Goal: Information Seeking & Learning: Learn about a topic

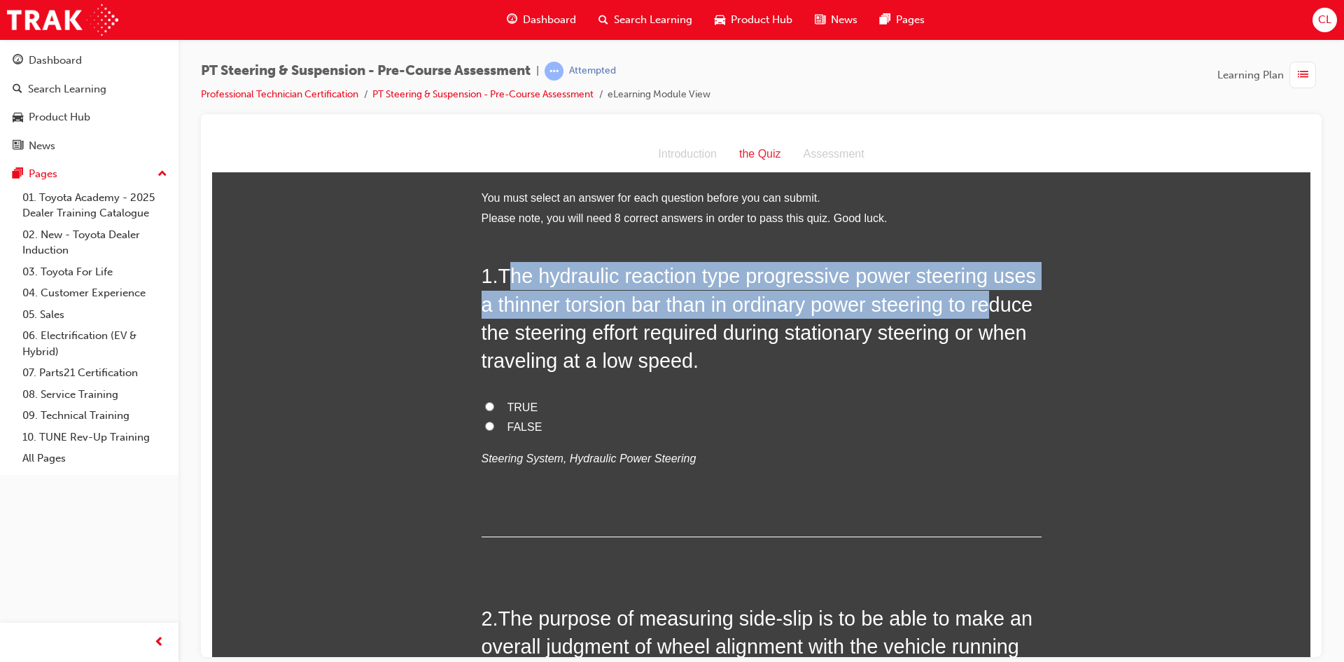
drag, startPoint x: 513, startPoint y: 277, endPoint x: 979, endPoint y: 296, distance: 466.8
click at [982, 295] on span "The hydraulic reaction type progressive power steering uses a thinner torsion b…" at bounding box center [759, 317] width 555 height 107
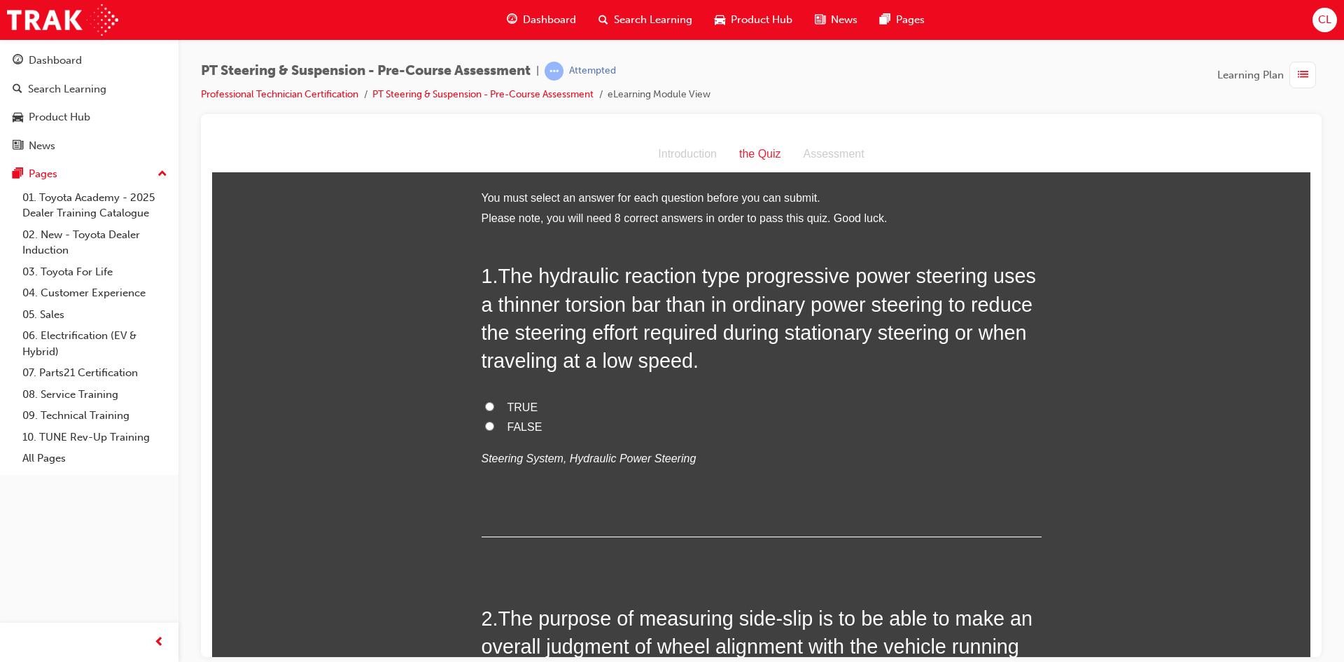
click at [530, 428] on span "FALSE" at bounding box center [525, 426] width 35 height 12
click at [494, 428] on input "FALSE" at bounding box center [489, 425] width 9 height 9
radio input "true"
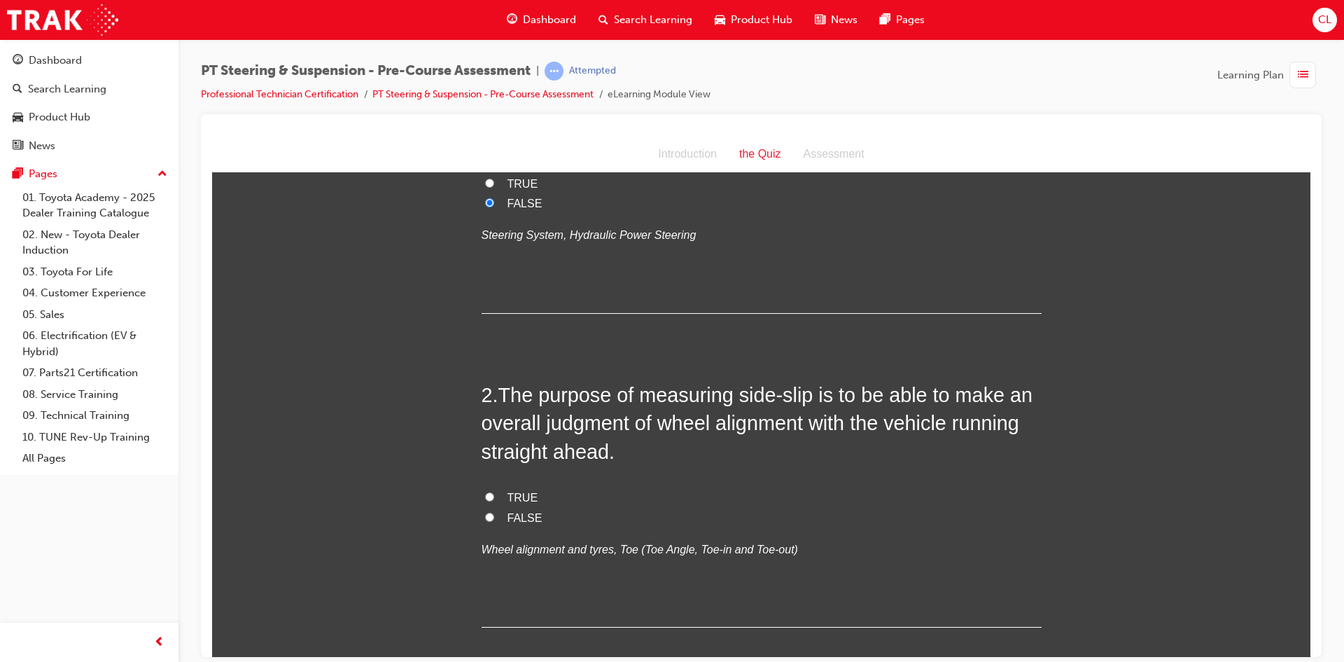
scroll to position [350, 0]
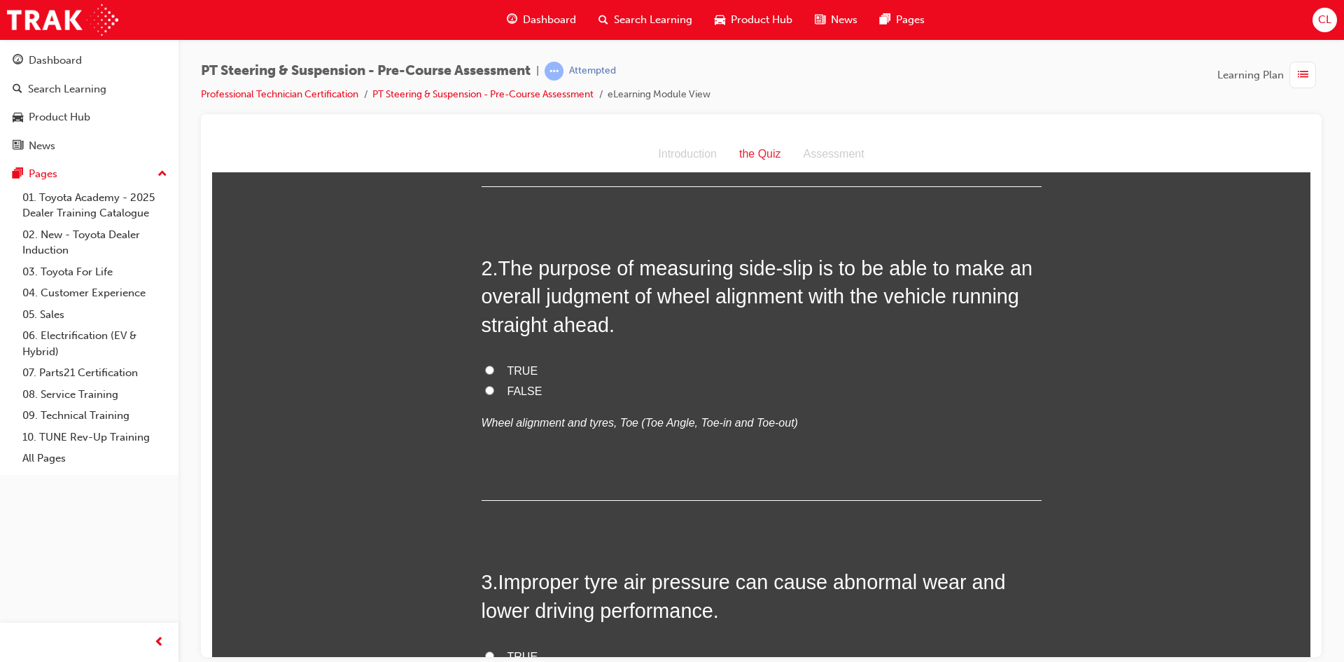
click at [485, 370] on input "TRUE" at bounding box center [489, 369] width 9 height 9
radio input "true"
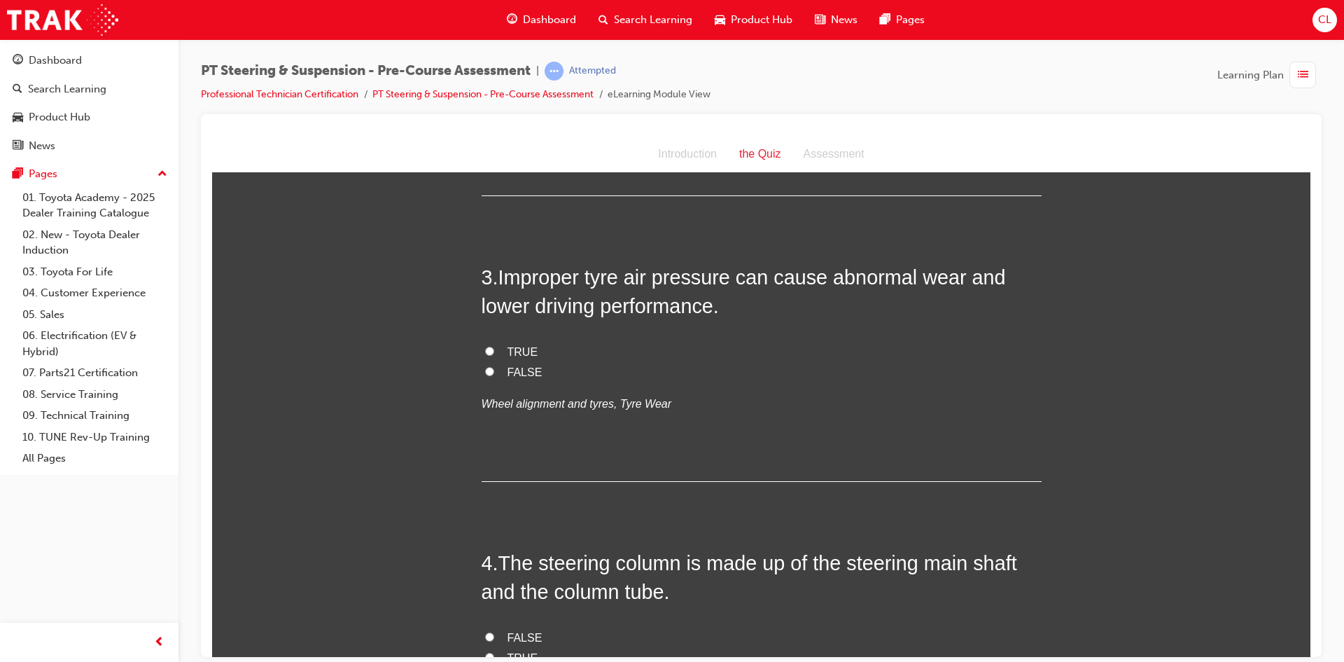
scroll to position [630, 0]
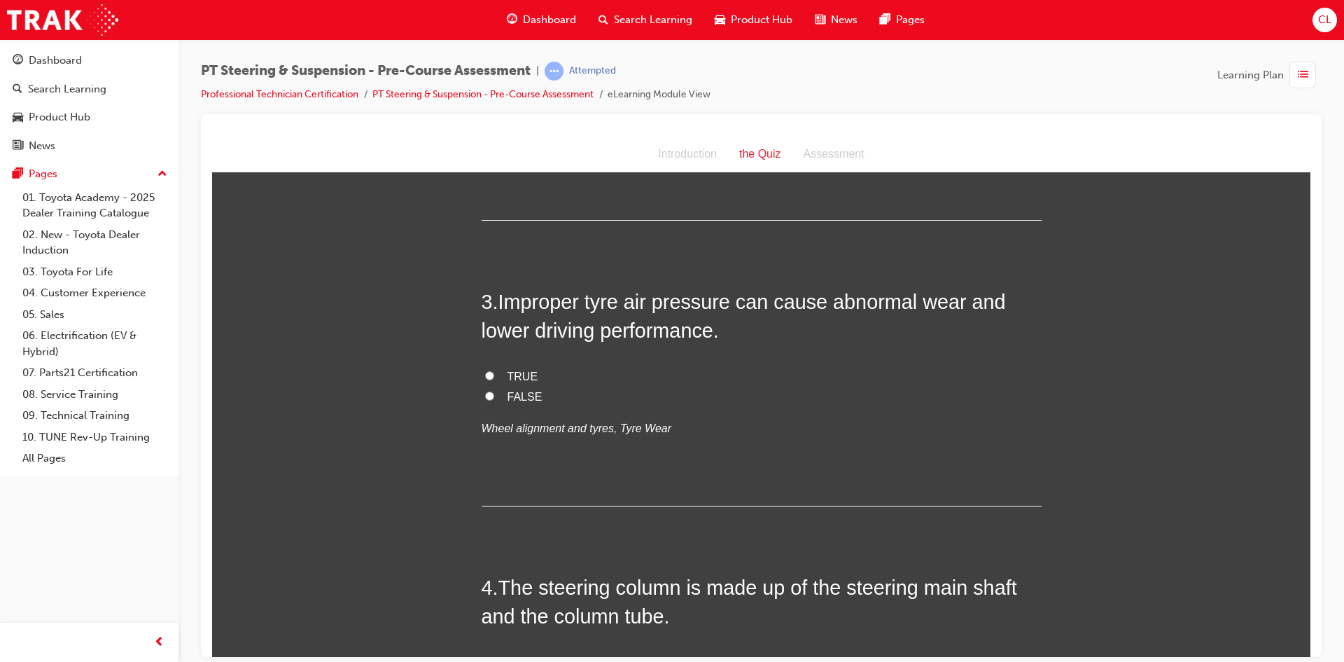
click at [492, 378] on label "TRUE" at bounding box center [762, 376] width 560 height 20
click at [492, 378] on input "TRUE" at bounding box center [489, 374] width 9 height 9
radio input "true"
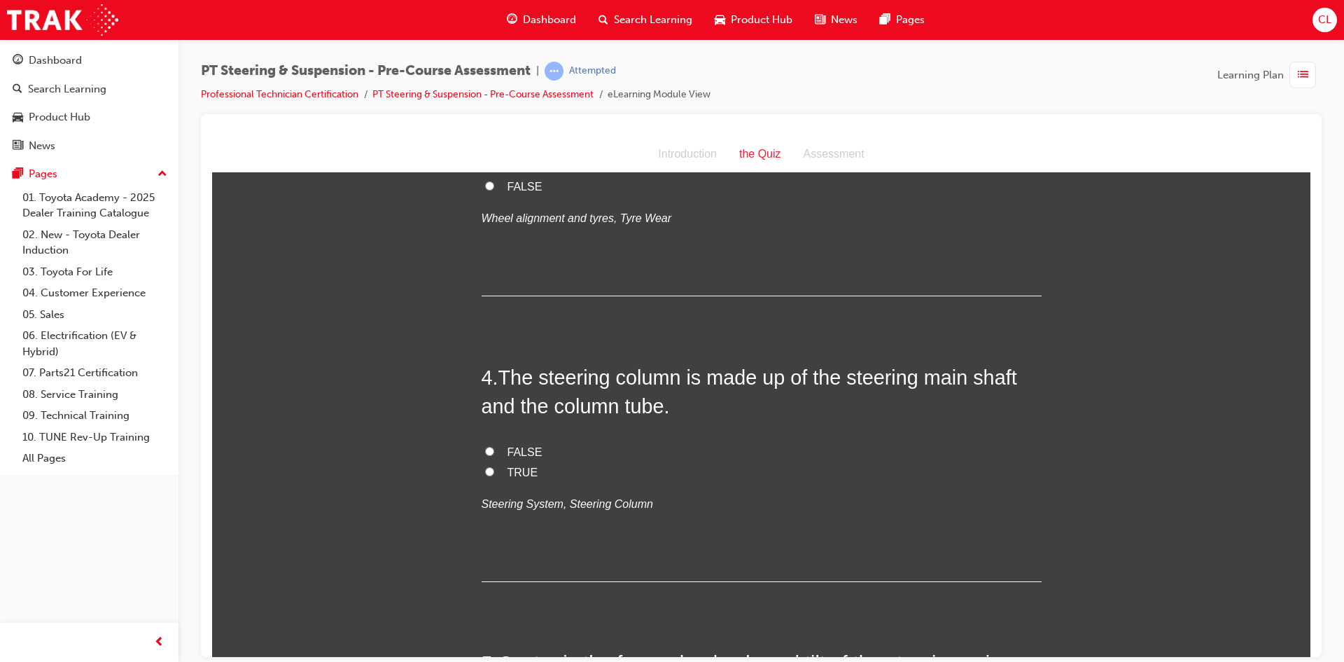
scroll to position [910, 0]
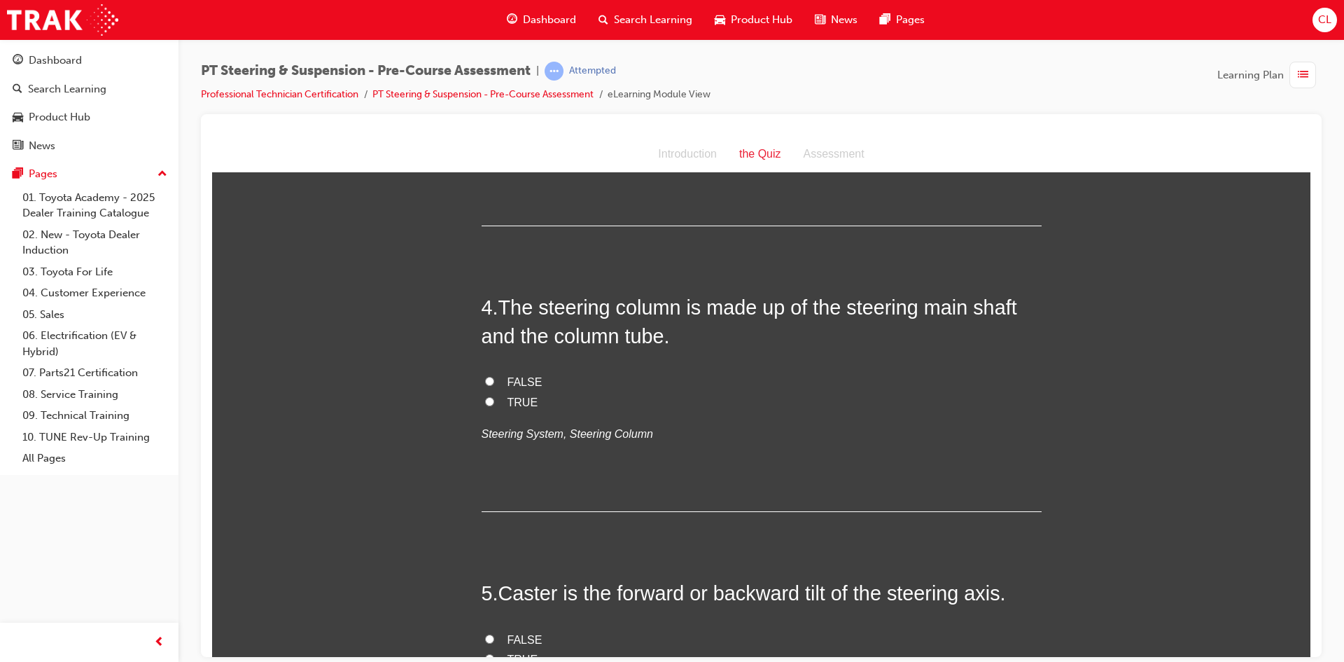
click at [485, 401] on input "TRUE" at bounding box center [489, 400] width 9 height 9
radio input "true"
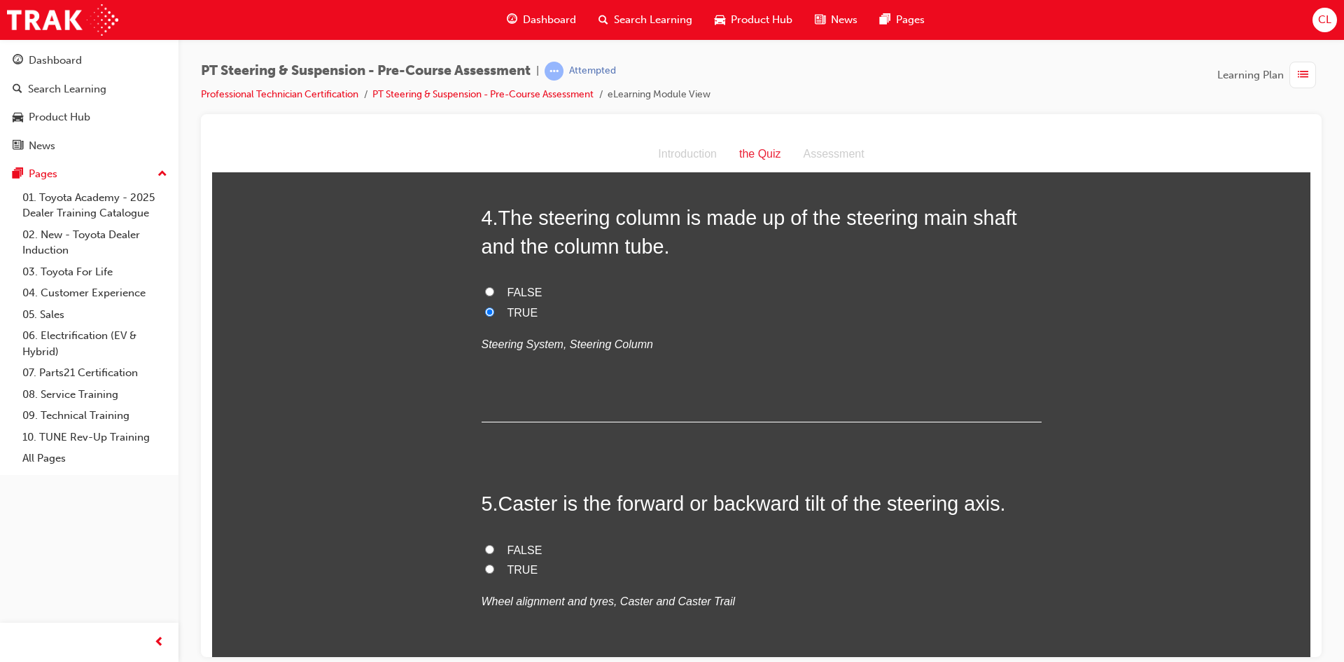
scroll to position [1190, 0]
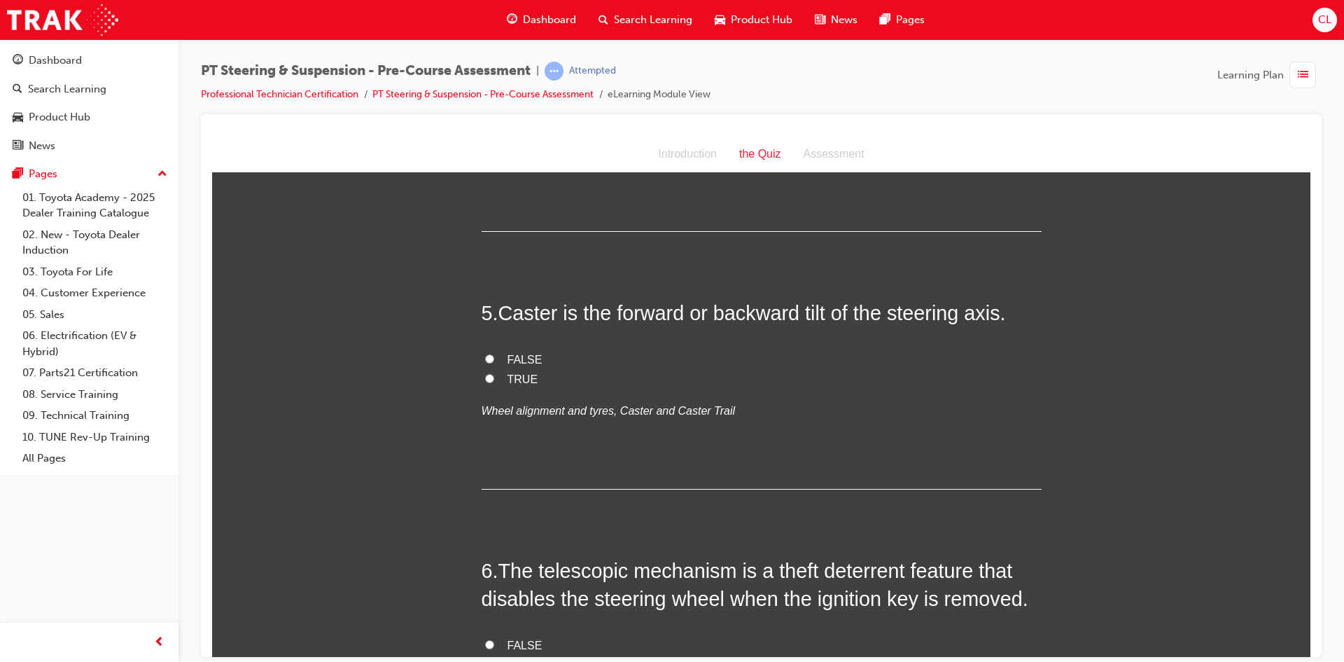
click at [508, 377] on span "TRUE" at bounding box center [523, 379] width 31 height 12
click at [494, 377] on input "TRUE" at bounding box center [489, 377] width 9 height 9
radio input "true"
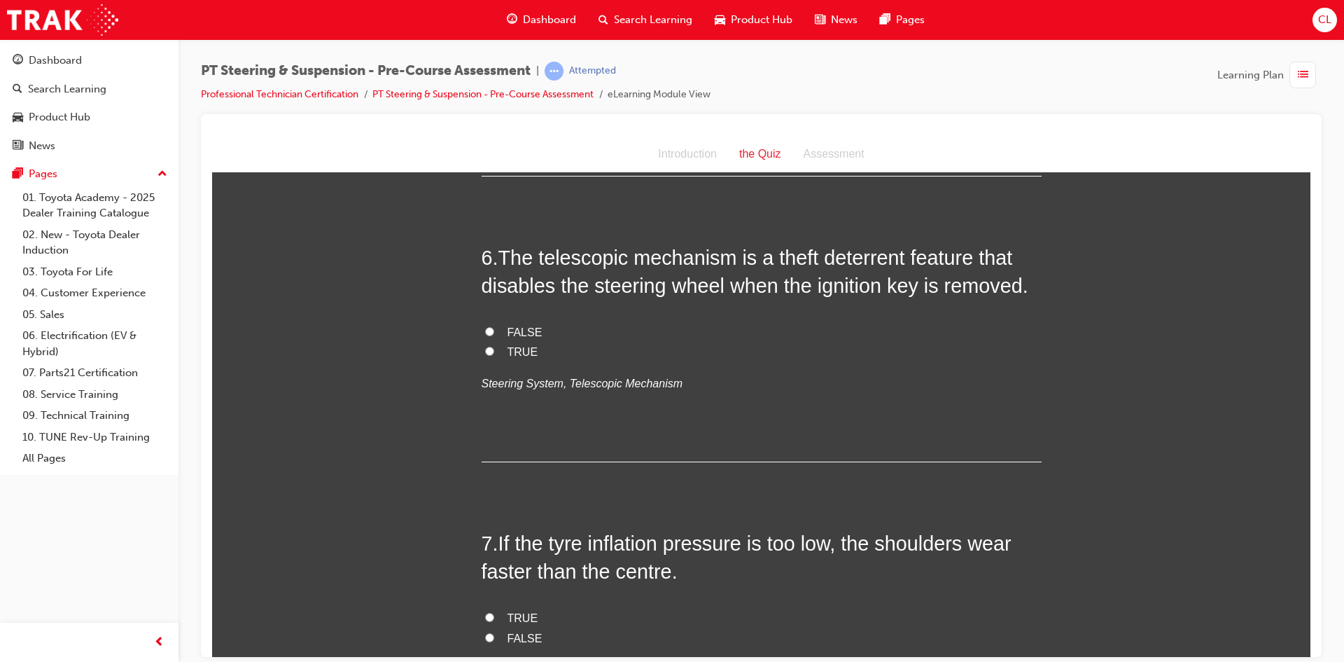
scroll to position [1470, 0]
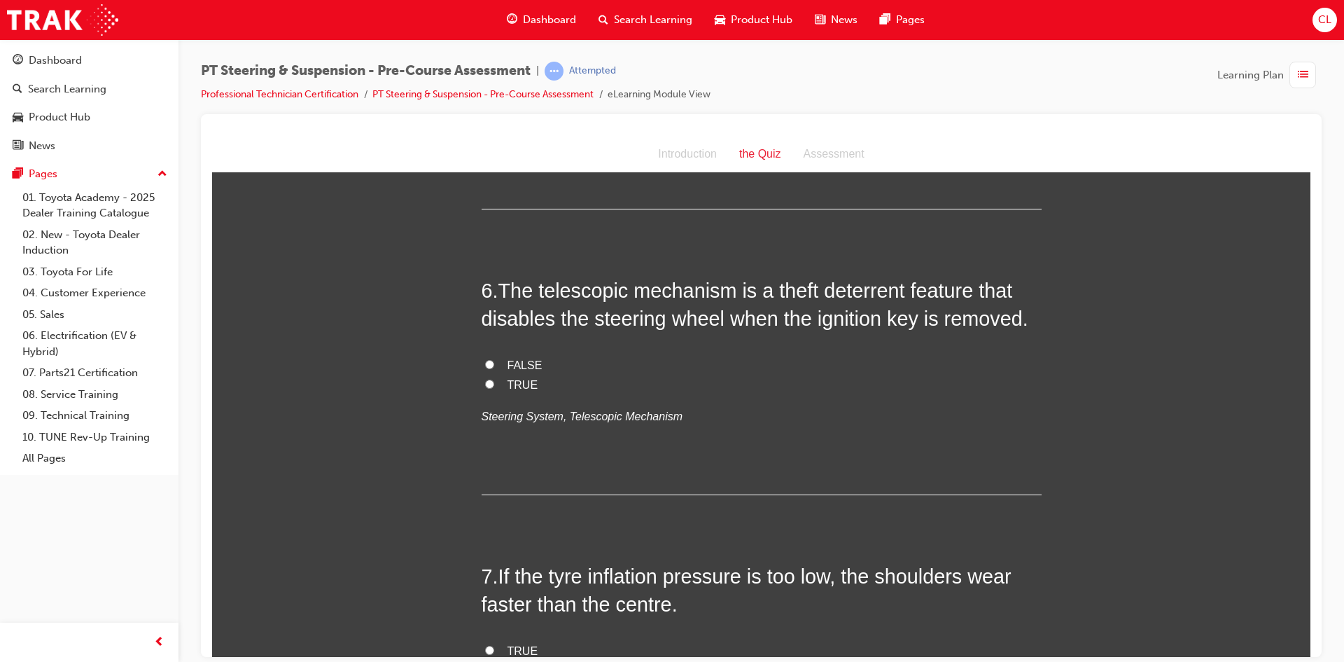
click at [485, 365] on input "FALSE" at bounding box center [489, 363] width 9 height 9
radio input "true"
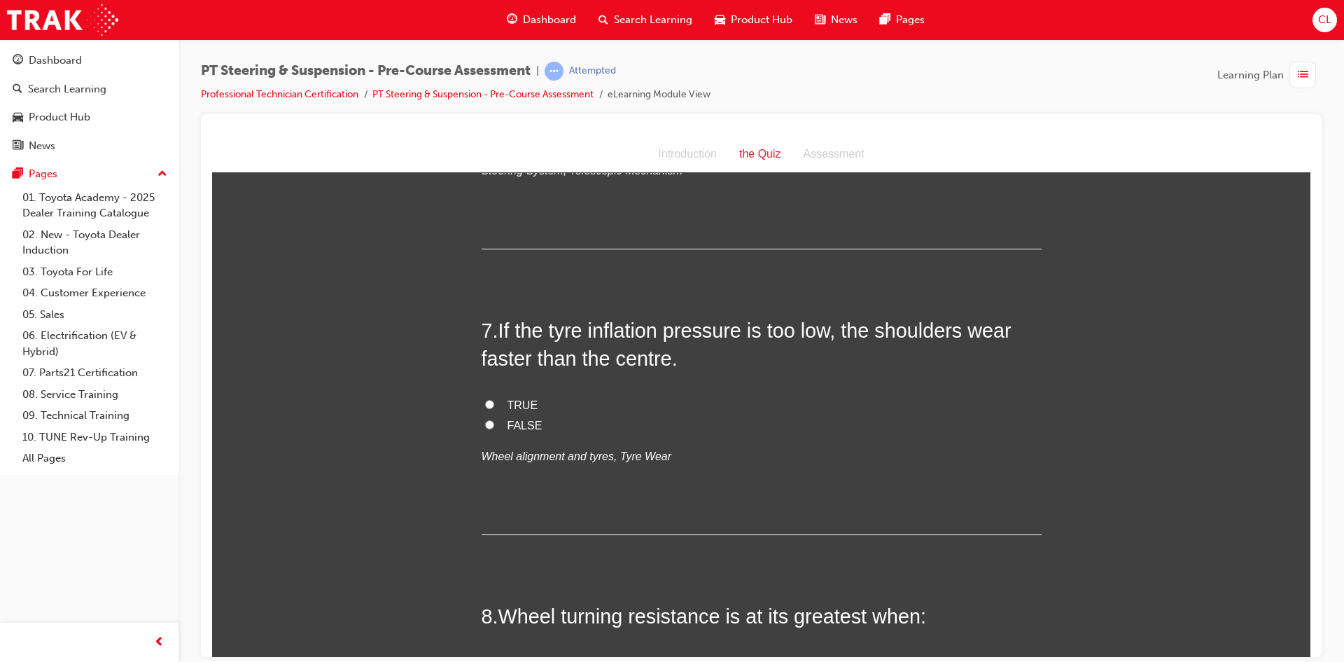
scroll to position [1751, 0]
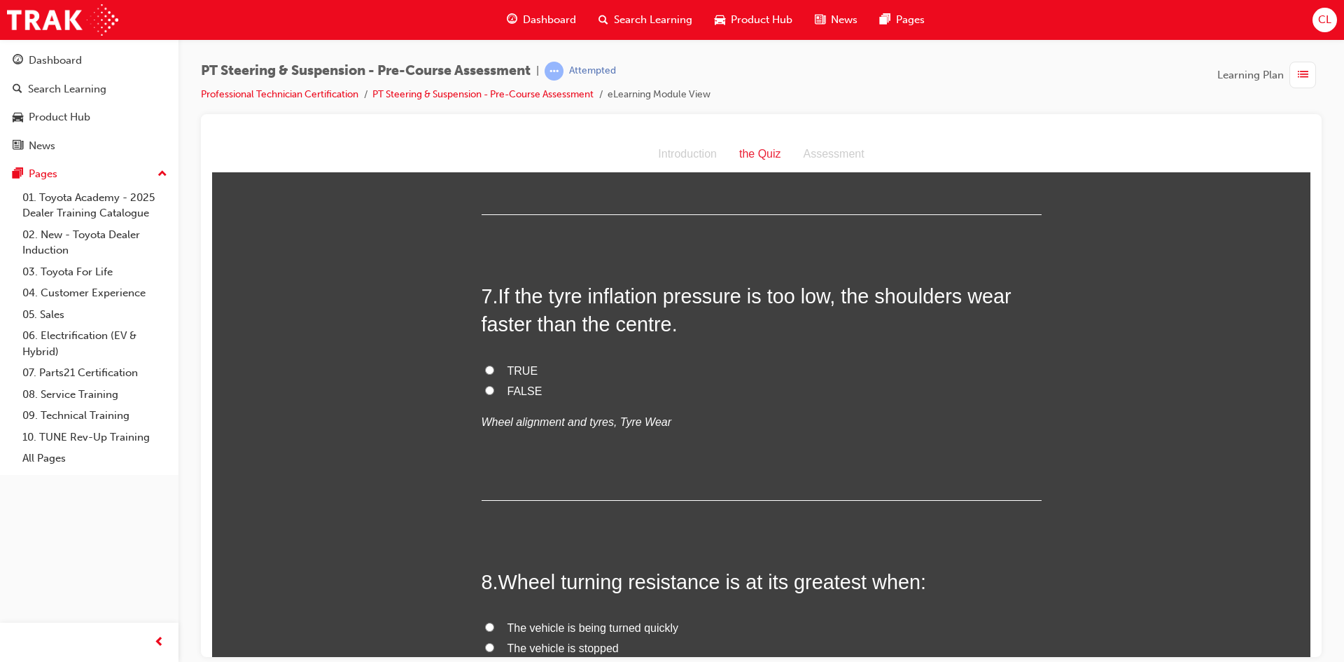
click at [486, 372] on input "TRUE" at bounding box center [489, 369] width 9 height 9
radio input "true"
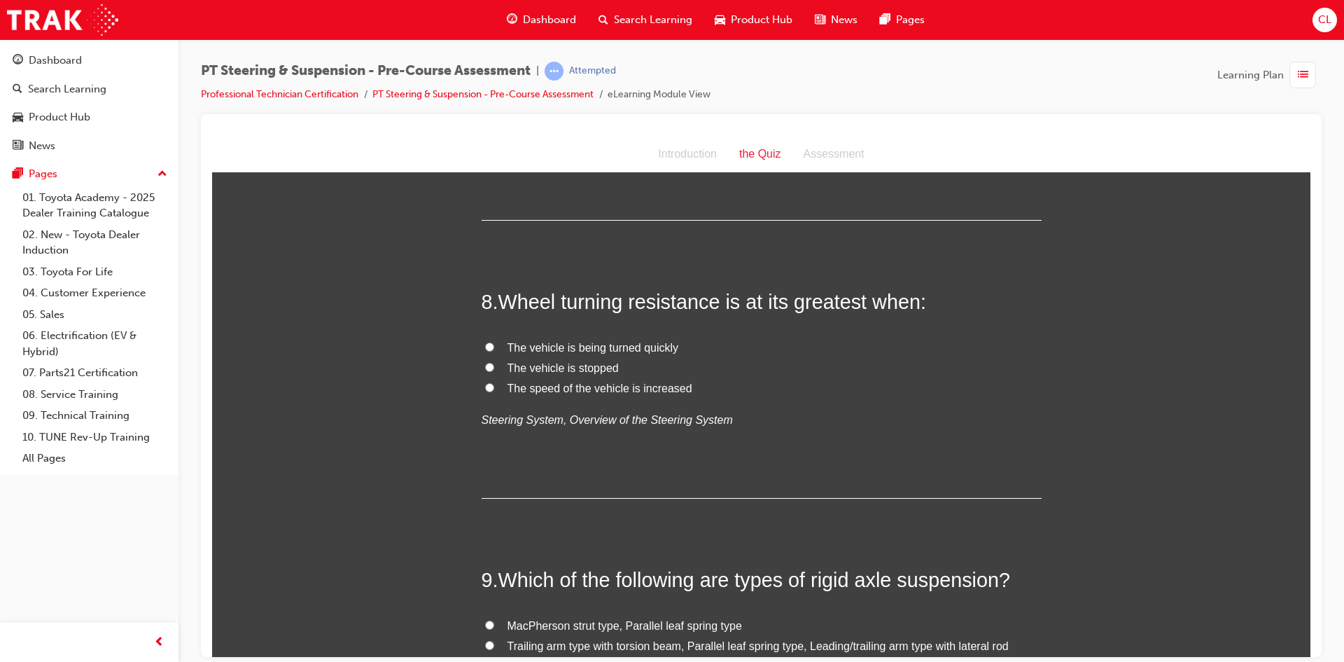
scroll to position [2101, 0]
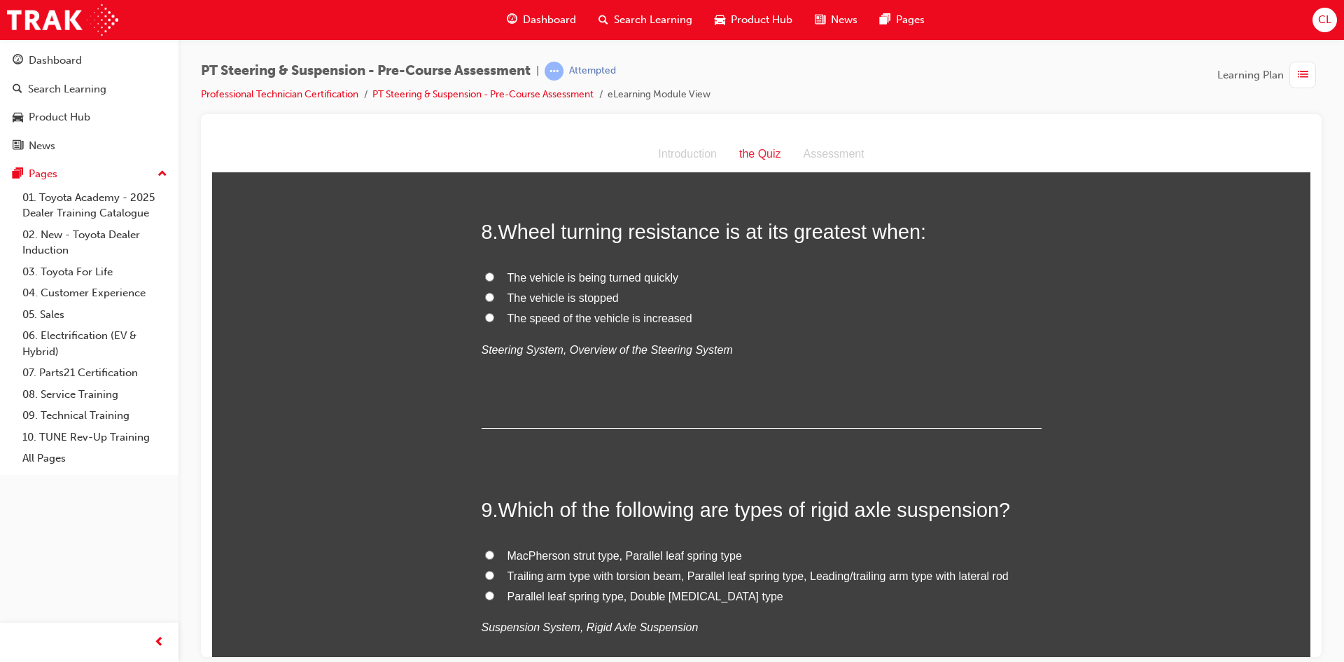
click at [559, 299] on span "The vehicle is stopped" at bounding box center [563, 297] width 111 height 12
click at [494, 299] on input "The vehicle is stopped" at bounding box center [489, 296] width 9 height 9
radio input "true"
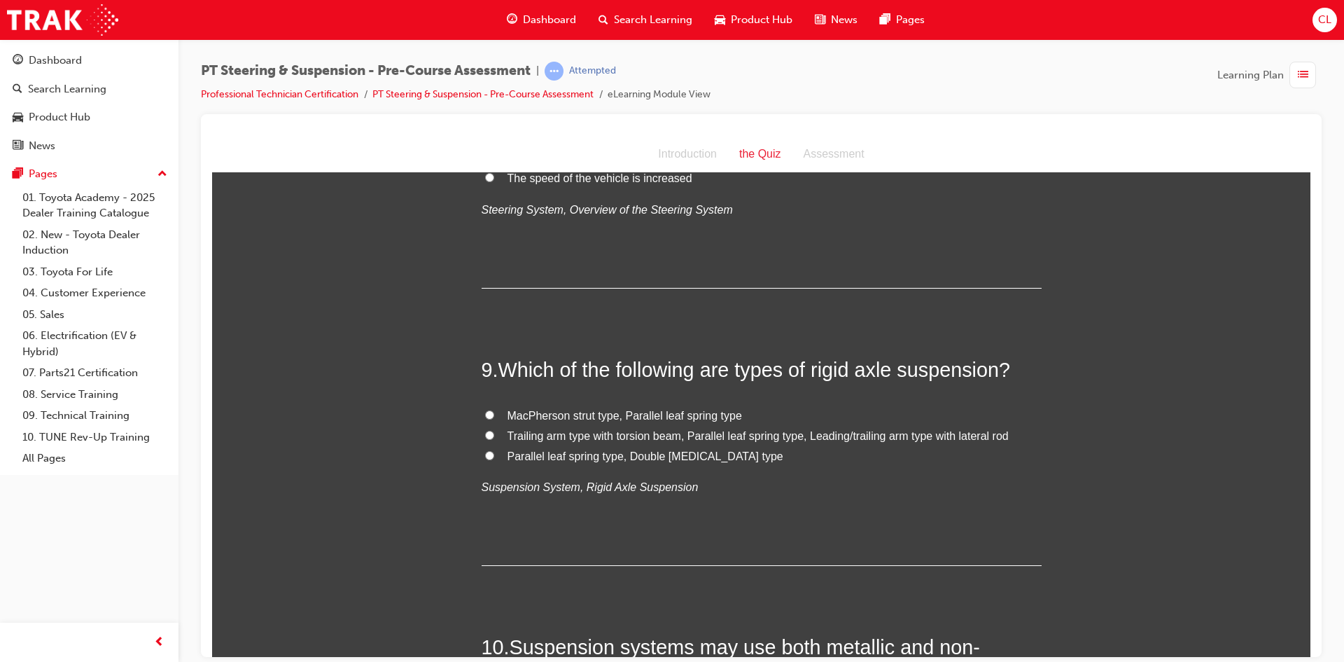
scroll to position [2311, 0]
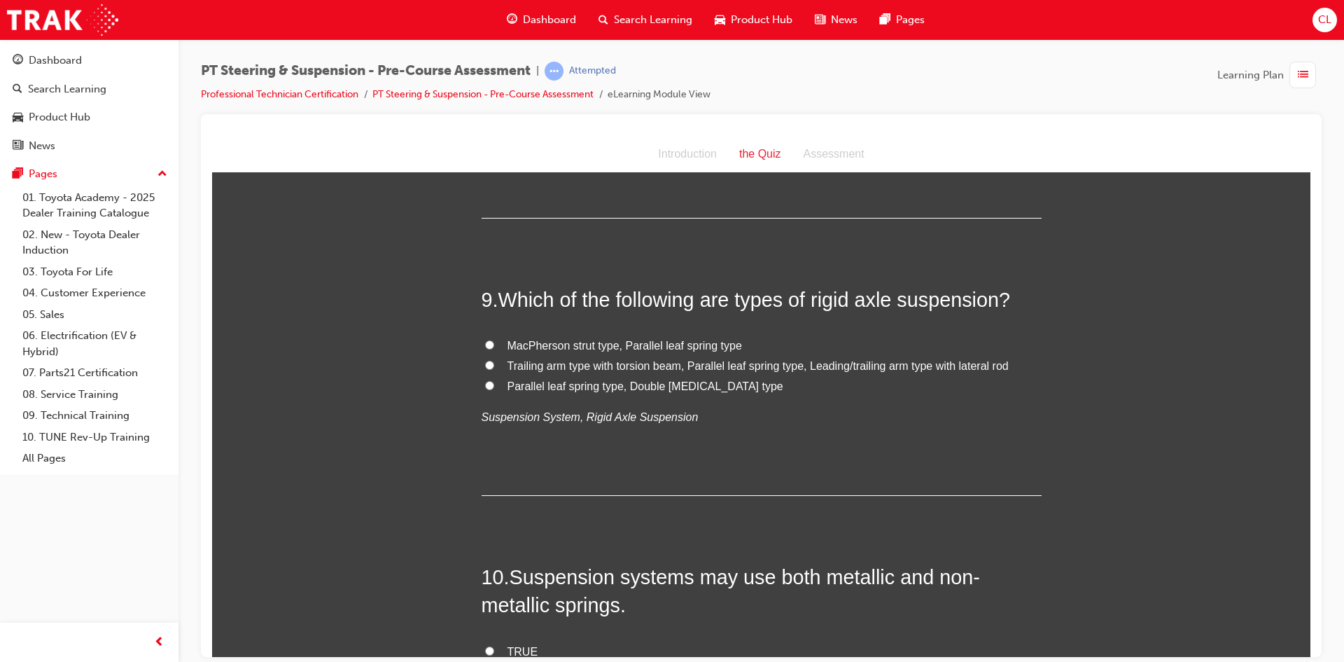
click at [517, 365] on span "Trailing arm type with torsion beam, Parallel leaf spring type, Leading/trailin…" at bounding box center [758, 365] width 501 height 12
click at [494, 365] on input "Trailing arm type with torsion beam, Parallel leaf spring type, Leading/trailin…" at bounding box center [489, 364] width 9 height 9
radio input "true"
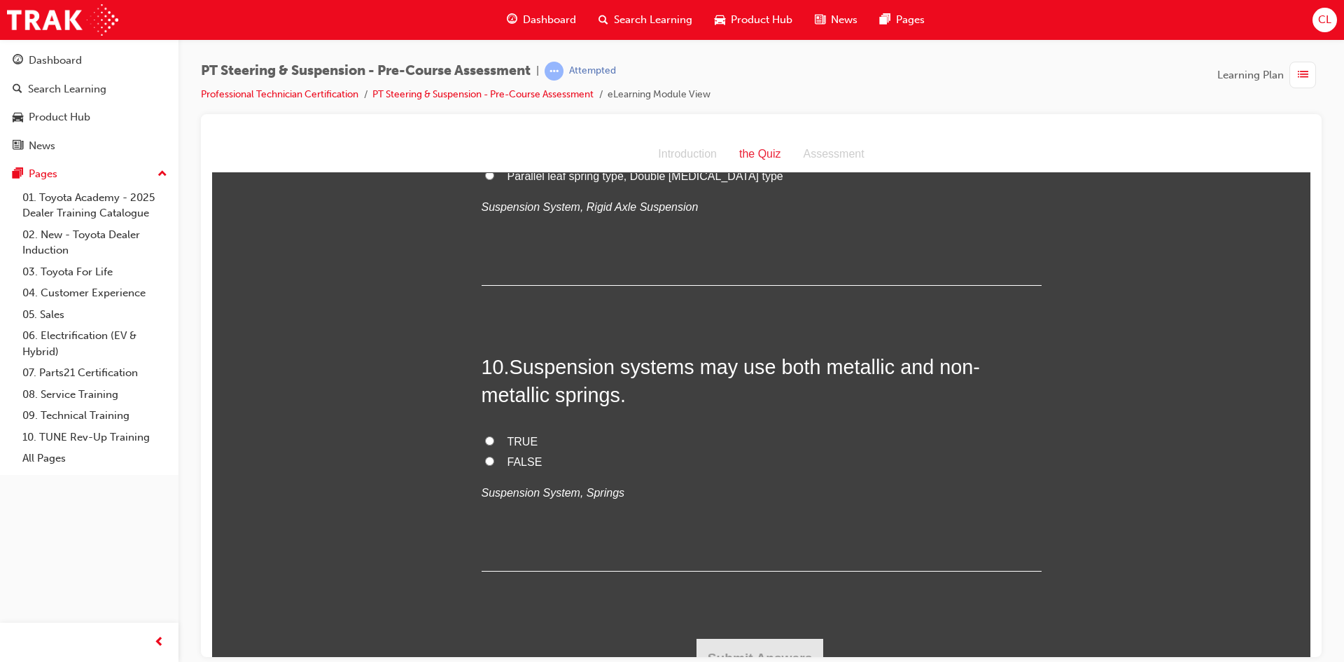
scroll to position [2541, 0]
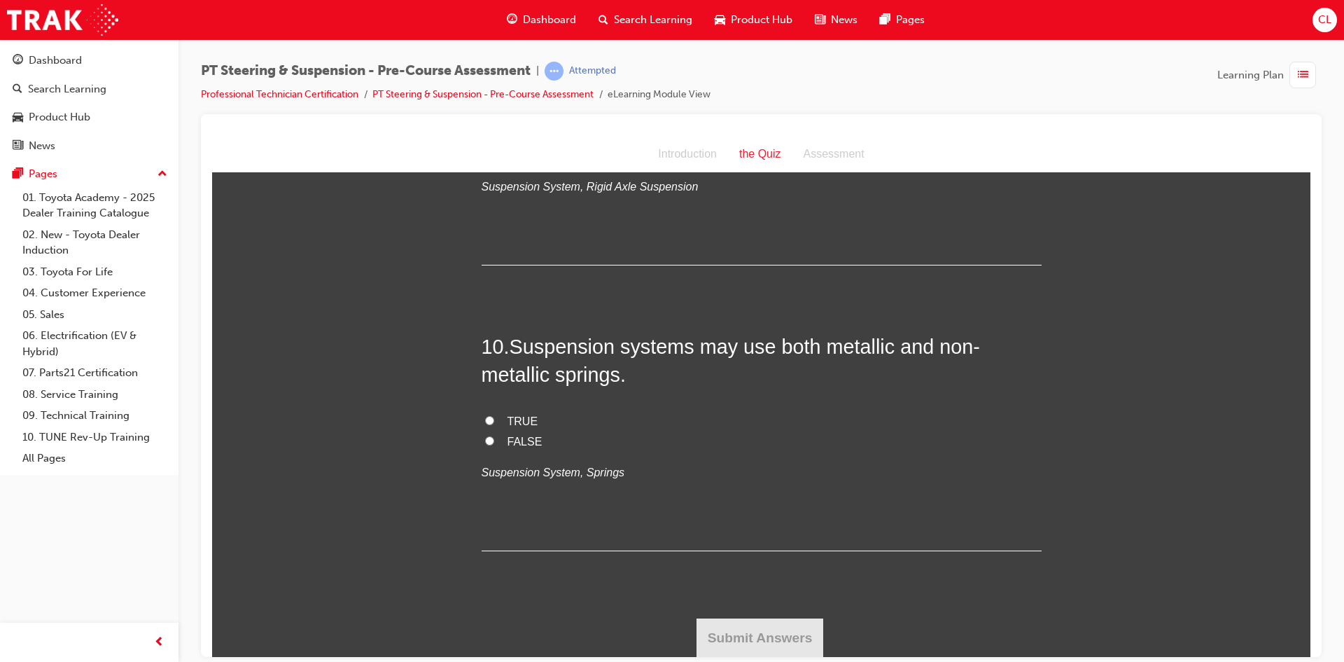
click at [508, 415] on span "TRUE" at bounding box center [523, 421] width 31 height 12
click at [494, 415] on input "TRUE" at bounding box center [489, 419] width 9 height 9
radio input "true"
click at [774, 638] on button "Submit Answers" at bounding box center [760, 637] width 127 height 39
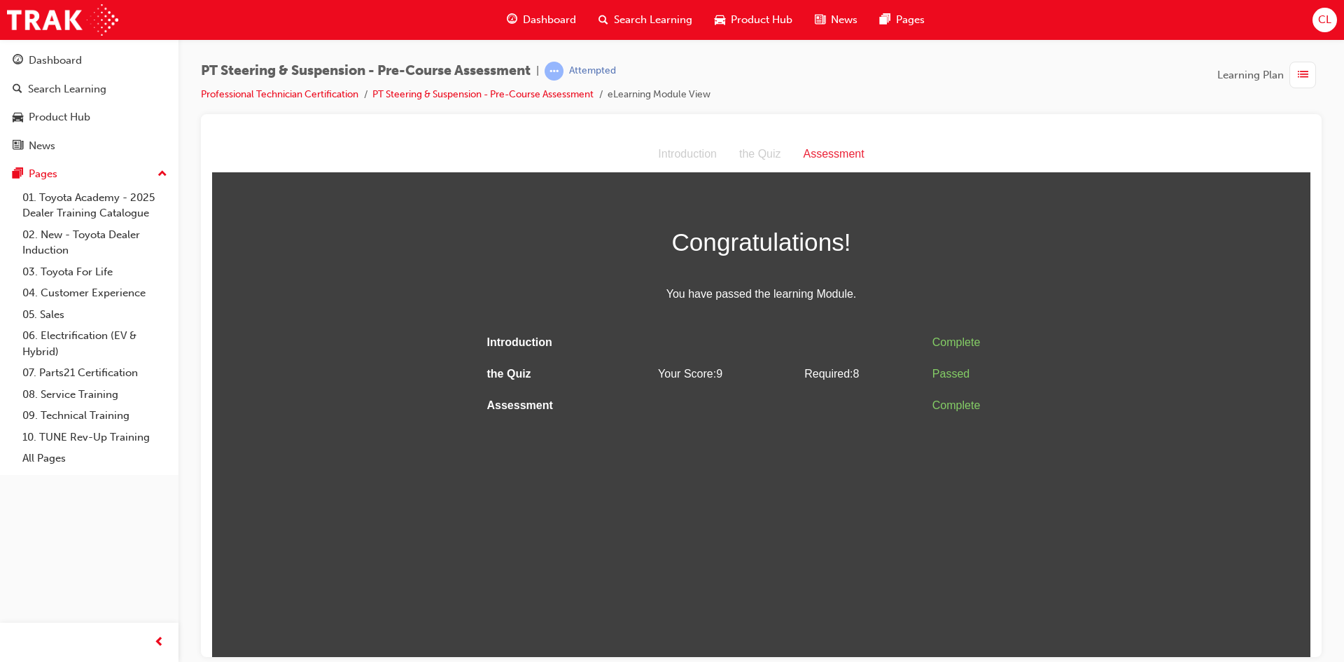
scroll to position [0, 0]
click at [1300, 71] on span "list-icon" at bounding box center [1303, 76] width 11 height 18
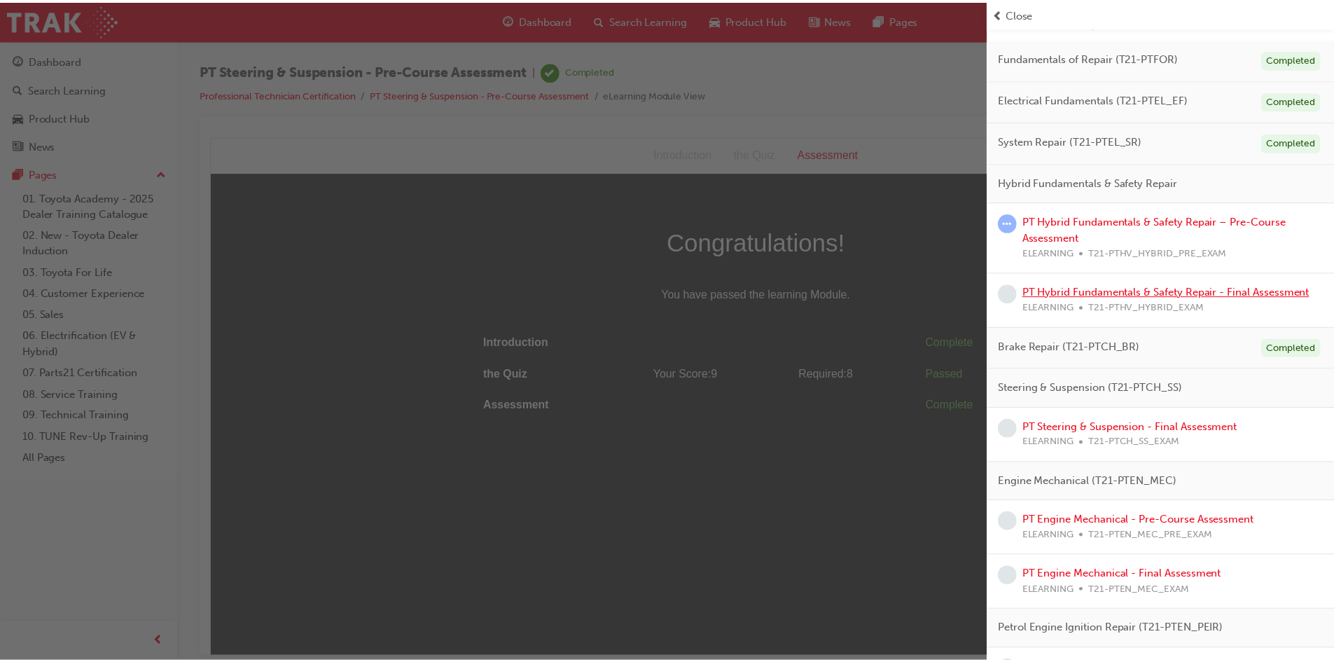
scroll to position [140, 0]
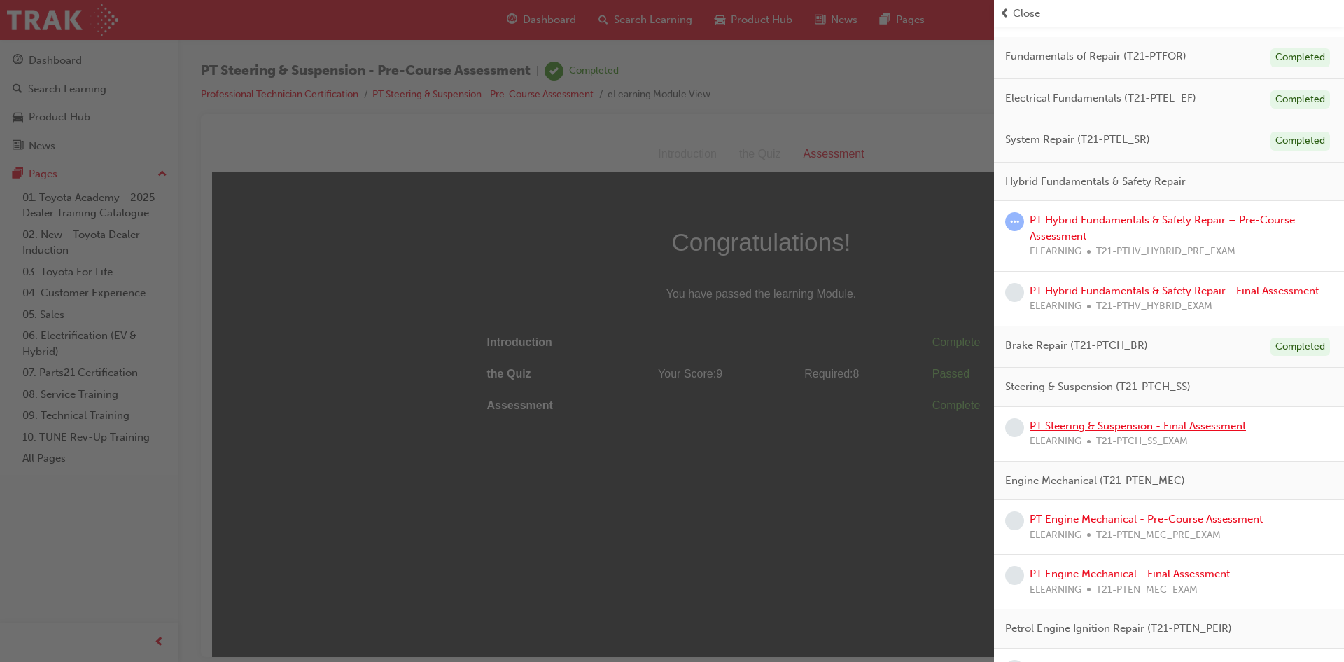
click at [1134, 426] on link "PT Steering & Suspension - Final Assessment" at bounding box center [1138, 425] width 216 height 13
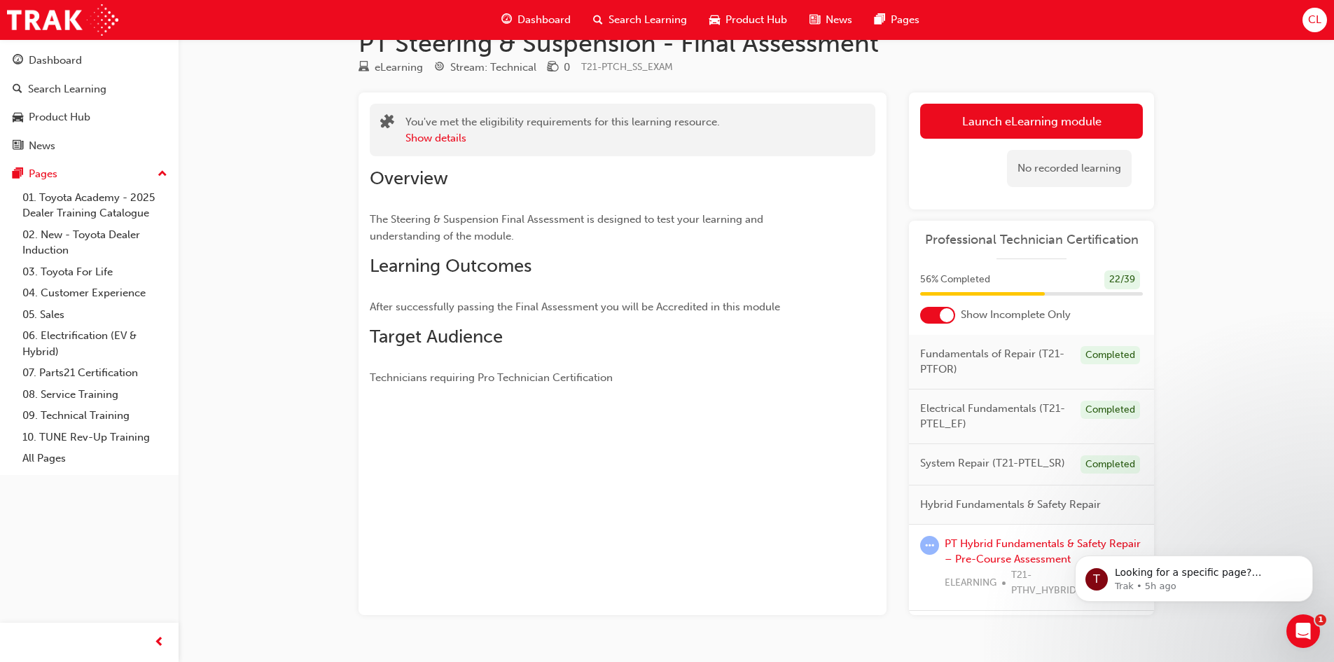
scroll to position [67, 0]
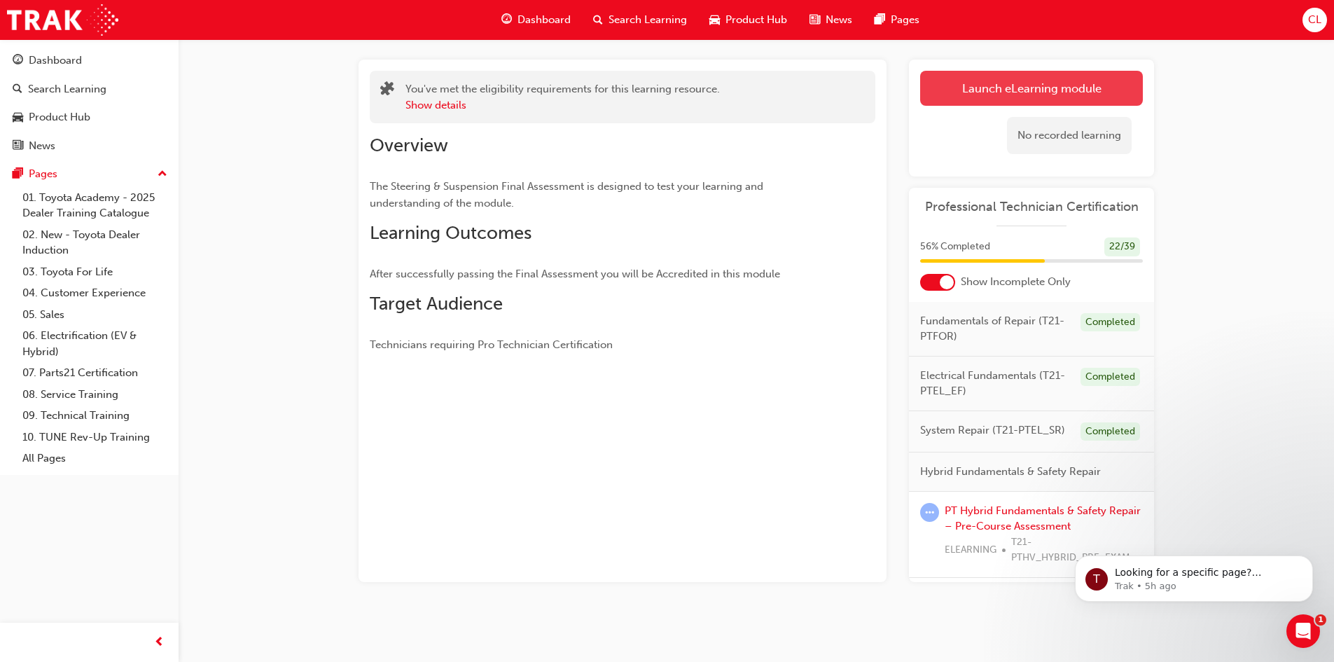
click at [1105, 105] on link "Launch eLearning module" at bounding box center [1031, 88] width 223 height 35
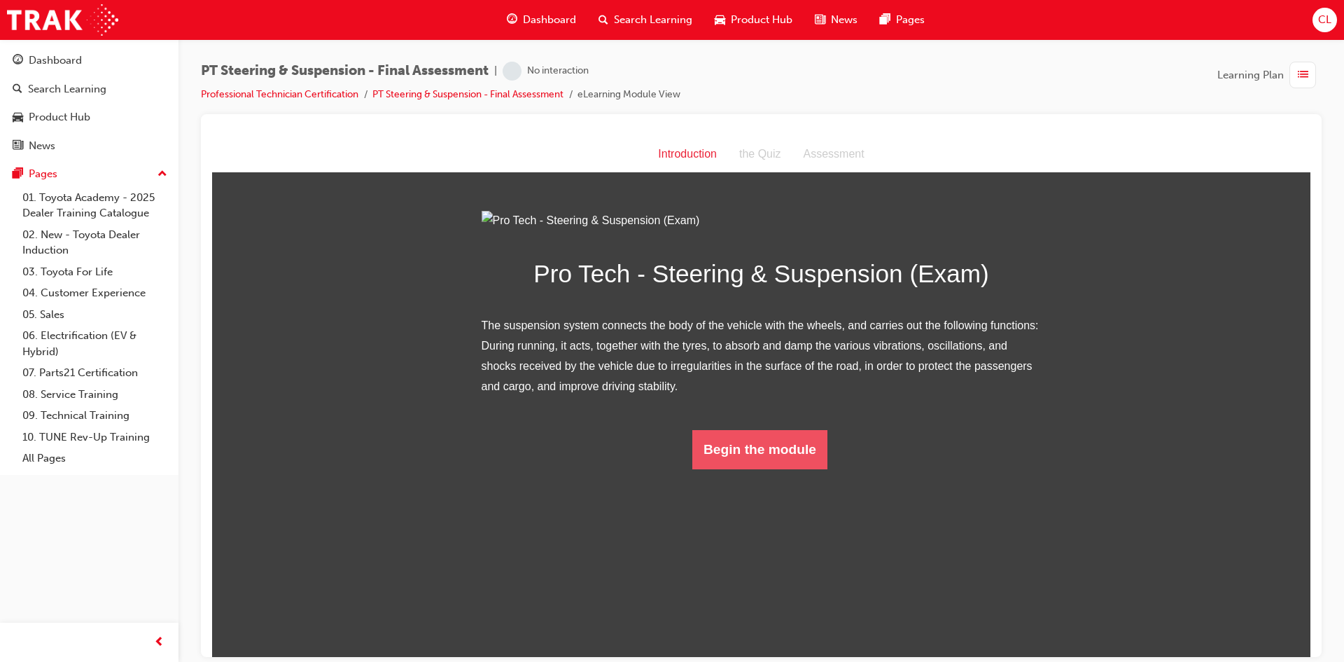
click at [792, 468] on button "Begin the module" at bounding box center [760, 448] width 135 height 39
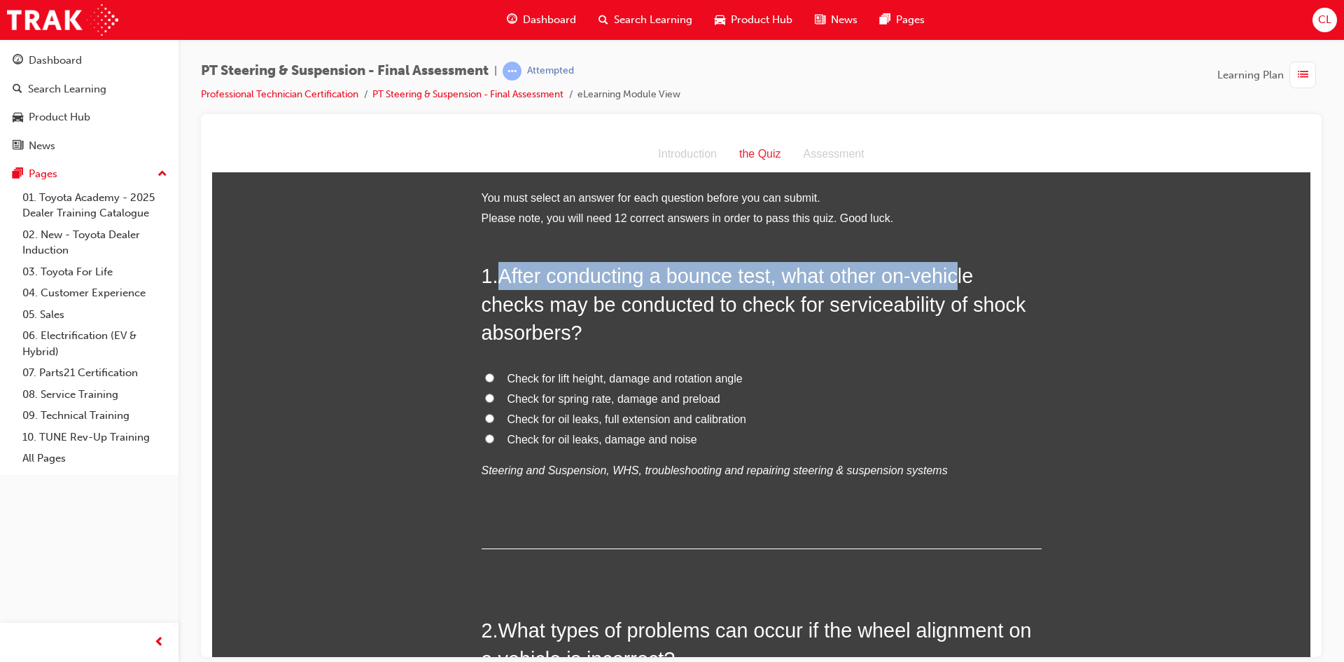
drag, startPoint x: 497, startPoint y: 274, endPoint x: 962, endPoint y: 269, distance: 465.0
click at [962, 269] on span "After conducting a bounce test, what other on-vehicle checks may be conducted t…" at bounding box center [754, 303] width 545 height 79
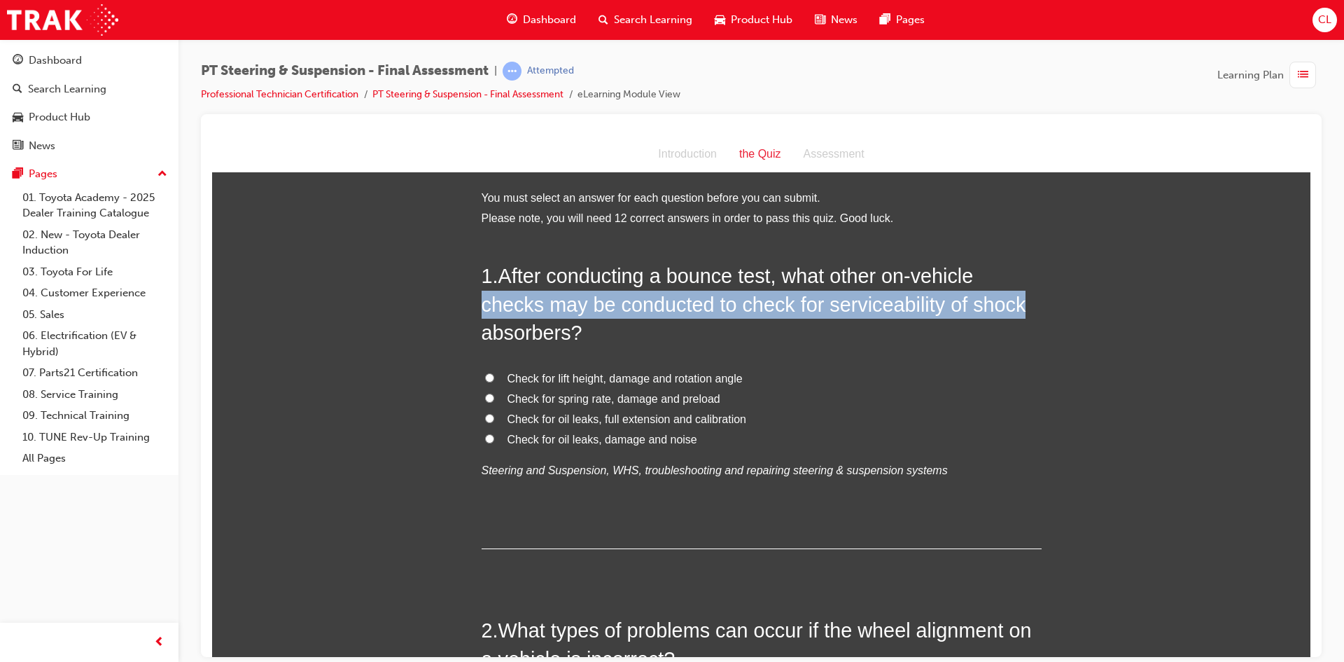
drag, startPoint x: 473, startPoint y: 304, endPoint x: 1017, endPoint y: 309, distance: 544.8
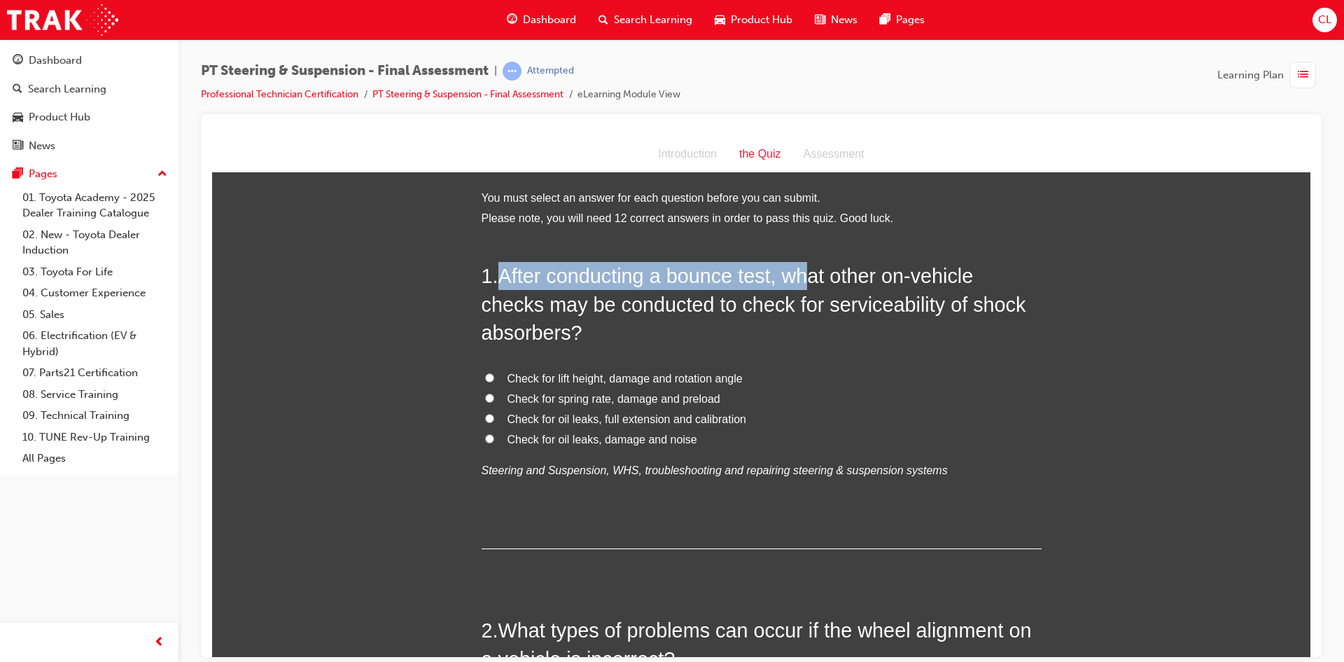
drag, startPoint x: 503, startPoint y: 270, endPoint x: 809, endPoint y: 277, distance: 306.1
click at [809, 277] on span "After conducting a bounce test, what other on-vehicle checks may be conducted t…" at bounding box center [754, 303] width 545 height 79
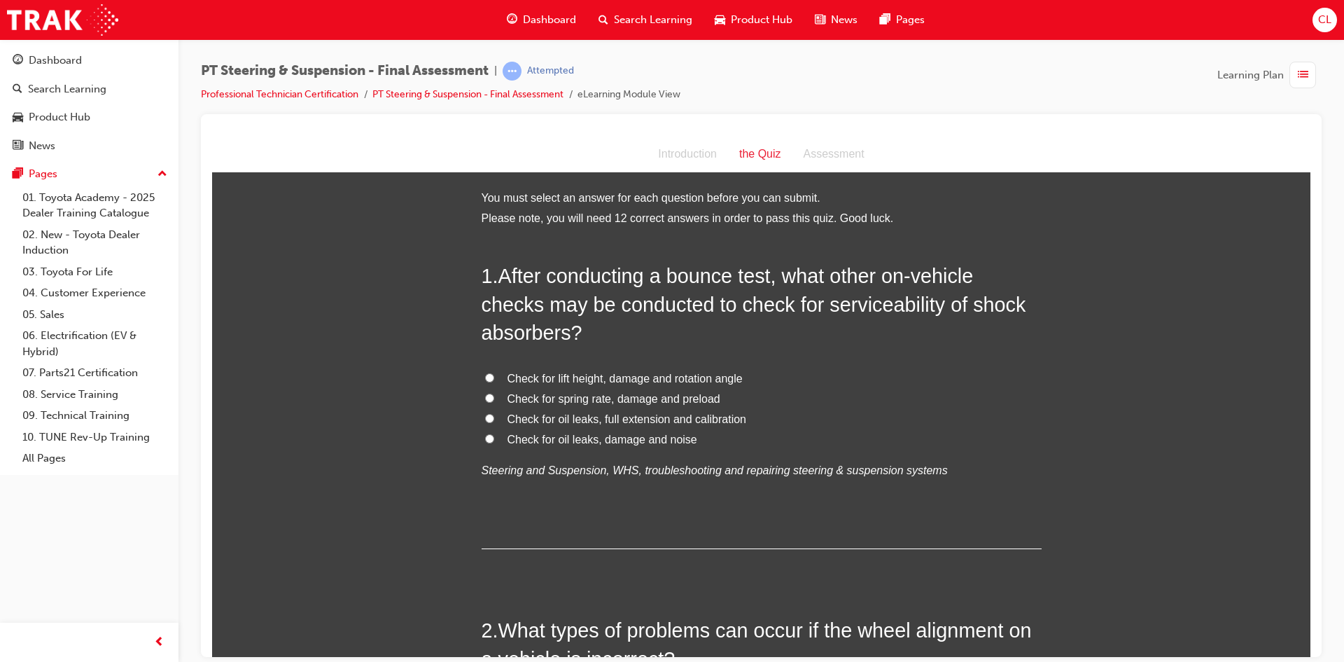
click at [930, 342] on h2 "1 . After conducting a bounce test, what other on-vehicle checks may be conduct…" at bounding box center [762, 303] width 560 height 85
click at [485, 432] on label "Check for oil leaks, damage and noise" at bounding box center [762, 439] width 560 height 20
click at [485, 433] on input "Check for oil leaks, damage and noise" at bounding box center [489, 437] width 9 height 9
radio input "true"
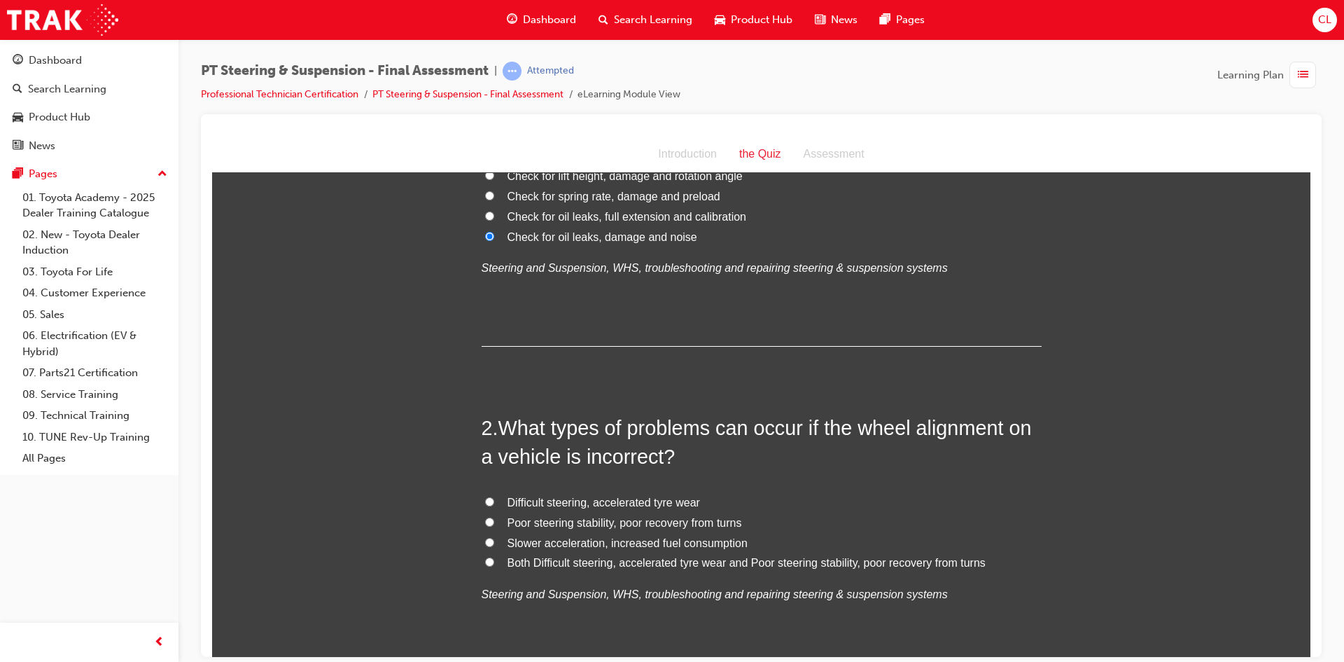
scroll to position [210, 0]
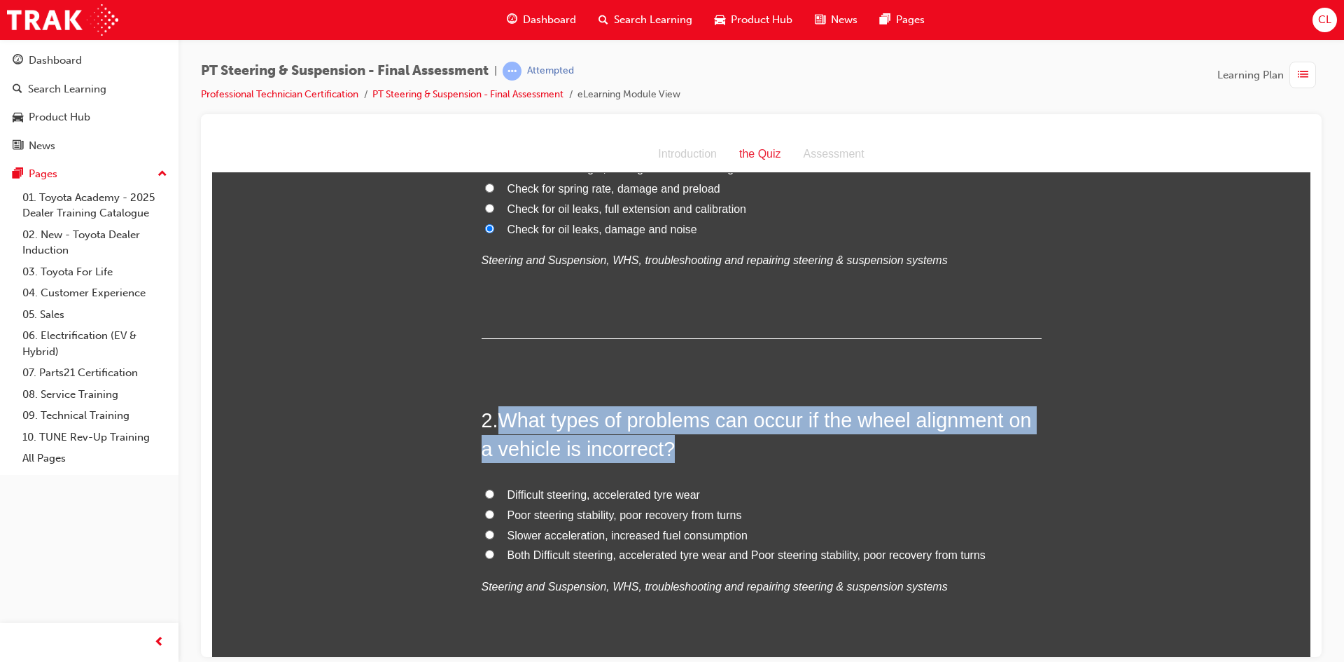
drag, startPoint x: 503, startPoint y: 412, endPoint x: 890, endPoint y: 443, distance: 387.7
click at [890, 443] on h2 "2 . What types of problems can occur if the wheel alignment on a vehicle is inc…" at bounding box center [762, 433] width 560 height 57
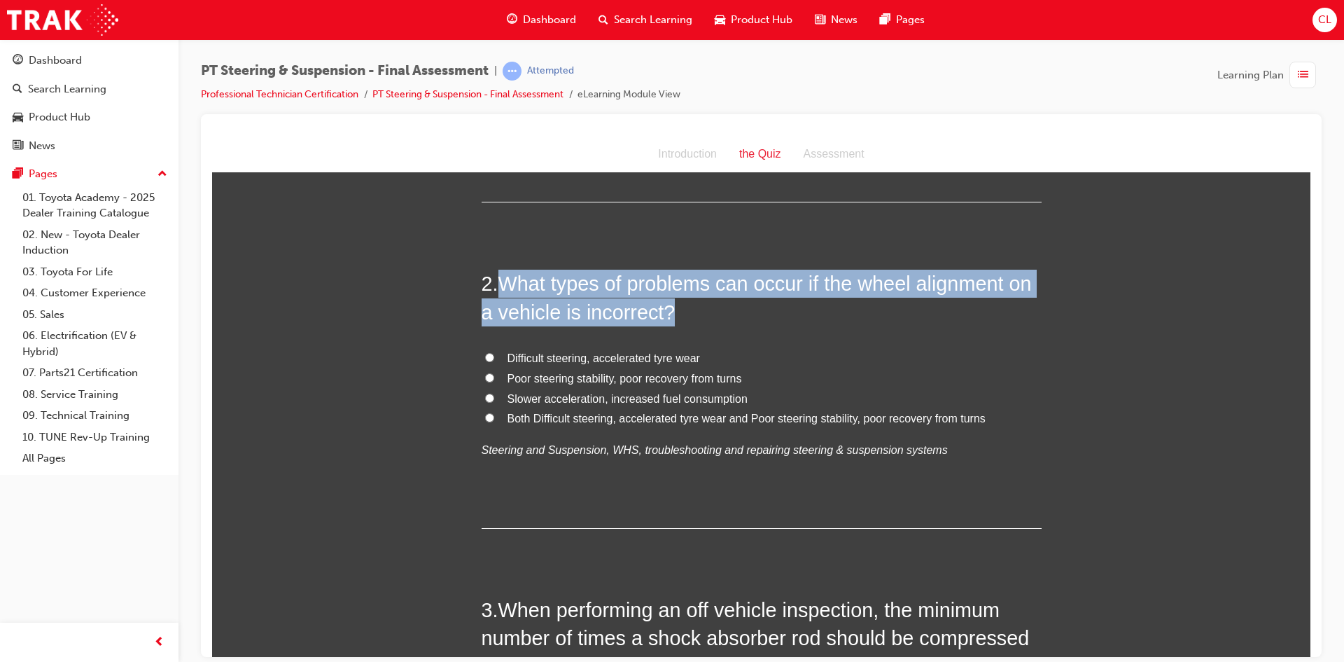
scroll to position [350, 0]
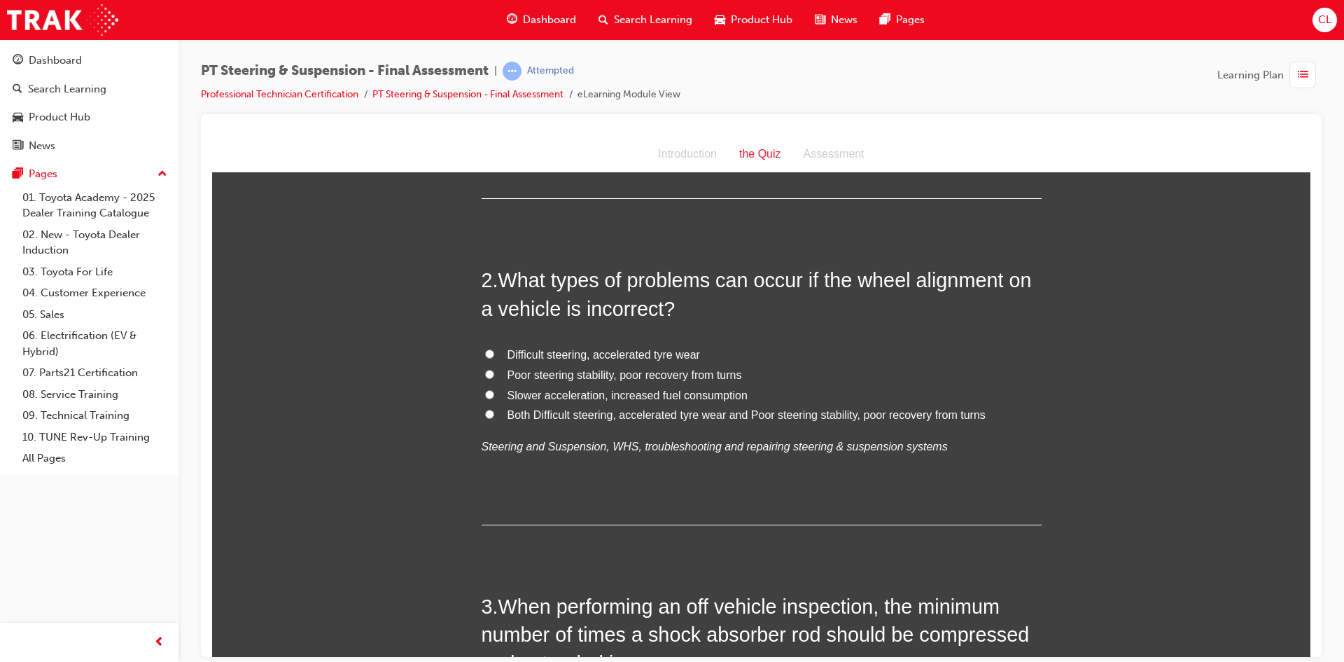
click at [814, 338] on div "2 . What types of problems can occur if the wheel alignment on a vehicle is inc…" at bounding box center [762, 394] width 560 height 259
click at [512, 354] on span "Difficult steering, accelerated tyre wear" at bounding box center [604, 354] width 193 height 12
click at [494, 354] on input "Difficult steering, accelerated tyre wear" at bounding box center [489, 353] width 9 height 9
radio input "true"
click at [513, 371] on span "Poor steering stability, poor recovery from turns" at bounding box center [625, 374] width 235 height 12
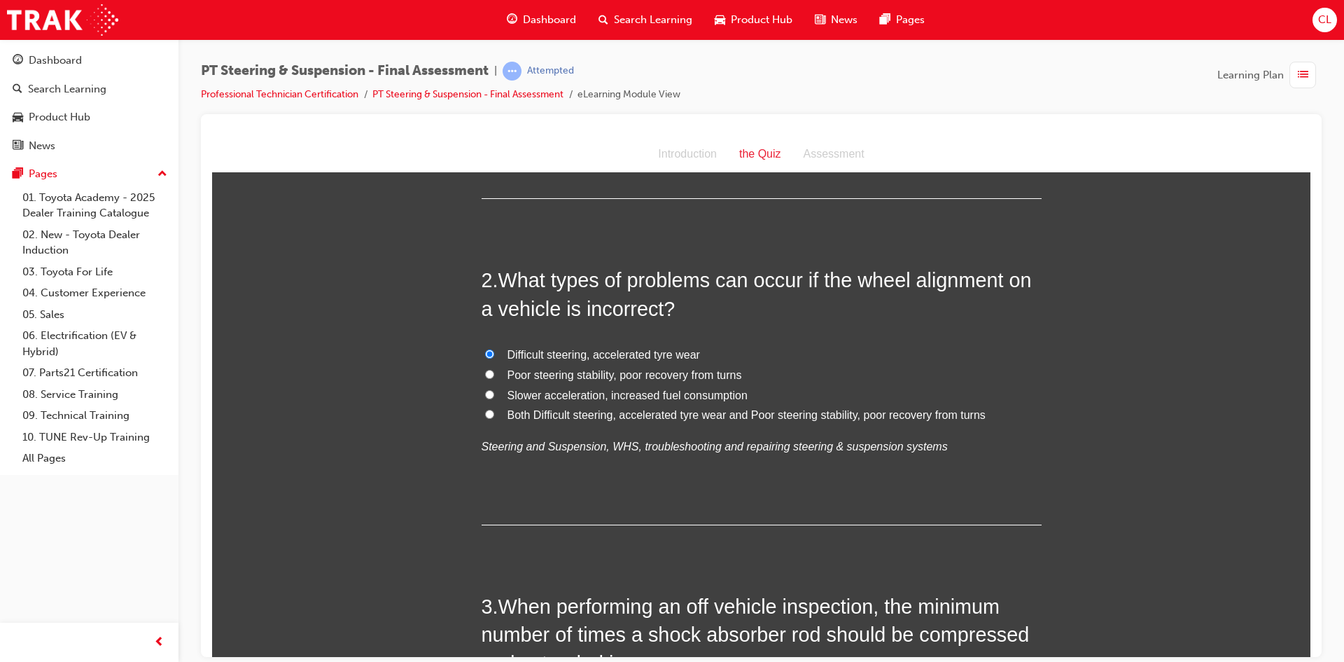
click at [494, 371] on input "Poor steering stability, poor recovery from turns" at bounding box center [489, 373] width 9 height 9
radio input "true"
click at [510, 397] on span "Slower acceleration, increased fuel consumption" at bounding box center [628, 395] width 240 height 12
click at [494, 397] on input "Slower acceleration, increased fuel consumption" at bounding box center [489, 393] width 9 height 9
radio input "true"
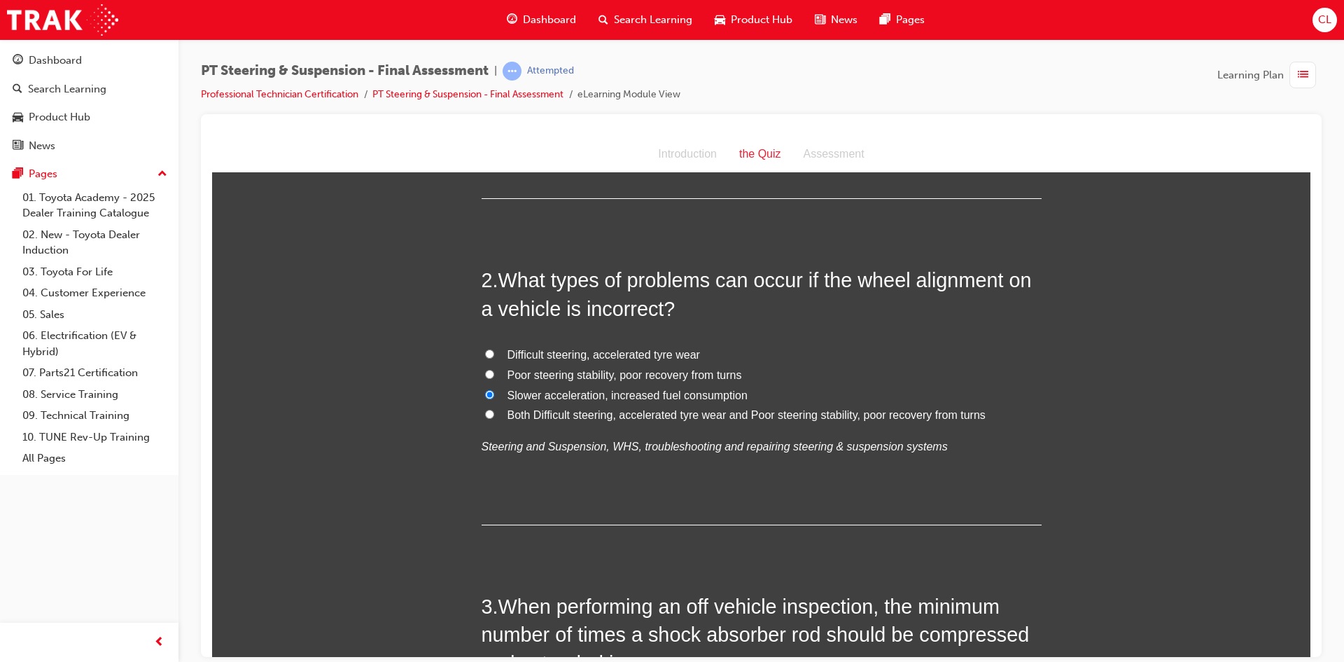
click at [510, 413] on span "Both Difficult steering, accelerated tyre wear and Poor steering stability, poo…" at bounding box center [747, 414] width 478 height 12
click at [494, 413] on input "Both Difficult steering, accelerated tyre wear and Poor steering stability, poo…" at bounding box center [489, 413] width 9 height 9
radio input "true"
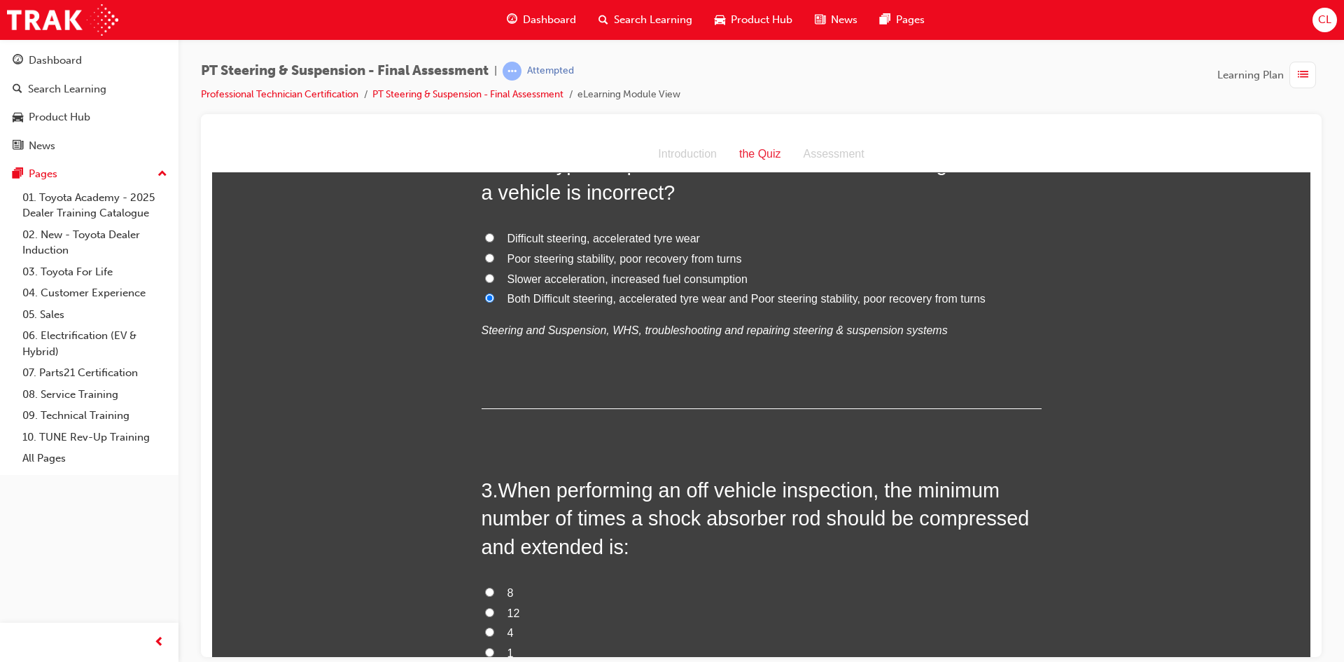
scroll to position [560, 0]
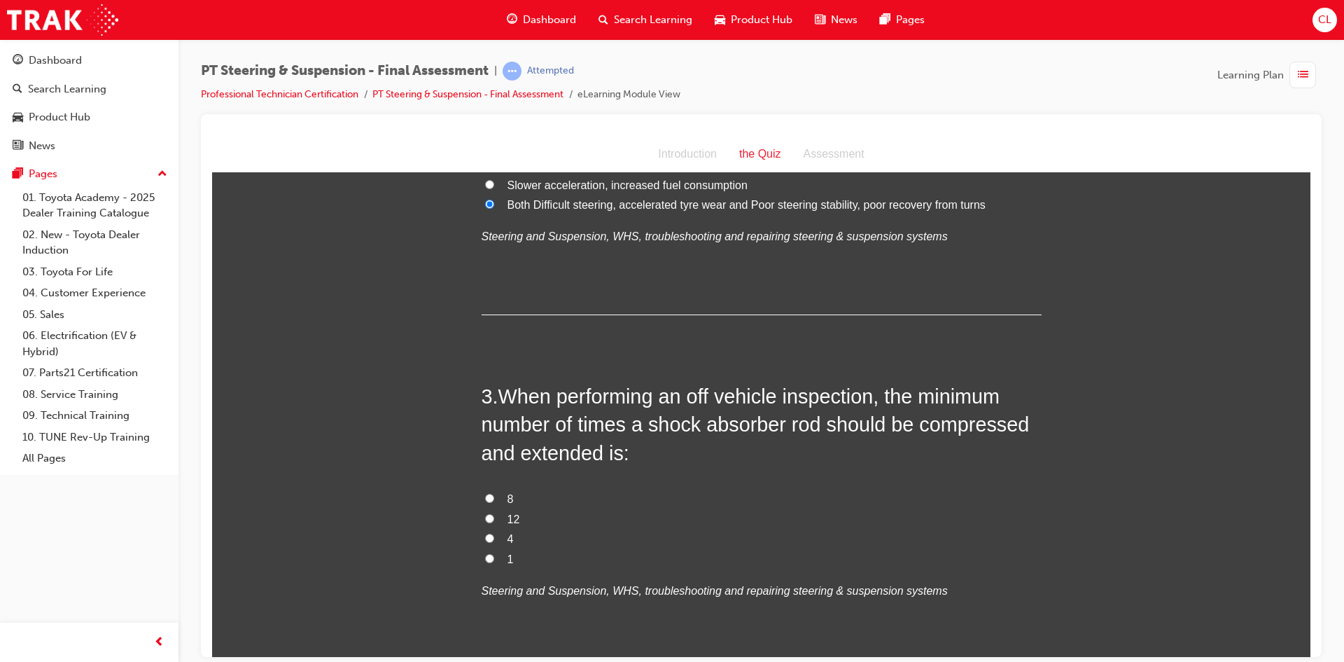
click at [486, 538] on input "4" at bounding box center [489, 537] width 9 height 9
radio input "true"
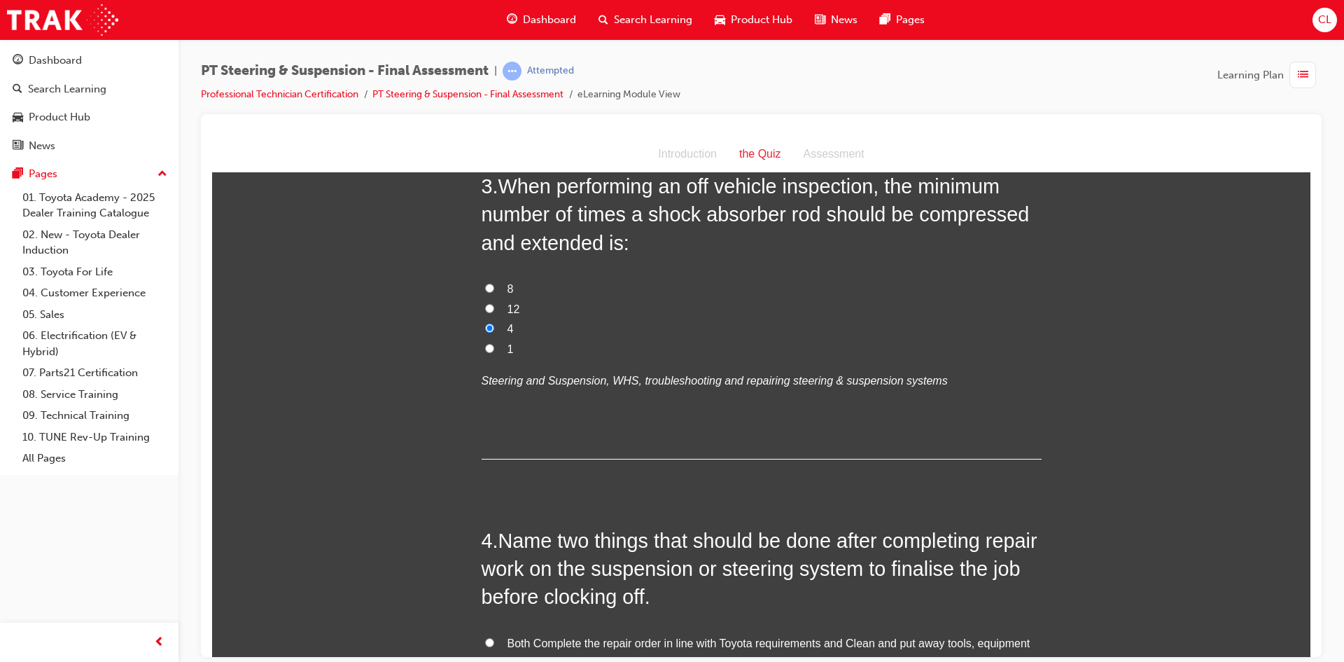
scroll to position [980, 0]
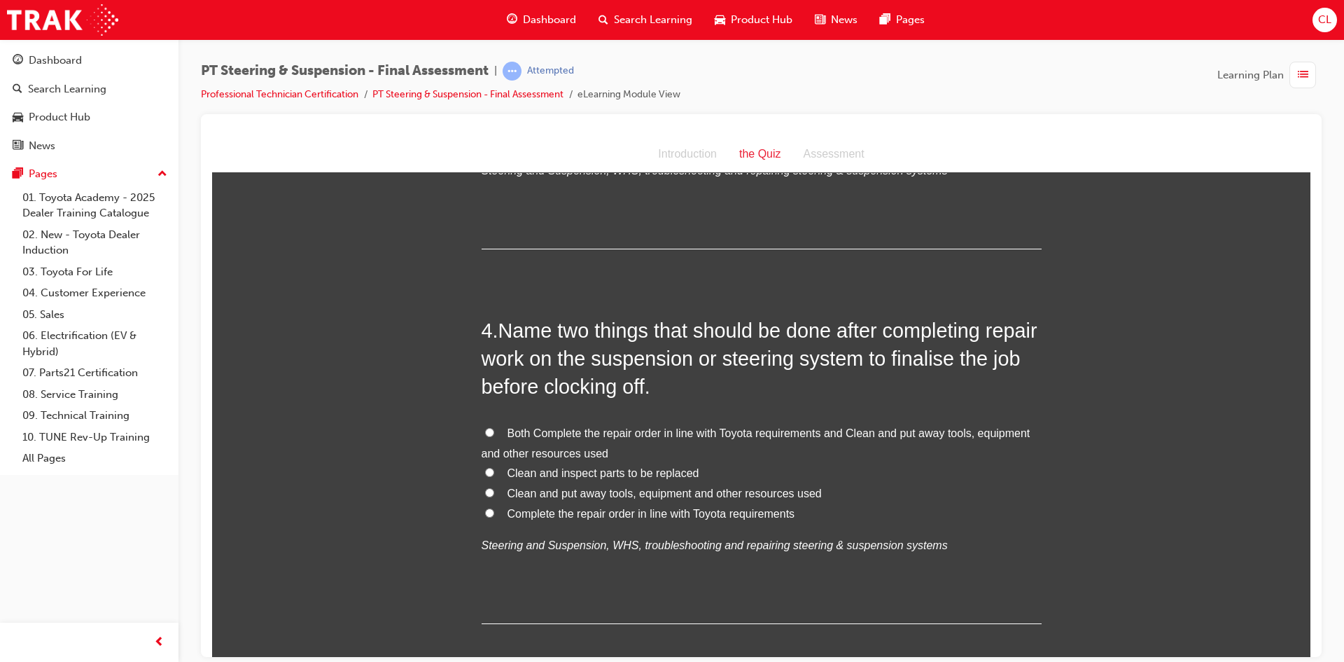
click at [609, 429] on span "Both Complete the repair order in line with Toyota requirements and Clean and p…" at bounding box center [756, 442] width 549 height 32
click at [494, 429] on input "Both Complete the repair order in line with Toyota requirements and Clean and p…" at bounding box center [489, 431] width 9 height 9
radio input "true"
click at [552, 503] on label "Complete the repair order in line with Toyota requirements" at bounding box center [762, 513] width 560 height 20
click at [494, 508] on input "Complete the repair order in line with Toyota requirements" at bounding box center [489, 512] width 9 height 9
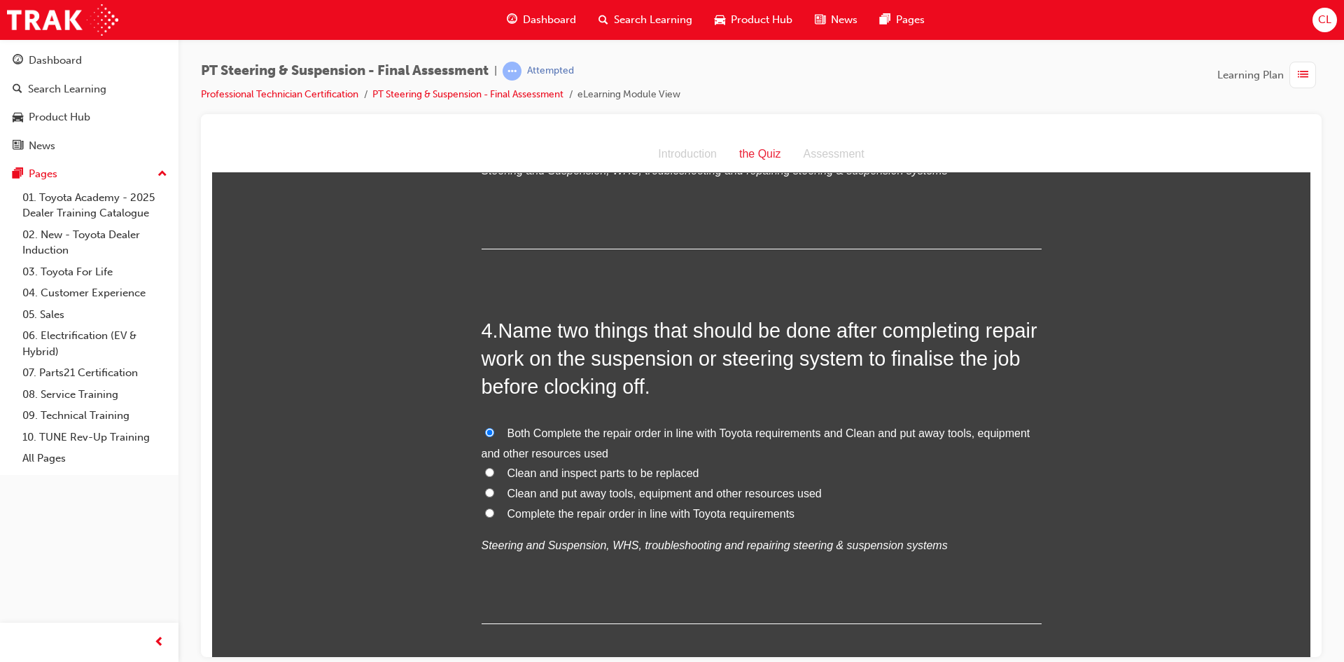
radio input "true"
click at [532, 431] on span "Both Complete the repair order in line with Toyota requirements and Clean and p…" at bounding box center [756, 442] width 549 height 32
click at [494, 431] on input "Both Complete the repair order in line with Toyota requirements and Clean and p…" at bounding box center [489, 431] width 9 height 9
radio input "true"
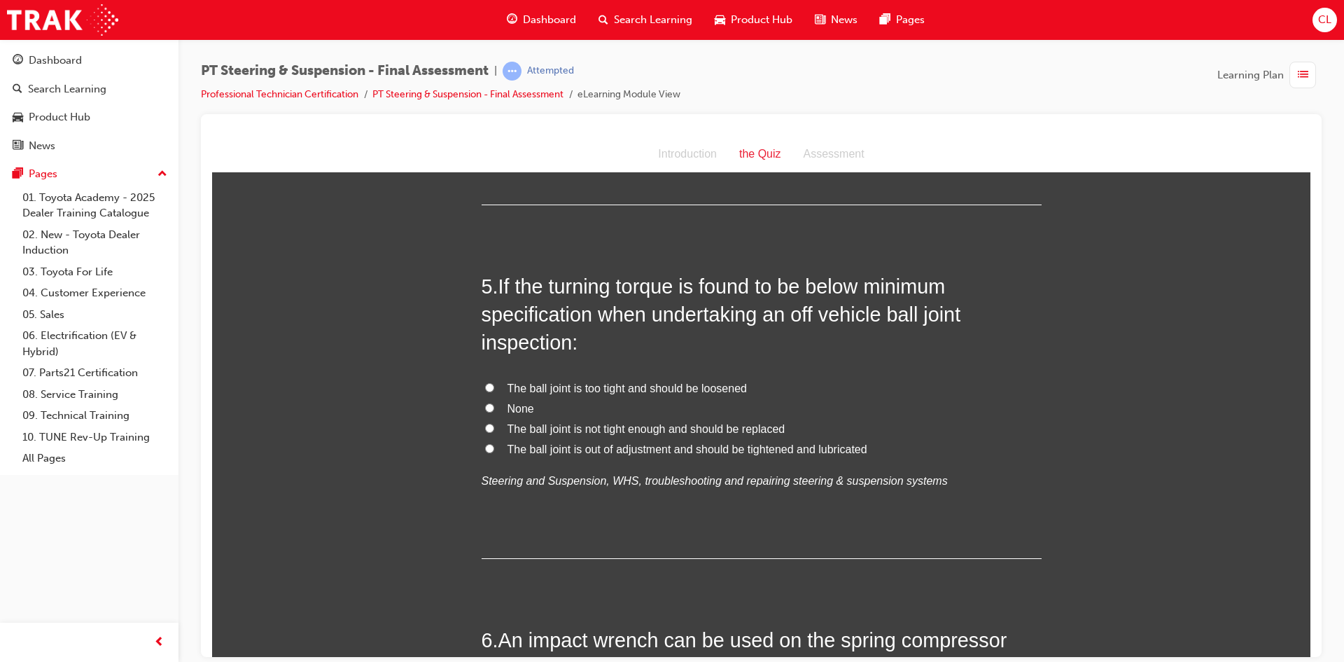
scroll to position [1400, 0]
click at [584, 423] on span "The ball joint is not tight enough and should be replaced" at bounding box center [647, 427] width 278 height 12
click at [494, 423] on input "The ball joint is not tight enough and should be replaced" at bounding box center [489, 426] width 9 height 9
radio input "true"
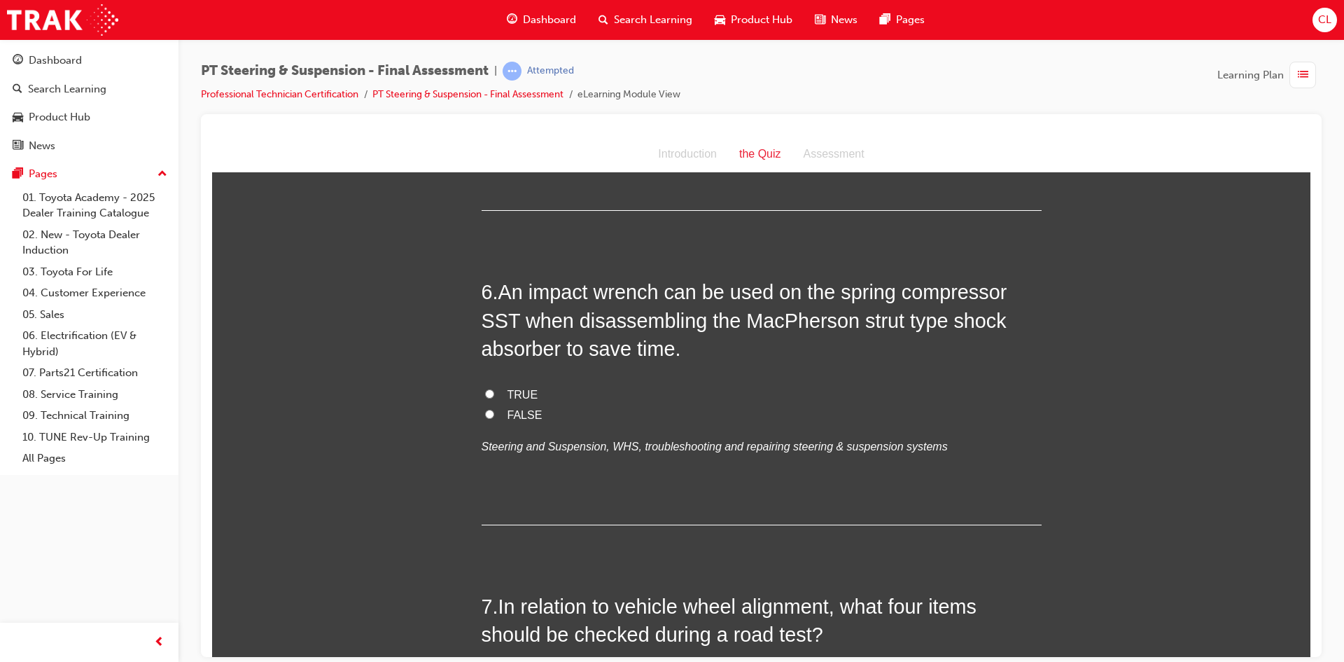
scroll to position [1751, 0]
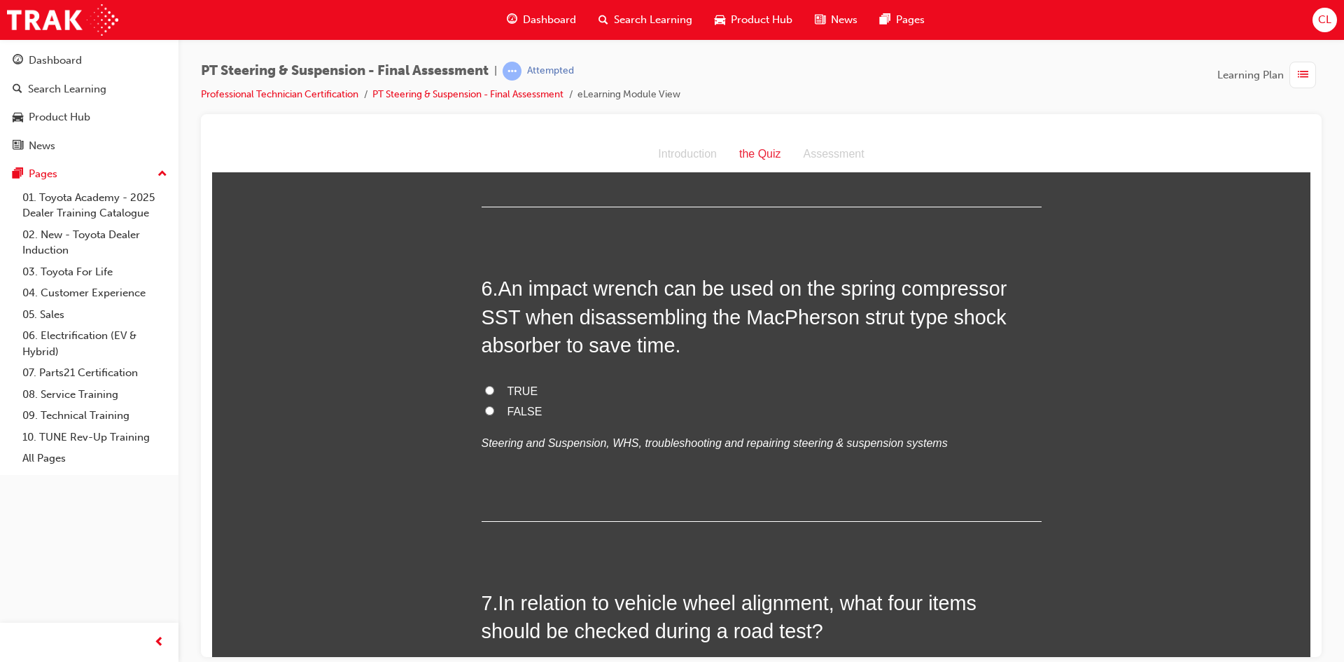
click at [508, 414] on span "FALSE" at bounding box center [525, 411] width 35 height 12
click at [494, 414] on input "FALSE" at bounding box center [489, 409] width 9 height 9
radio input "true"
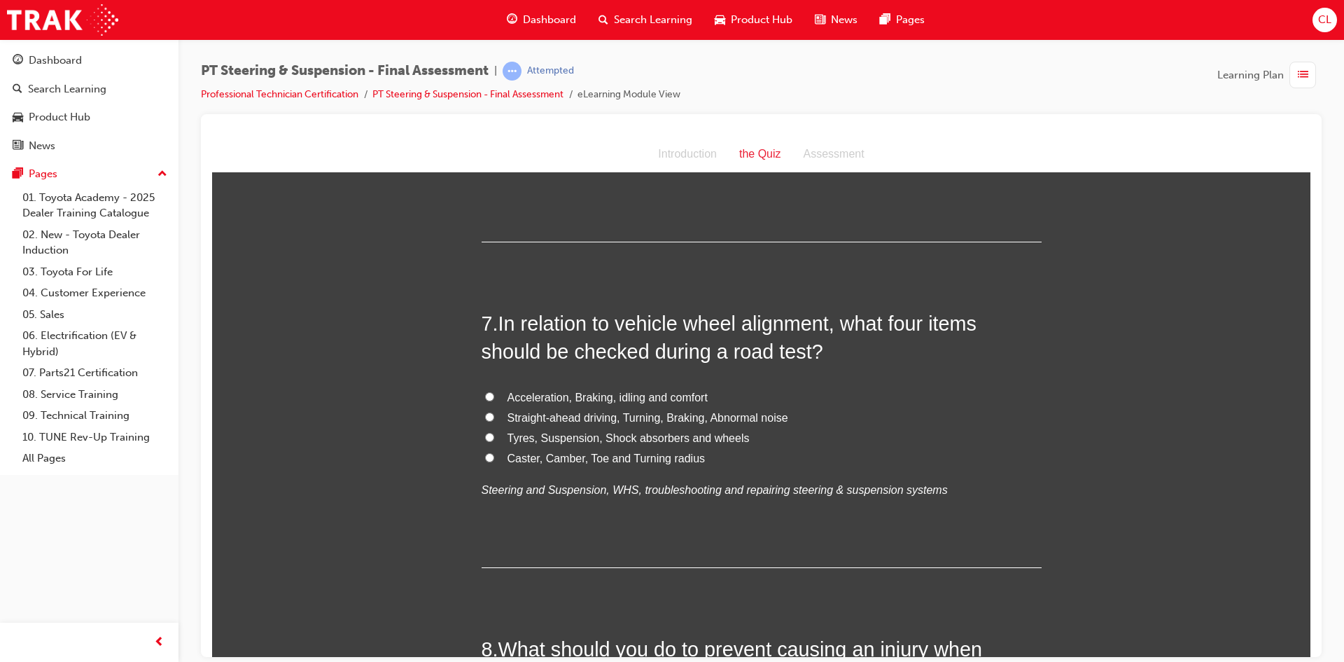
scroll to position [2031, 0]
click at [747, 418] on span "Straight-ahead driving, Turning, Braking, Abnormal noise" at bounding box center [648, 416] width 281 height 12
click at [494, 418] on input "Straight-ahead driving, Turning, Braking, Abnormal noise" at bounding box center [489, 415] width 9 height 9
radio input "true"
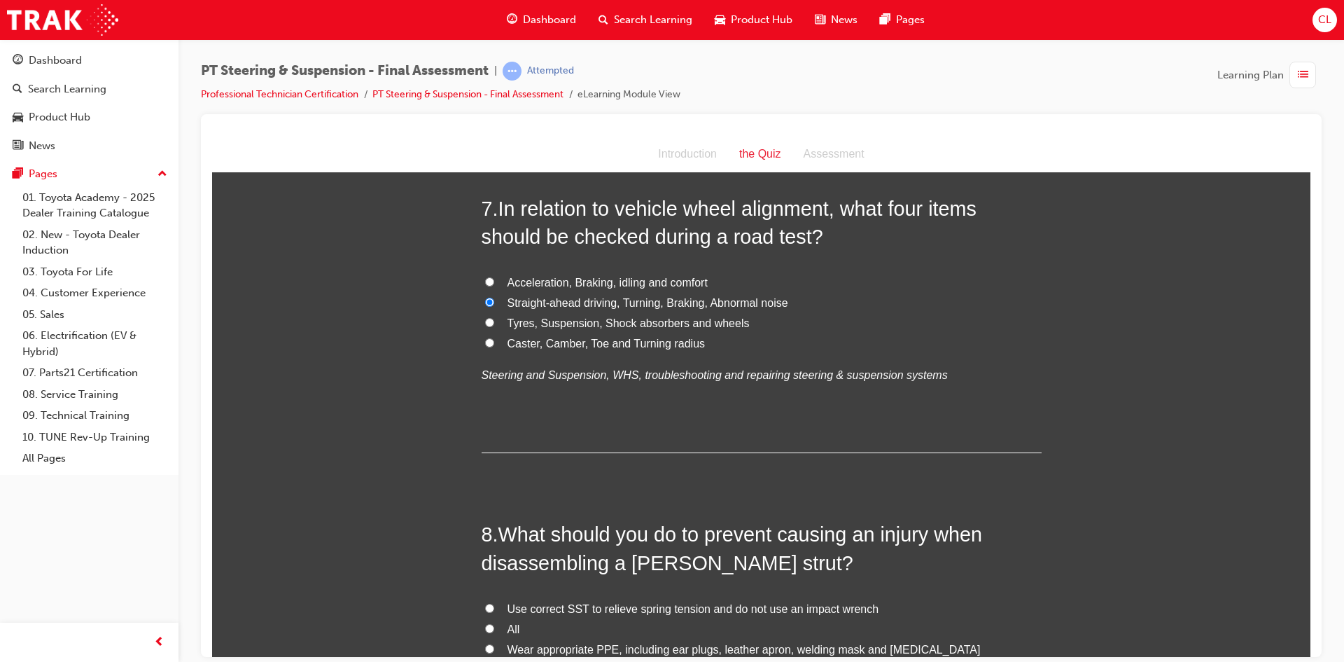
scroll to position [2311, 0]
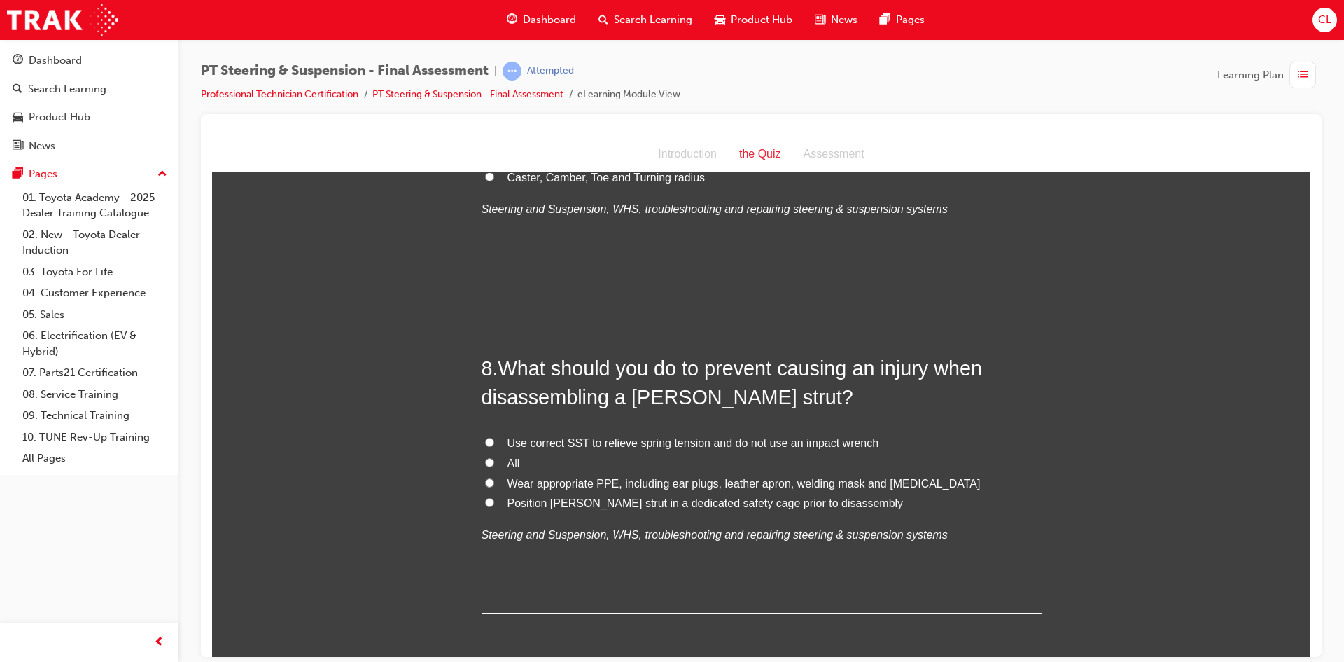
click at [641, 443] on span "Use correct SST to relieve spring tension and do not use an impact wrench" at bounding box center [694, 442] width 372 height 12
click at [494, 443] on input "Use correct SST to relieve spring tension and do not use an impact wrench" at bounding box center [489, 441] width 9 height 9
radio input "true"
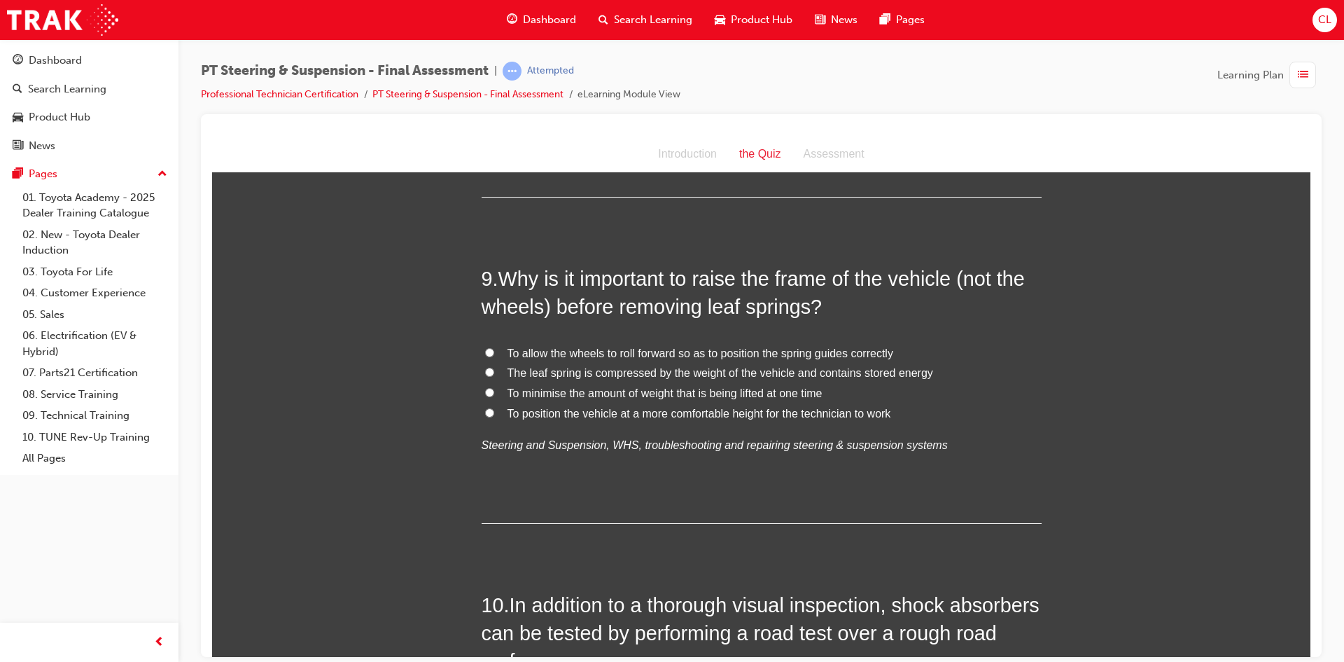
scroll to position [2731, 0]
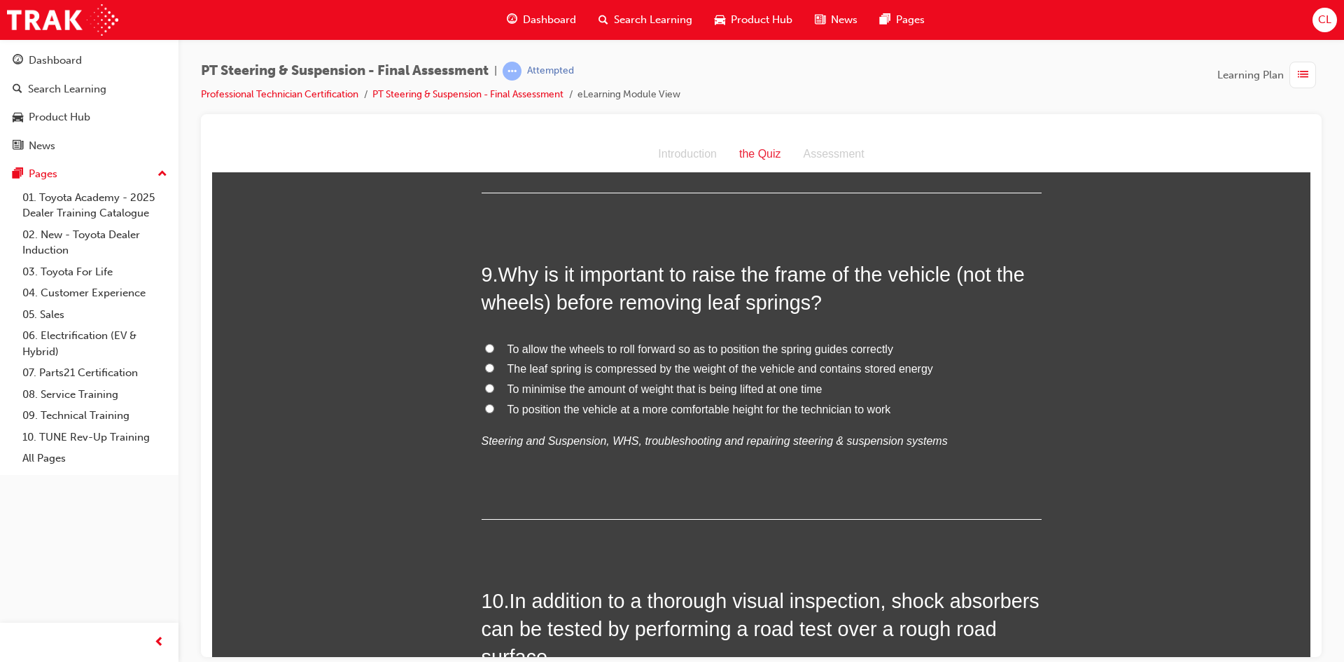
click at [679, 408] on span "To position the vehicle at a more comfortable height for the technician to work" at bounding box center [700, 409] width 384 height 12
click at [494, 408] on input "To position the vehicle at a more comfortable height for the technician to work" at bounding box center [489, 407] width 9 height 9
radio input "true"
click at [586, 362] on span "The leaf spring is compressed by the weight of the vehicle and contains stored …" at bounding box center [721, 368] width 426 height 12
click at [494, 363] on input "The leaf spring is compressed by the weight of the vehicle and contains stored …" at bounding box center [489, 367] width 9 height 9
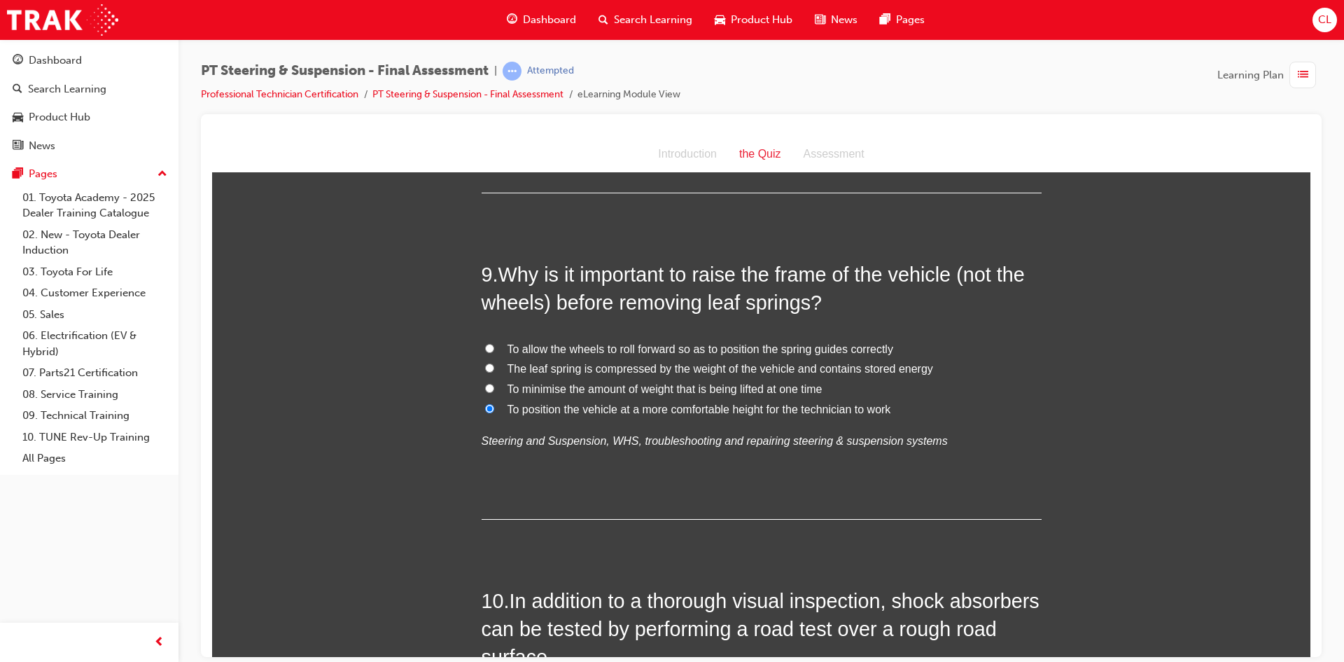
radio input "true"
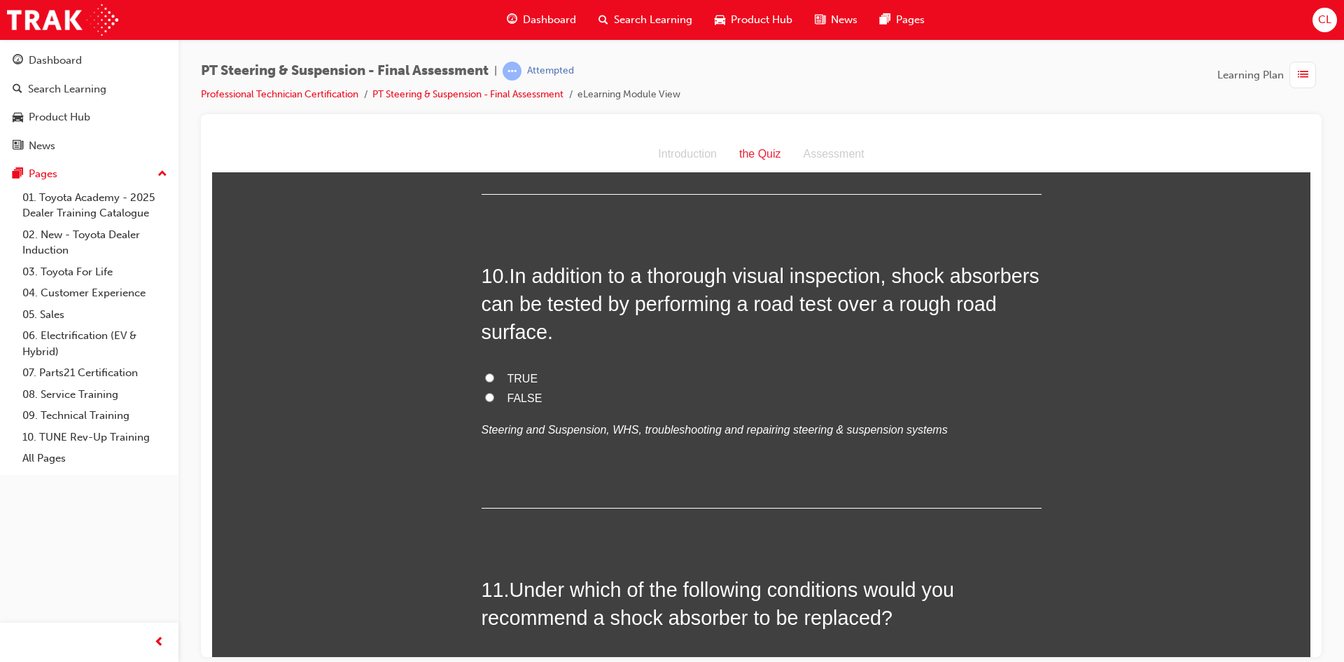
scroll to position [3081, 0]
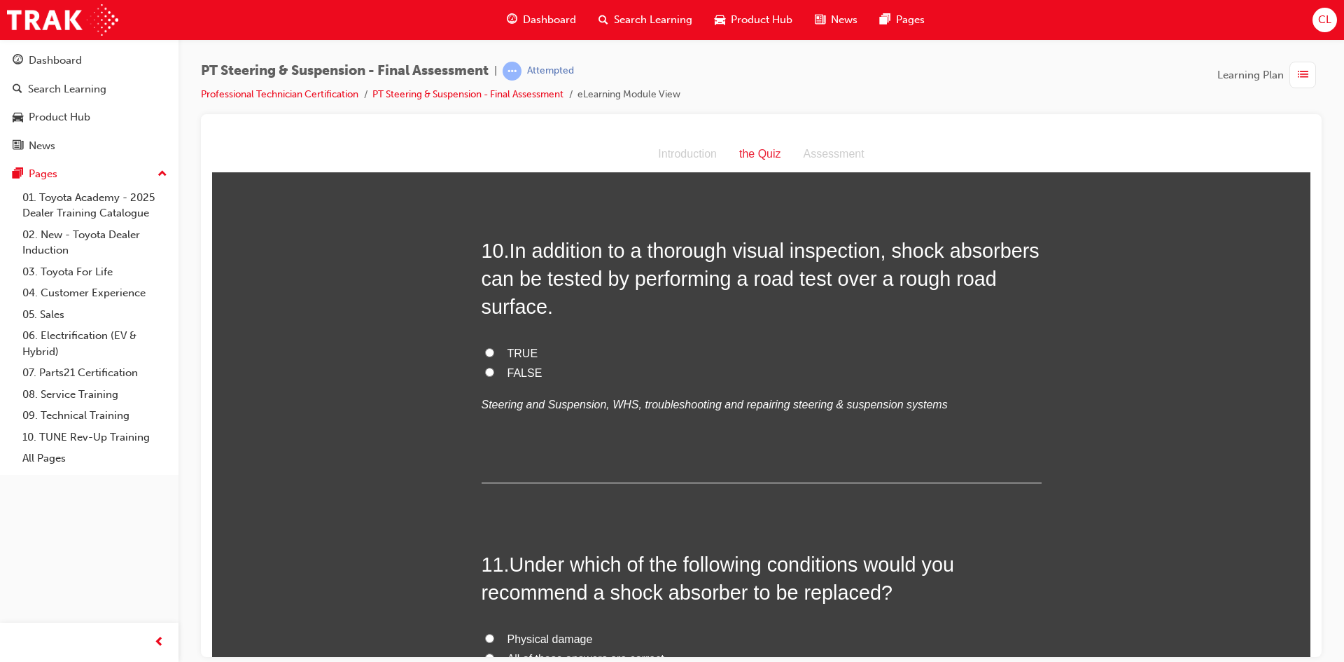
click at [492, 347] on label "TRUE" at bounding box center [762, 353] width 560 height 20
click at [492, 347] on input "TRUE" at bounding box center [489, 351] width 9 height 9
radio input "true"
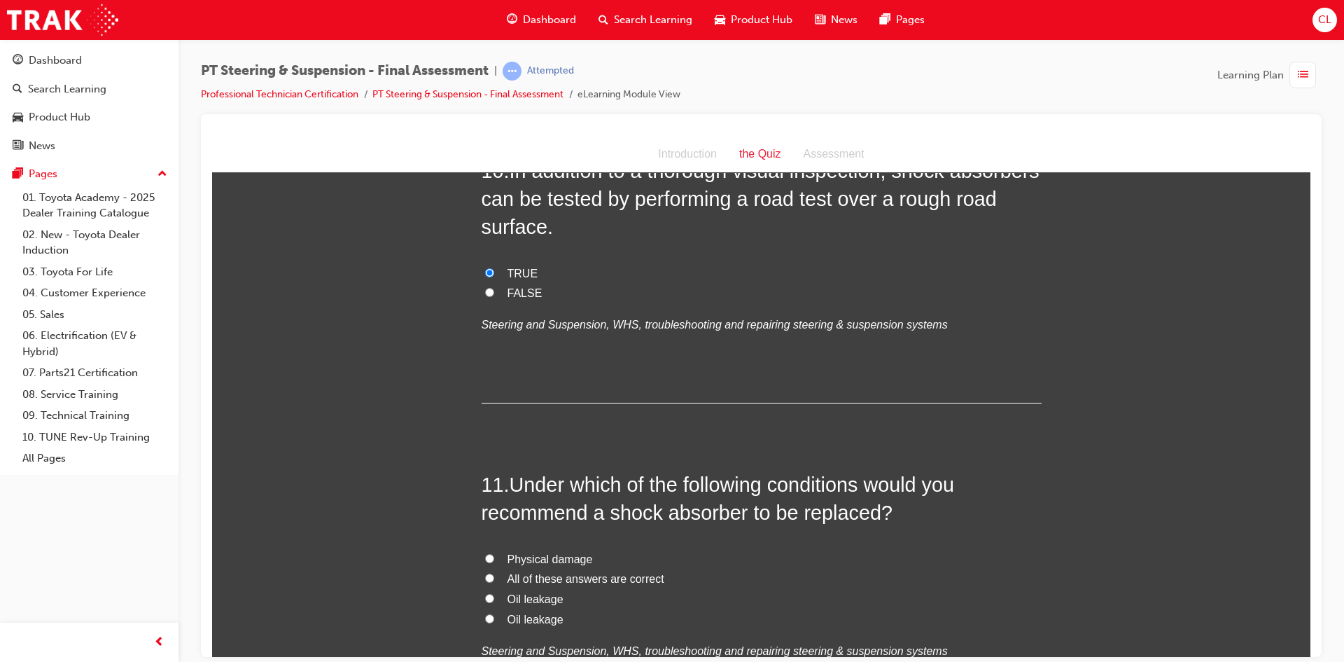
scroll to position [3361, 0]
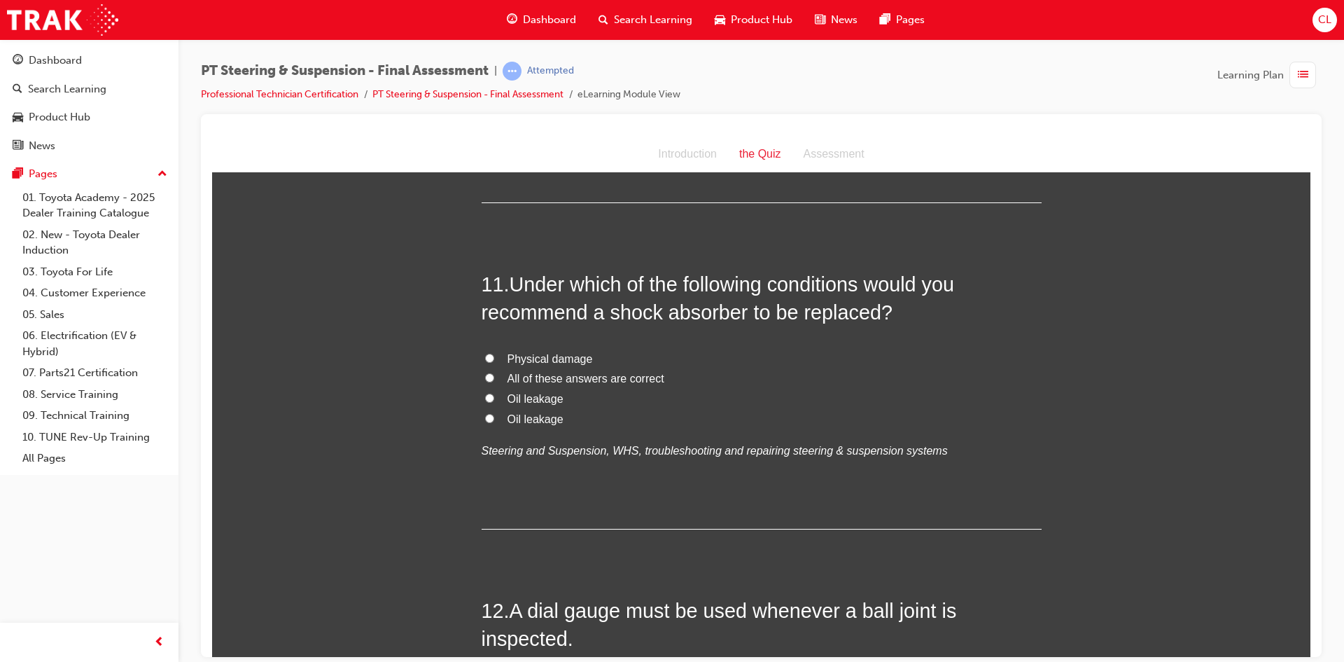
click at [526, 376] on span "All of these answers are correct" at bounding box center [586, 378] width 157 height 12
click at [494, 376] on input "All of these answers are correct" at bounding box center [489, 377] width 9 height 9
radio input "true"
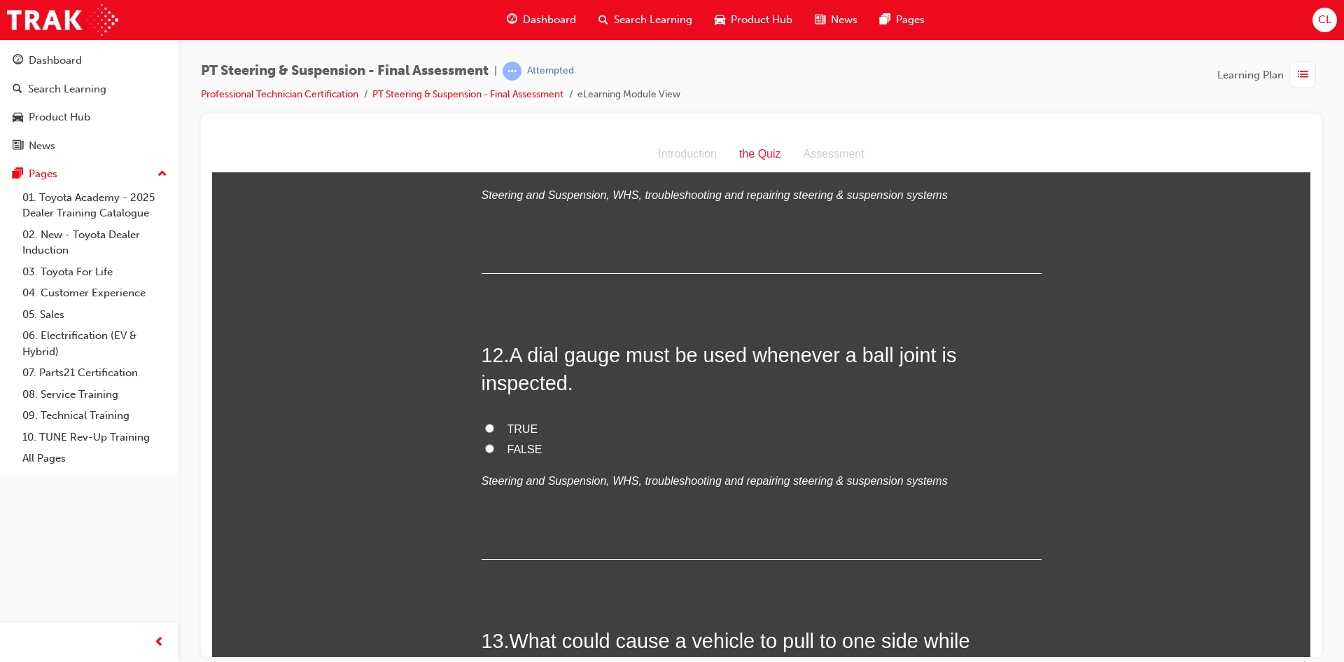
scroll to position [3641, 0]
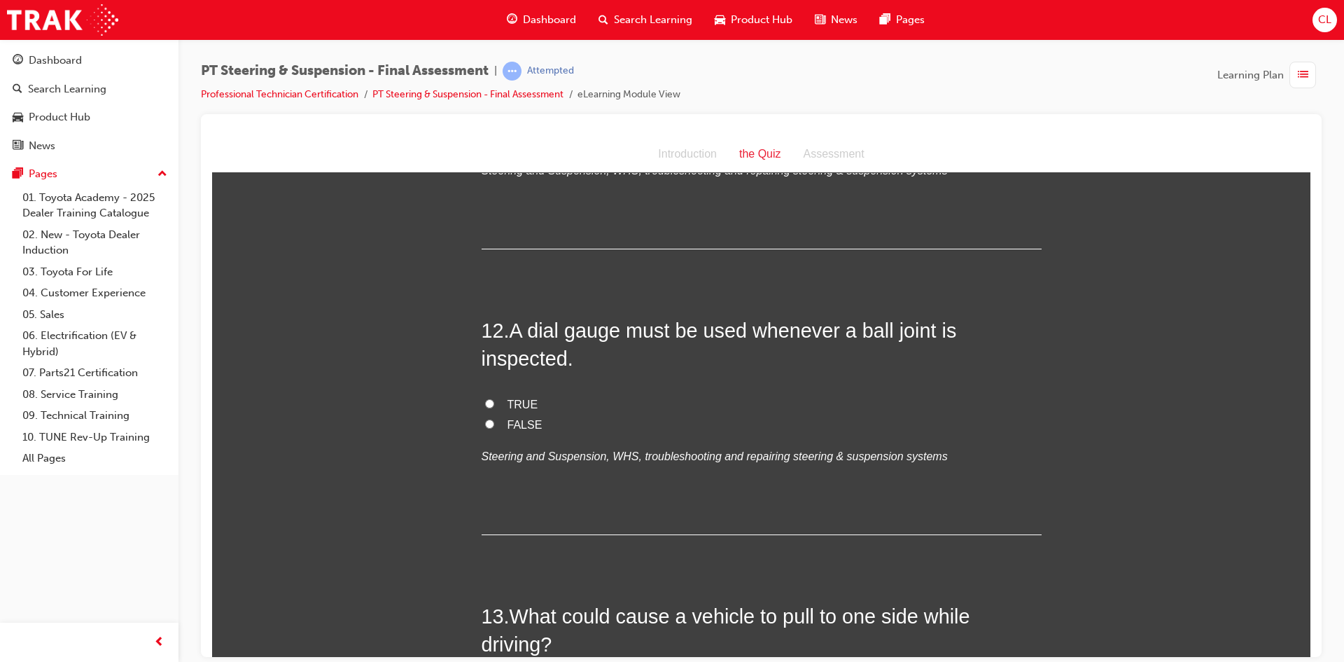
click at [492, 426] on label "FALSE" at bounding box center [762, 425] width 560 height 20
click at [492, 426] on input "FALSE" at bounding box center [489, 423] width 9 height 9
radio input "true"
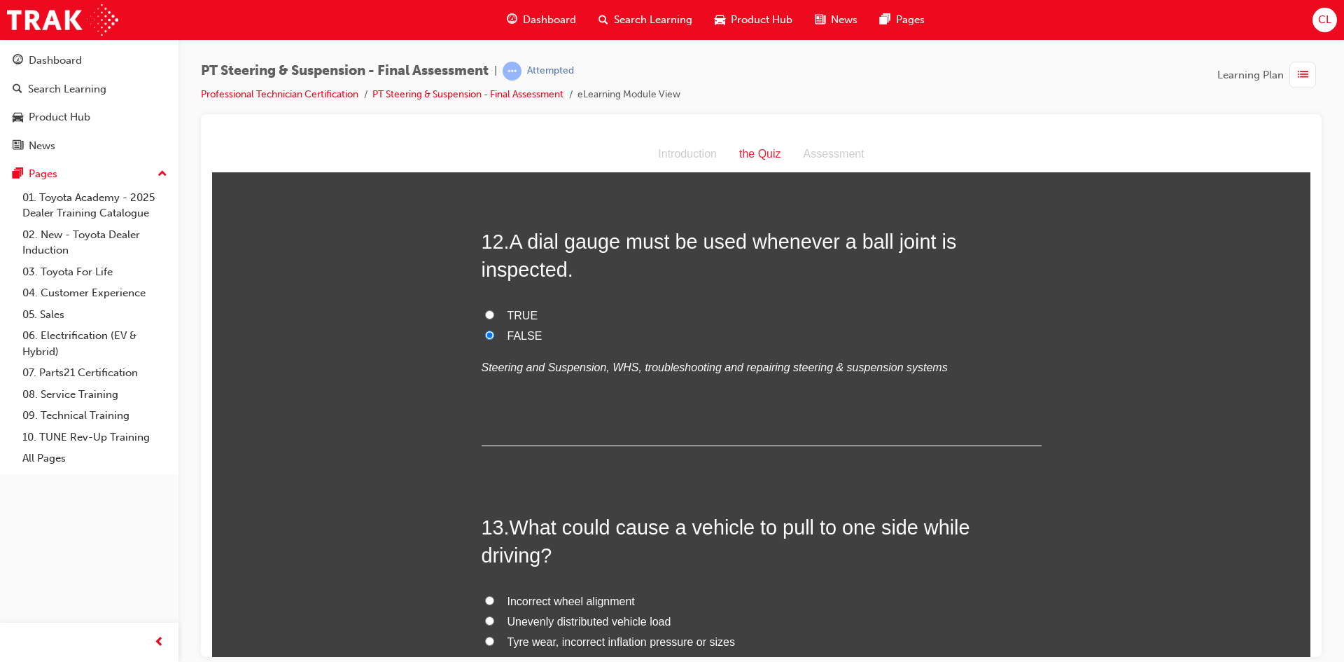
scroll to position [3851, 0]
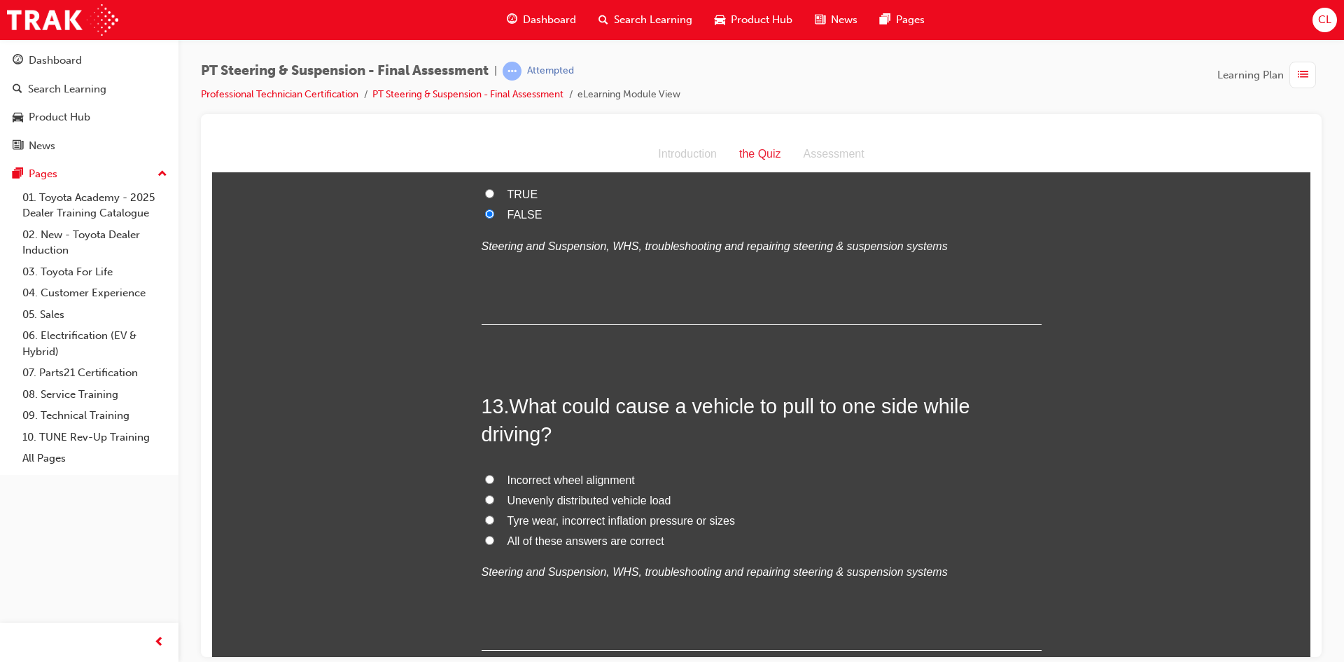
click at [561, 536] on span "All of these answers are correct" at bounding box center [586, 540] width 157 height 12
click at [494, 536] on input "All of these answers are correct" at bounding box center [489, 539] width 9 height 9
radio input "true"
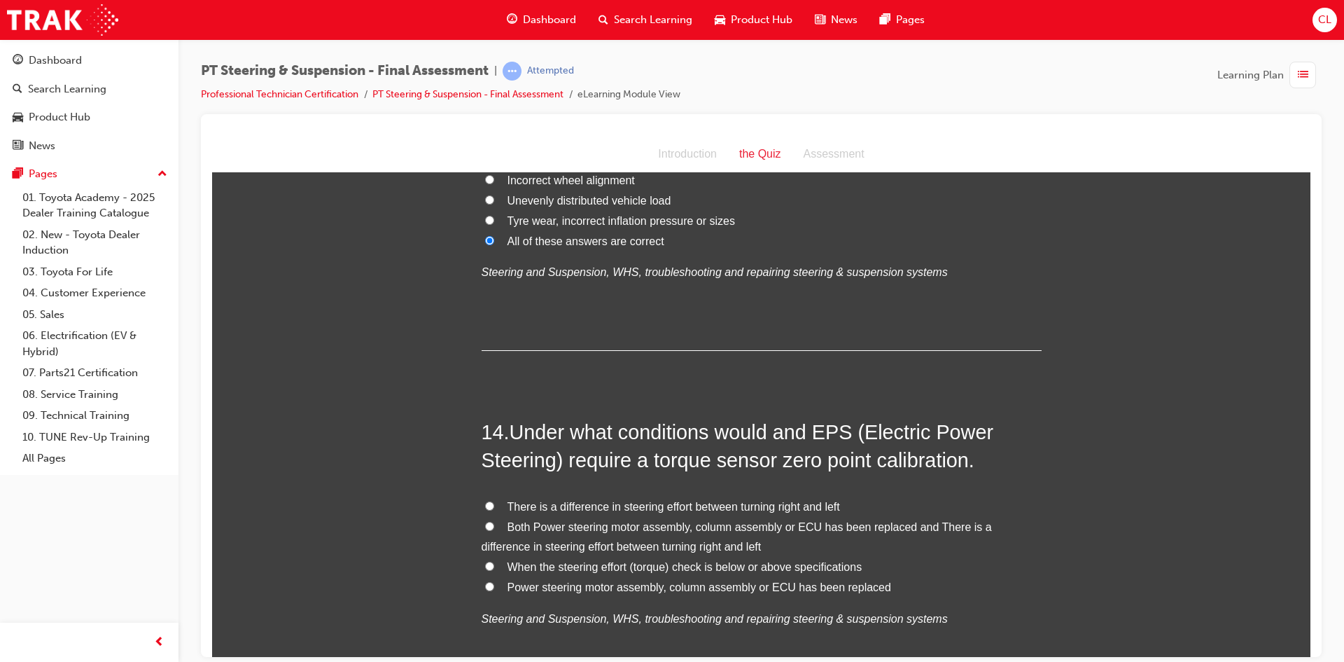
scroll to position [4271, 0]
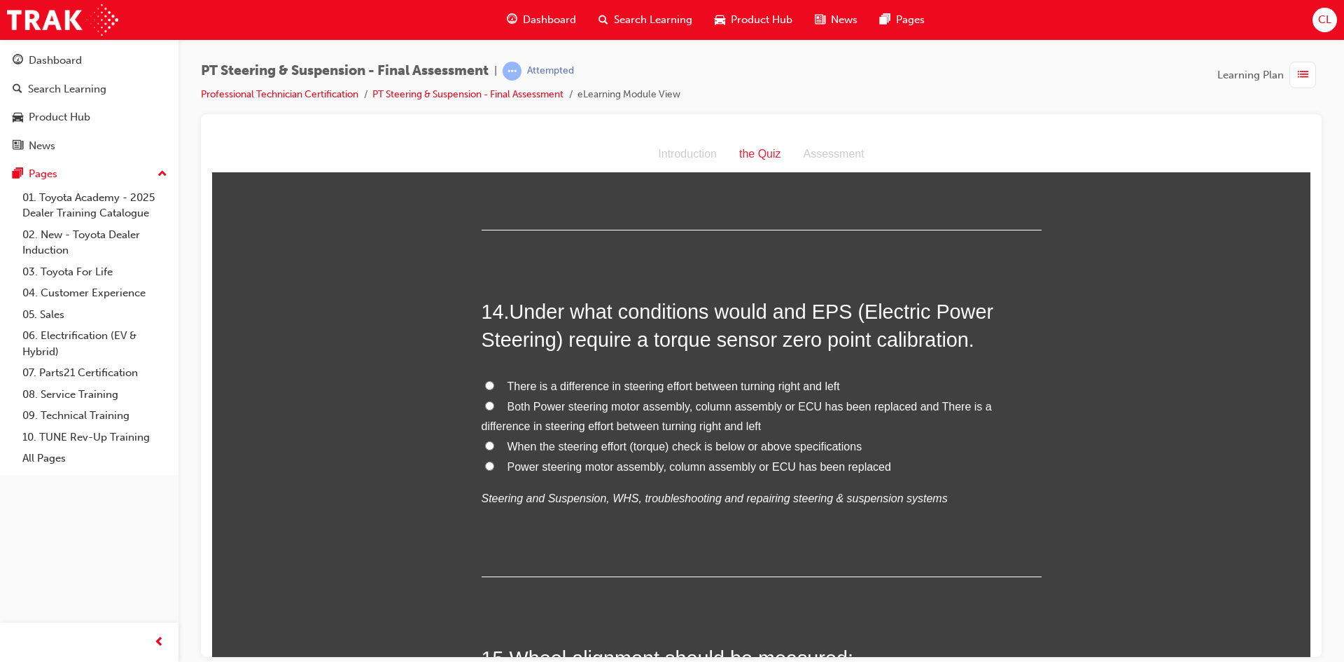
click at [807, 466] on span "Power steering motor assembly, column assembly or ECU has been replaced" at bounding box center [700, 466] width 384 height 12
click at [494, 466] on input "Power steering motor assembly, column assembly or ECU has been replaced" at bounding box center [489, 465] width 9 height 9
radio input "true"
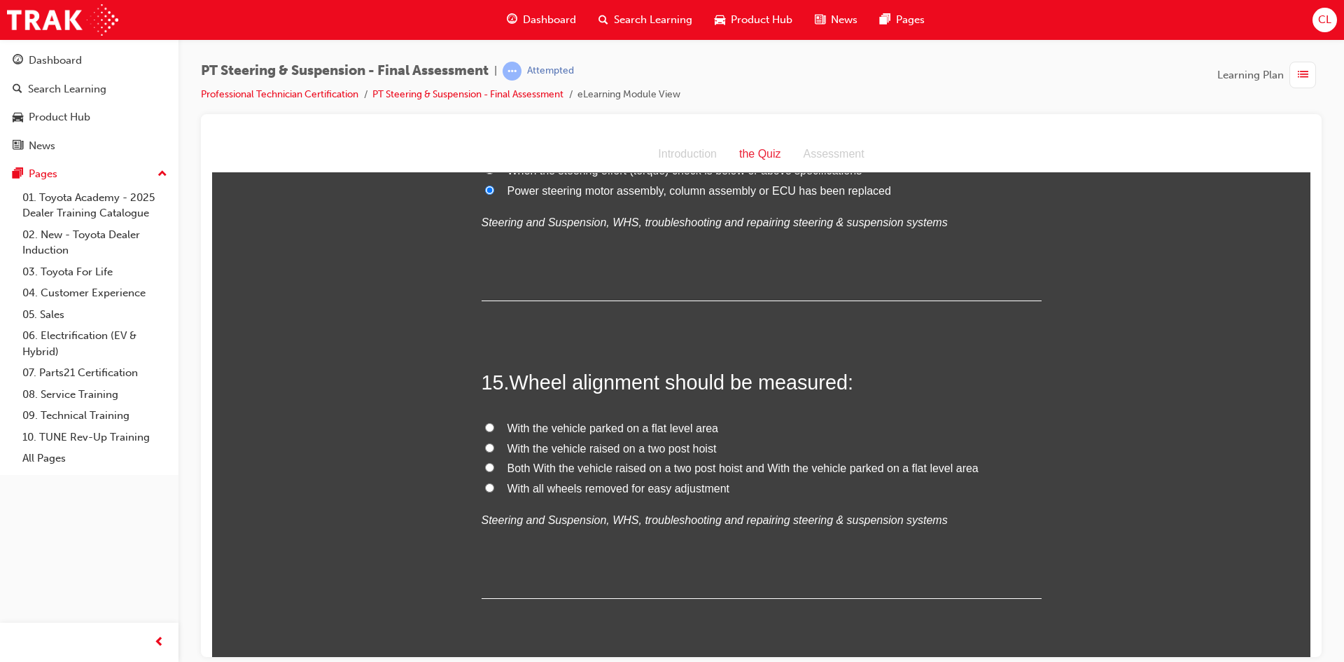
scroll to position [4551, 0]
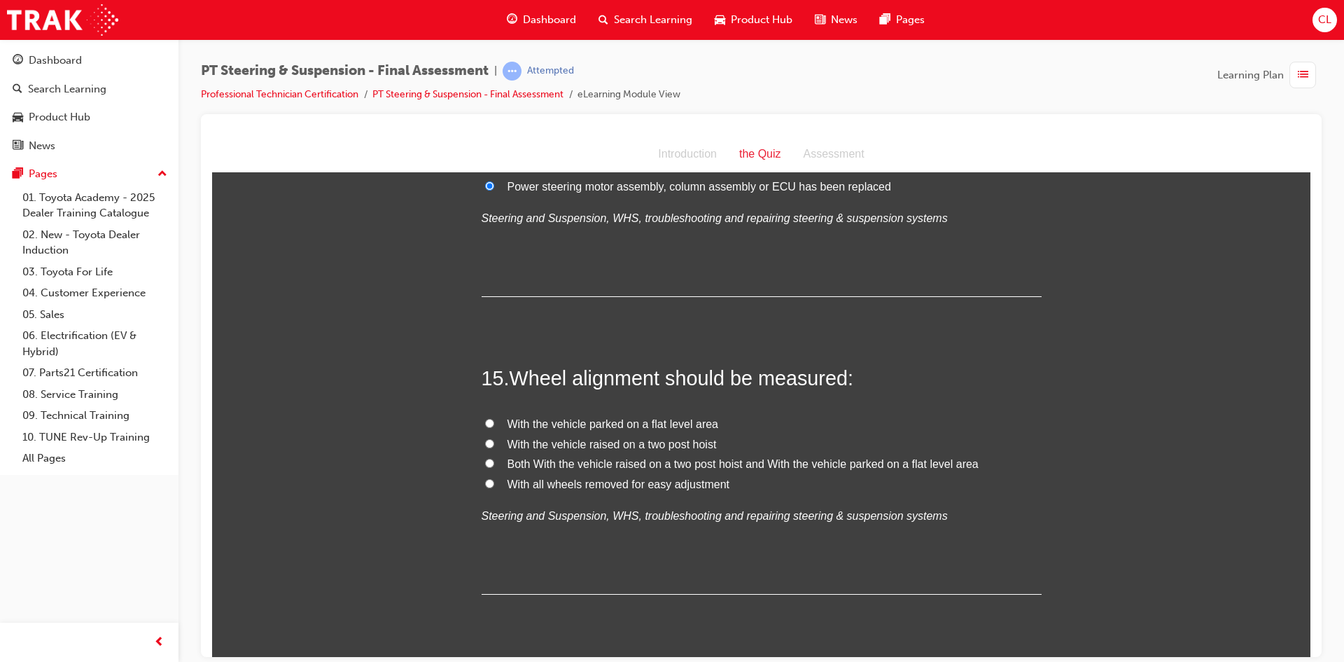
click at [567, 426] on span "With the vehicle parked on a flat level area" at bounding box center [613, 423] width 211 height 12
click at [494, 426] on input "With the vehicle parked on a flat level area" at bounding box center [489, 422] width 9 height 9
radio input "true"
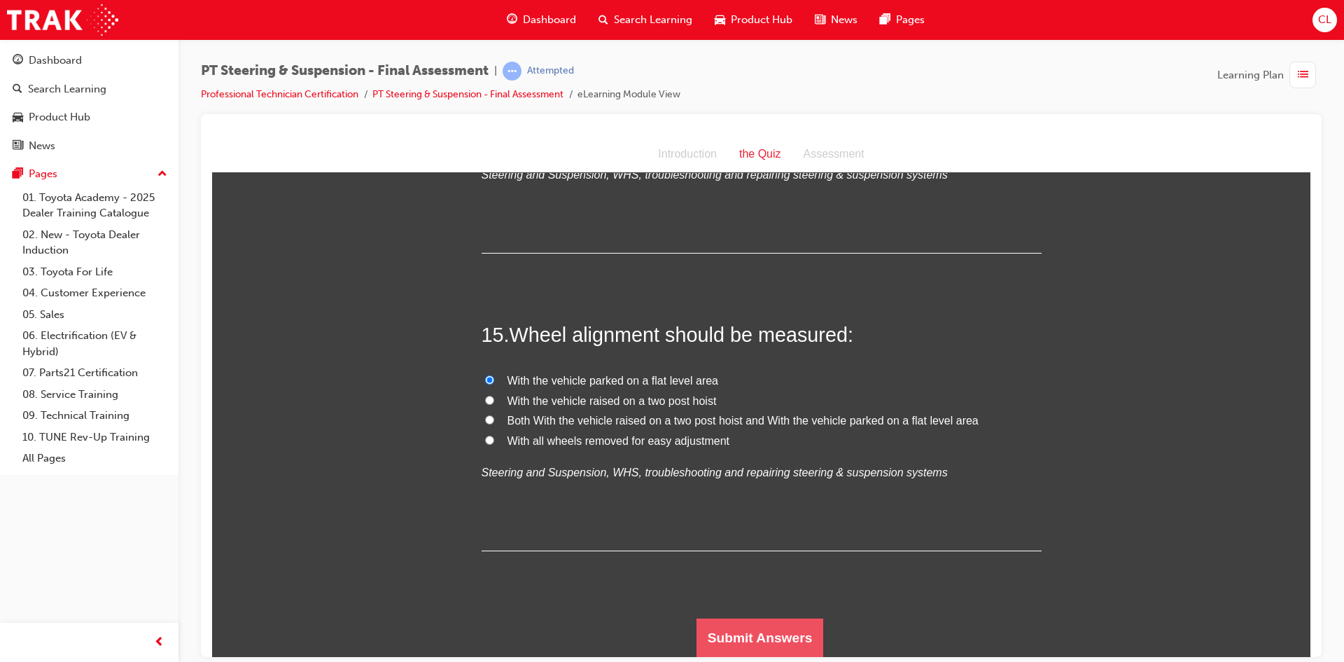
click at [774, 632] on button "Submit Answers" at bounding box center [760, 637] width 127 height 39
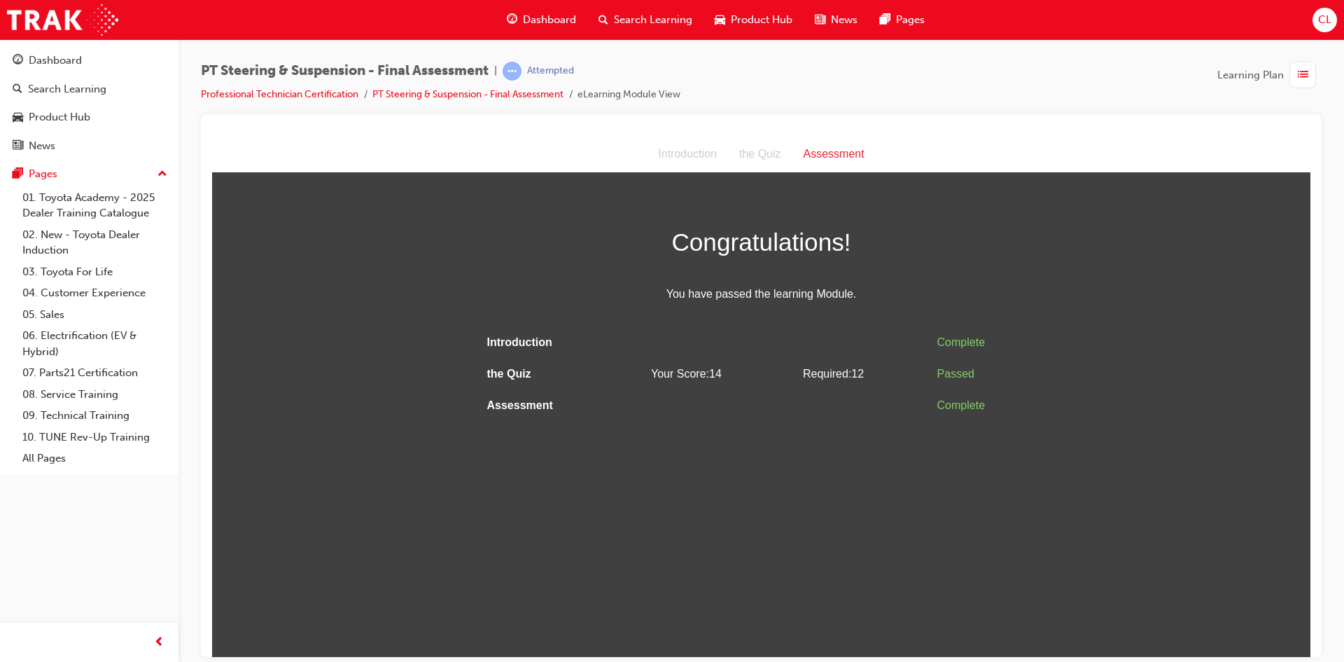
scroll to position [0, 0]
click at [1304, 77] on span "list-icon" at bounding box center [1303, 76] width 11 height 18
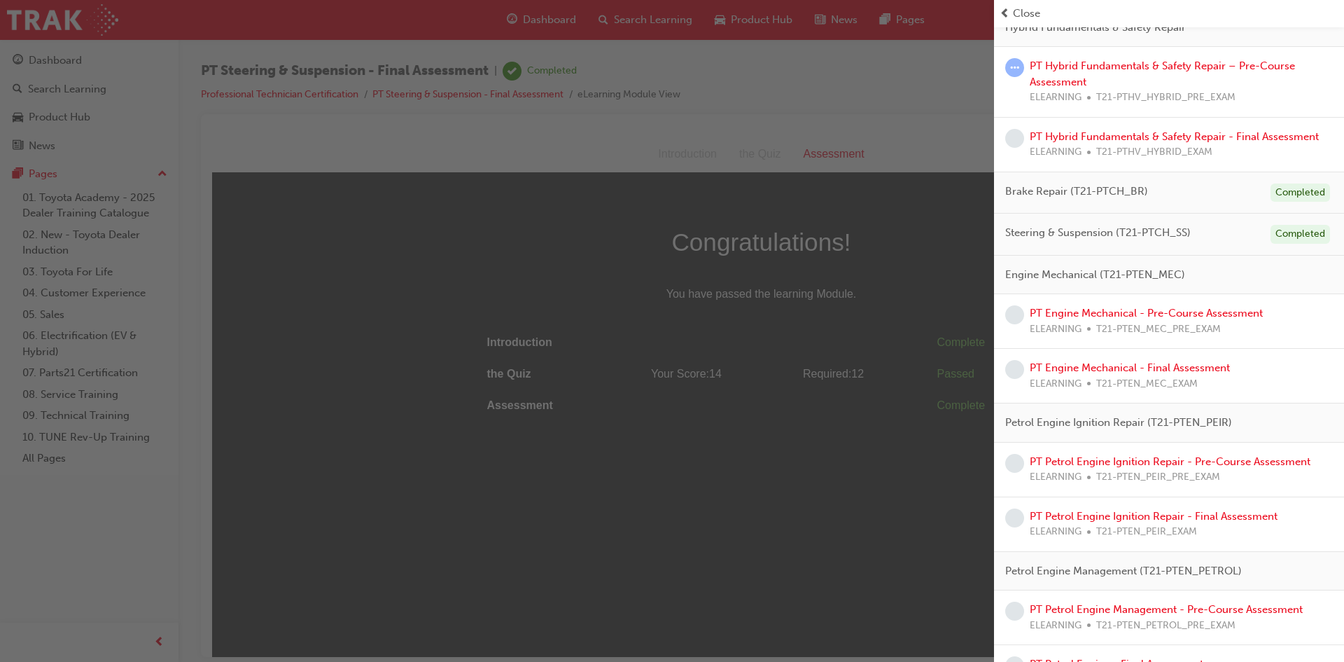
scroll to position [364, 0]
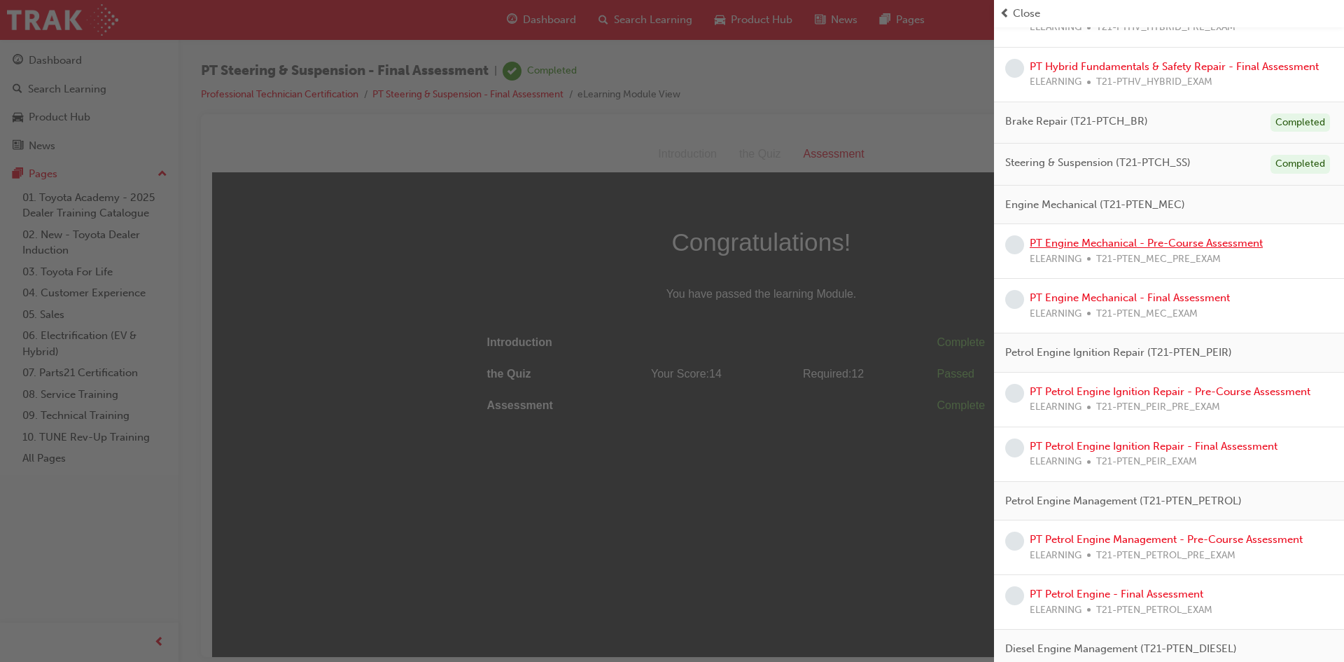
click at [1200, 242] on link "PT Engine Mechanical - Pre-Course Assessment" at bounding box center [1146, 243] width 233 height 13
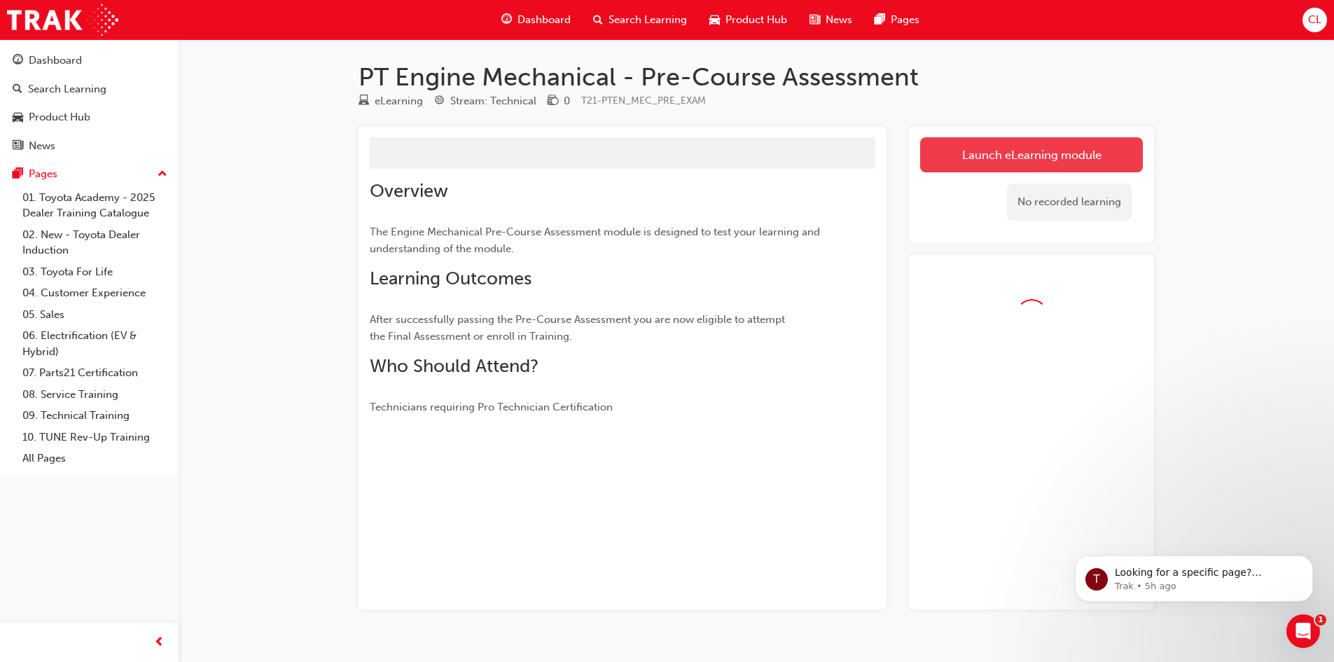
click at [955, 152] on link "Launch eLearning module" at bounding box center [1031, 154] width 223 height 35
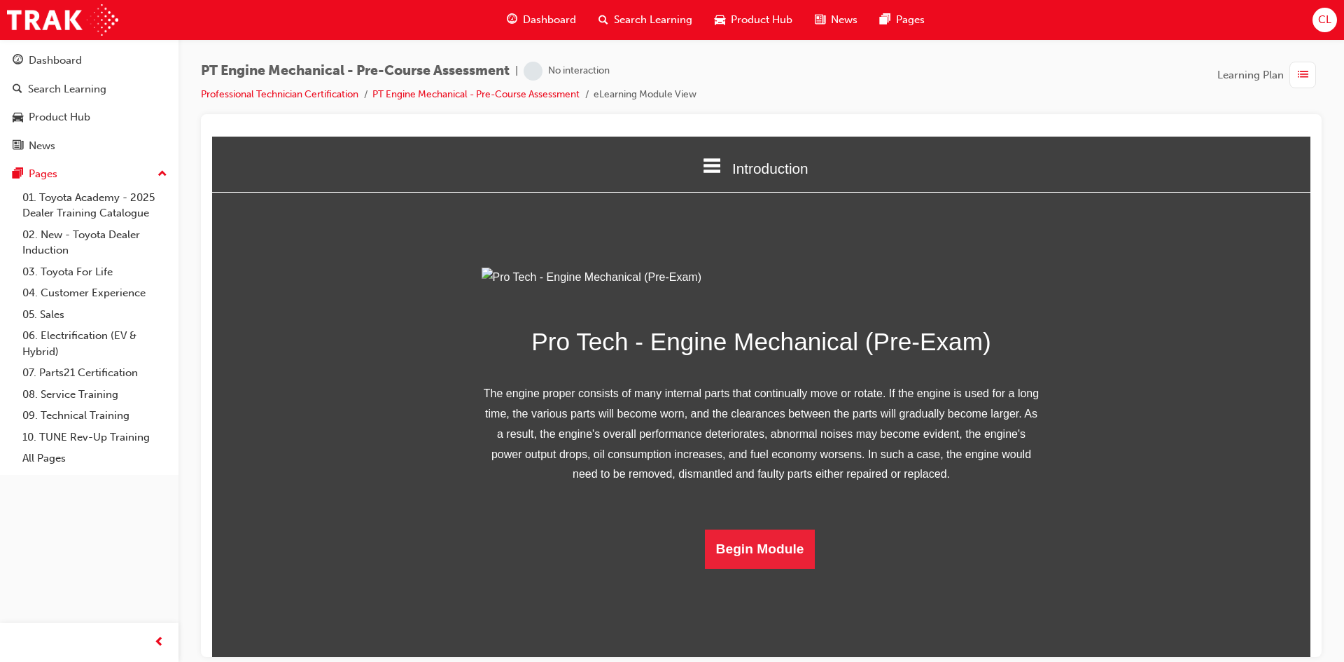
scroll to position [66, 0]
click at [791, 568] on button "Begin Module" at bounding box center [760, 548] width 111 height 39
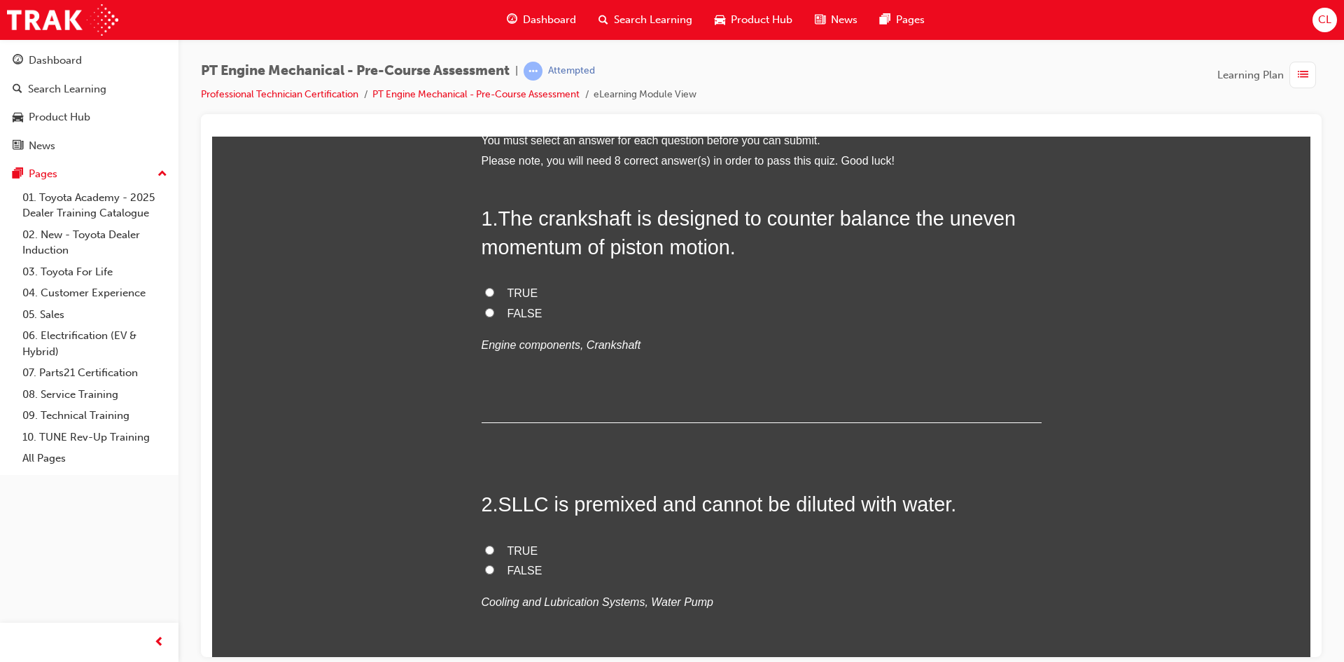
scroll to position [0, 0]
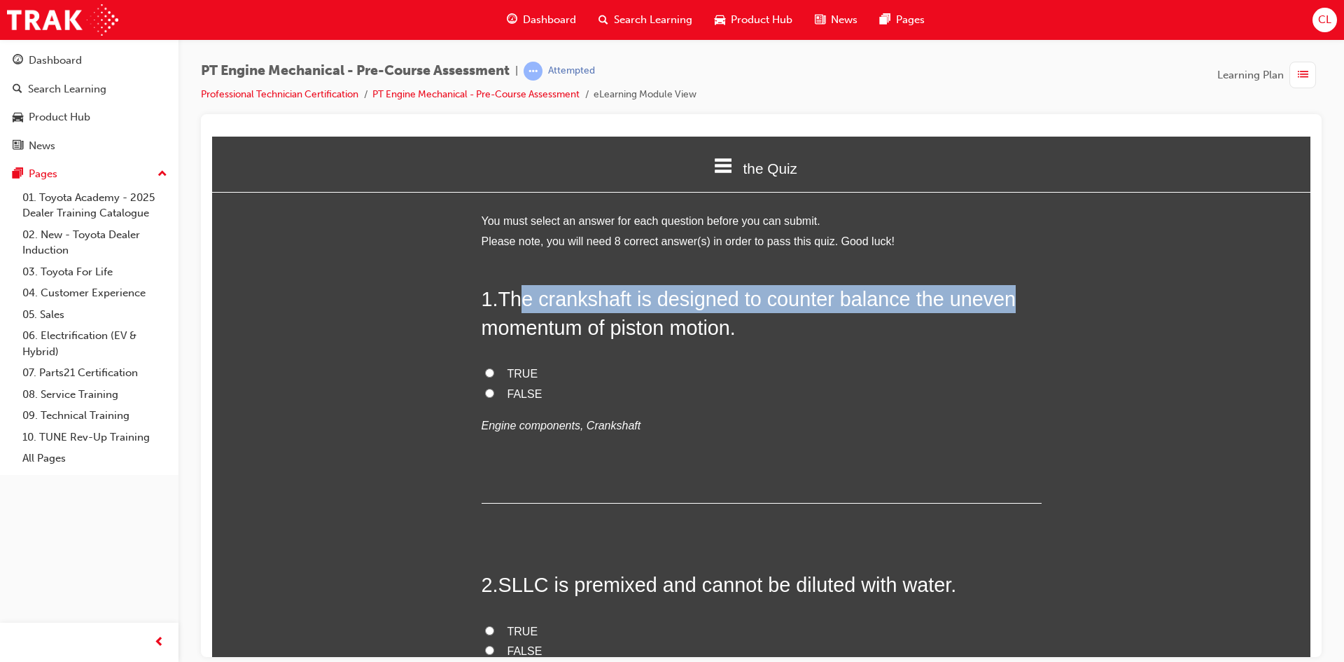
drag, startPoint x: 522, startPoint y: 282, endPoint x: 1006, endPoint y: 297, distance: 484.8
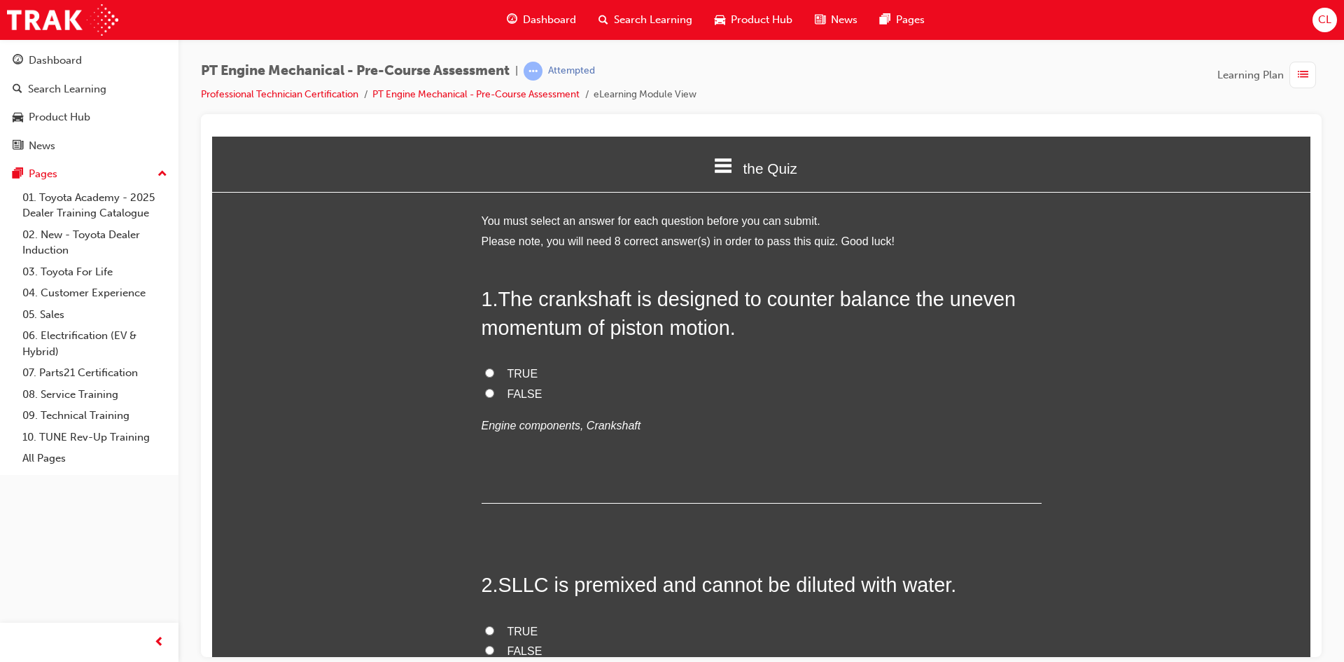
click at [501, 374] on label "TRUE" at bounding box center [762, 373] width 560 height 20
click at [494, 374] on input "TRUE" at bounding box center [489, 372] width 9 height 9
radio input "true"
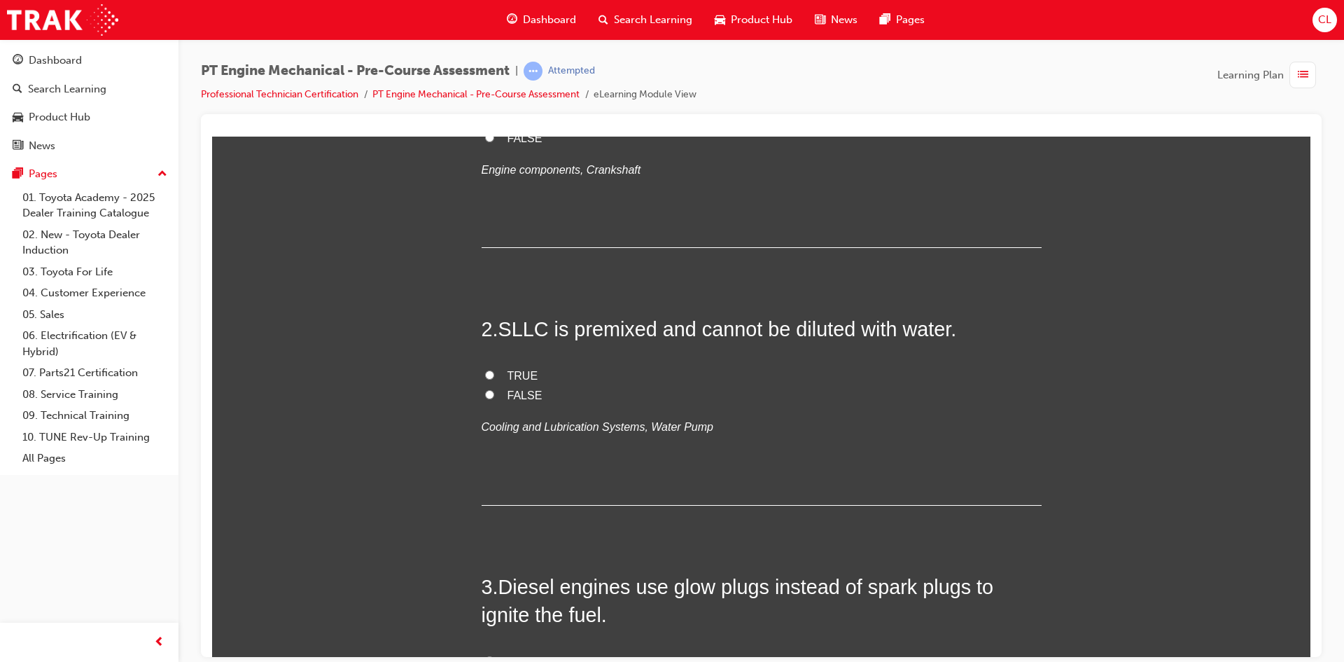
scroll to position [280, 0]
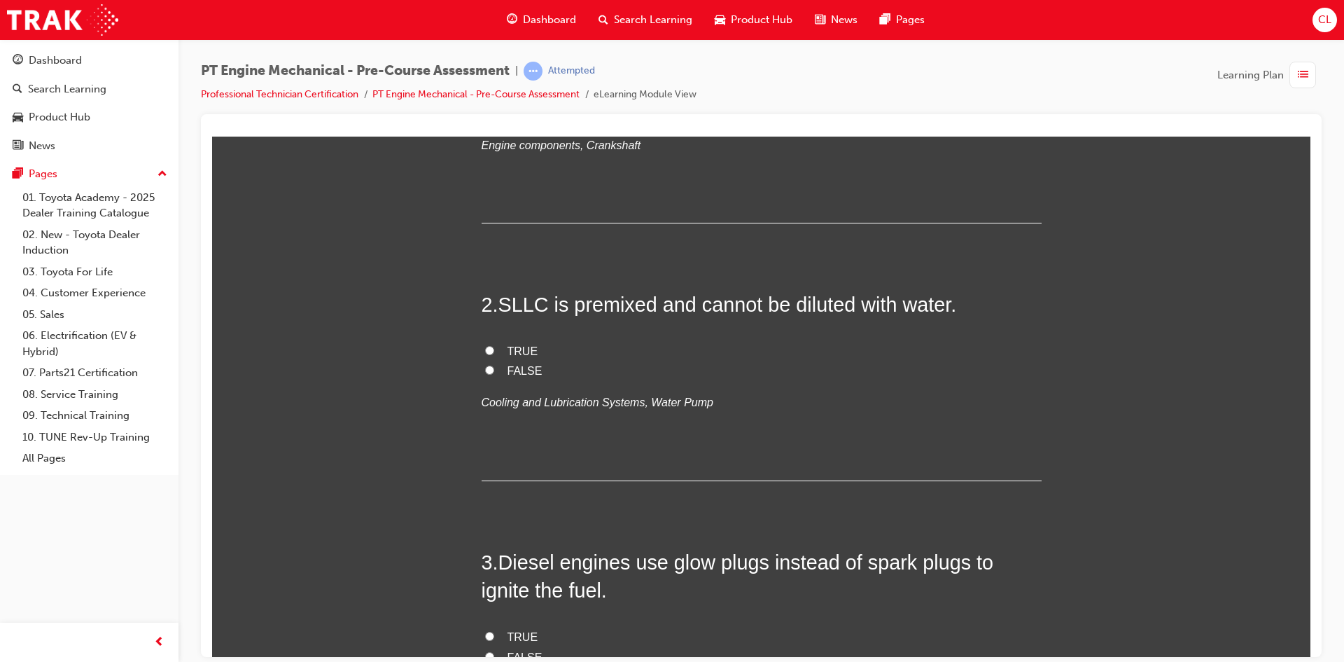
click at [516, 346] on span "TRUE" at bounding box center [523, 351] width 31 height 12
click at [494, 346] on input "TRUE" at bounding box center [489, 349] width 9 height 9
radio input "true"
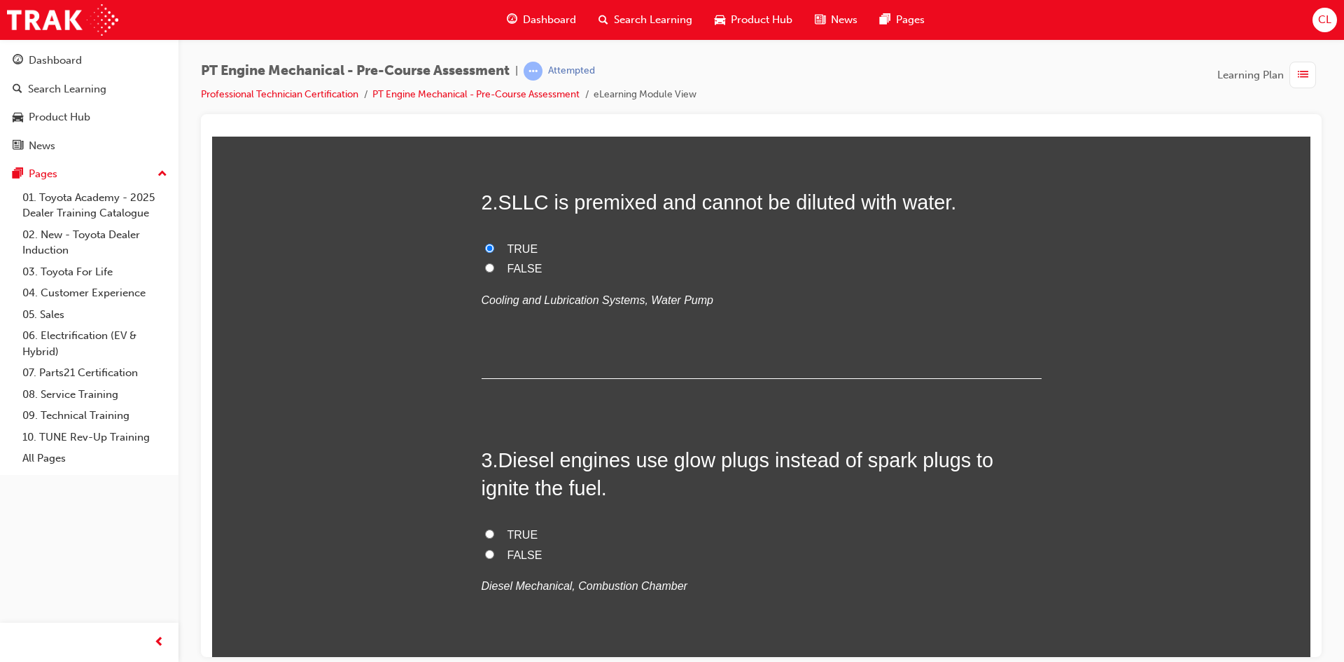
scroll to position [560, 0]
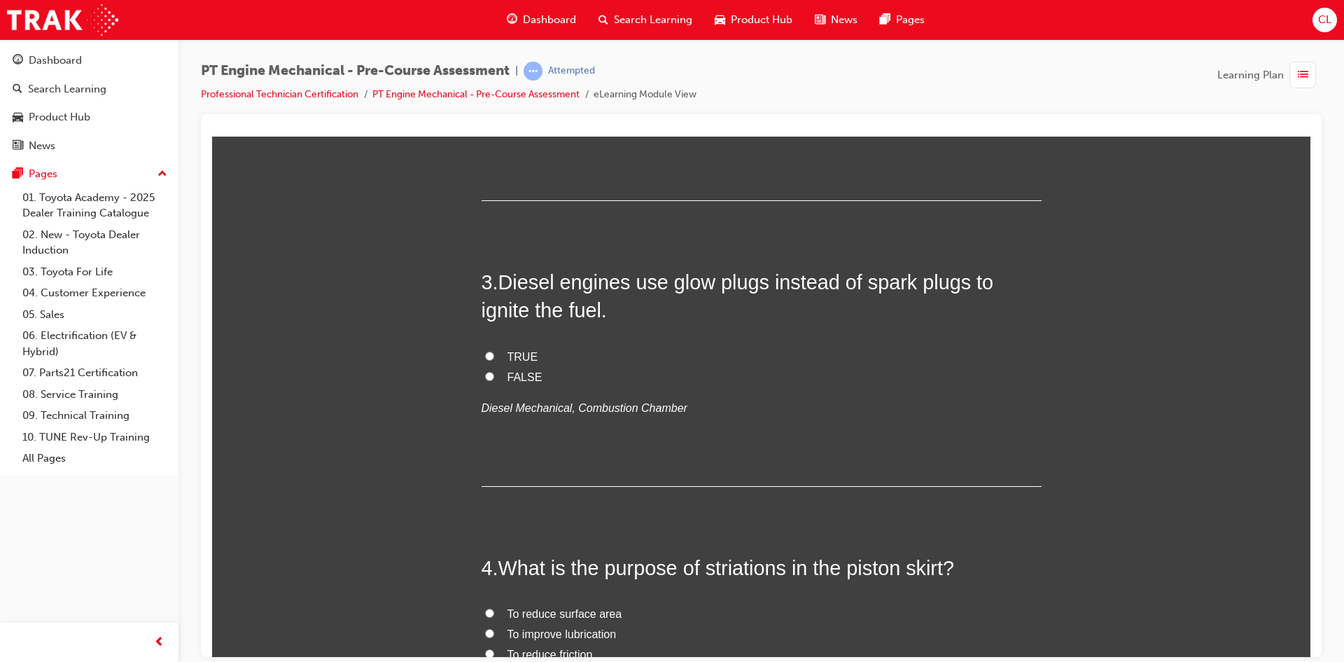
click at [524, 350] on span "TRUE" at bounding box center [523, 356] width 31 height 12
click at [494, 351] on input "TRUE" at bounding box center [489, 355] width 9 height 9
radio input "true"
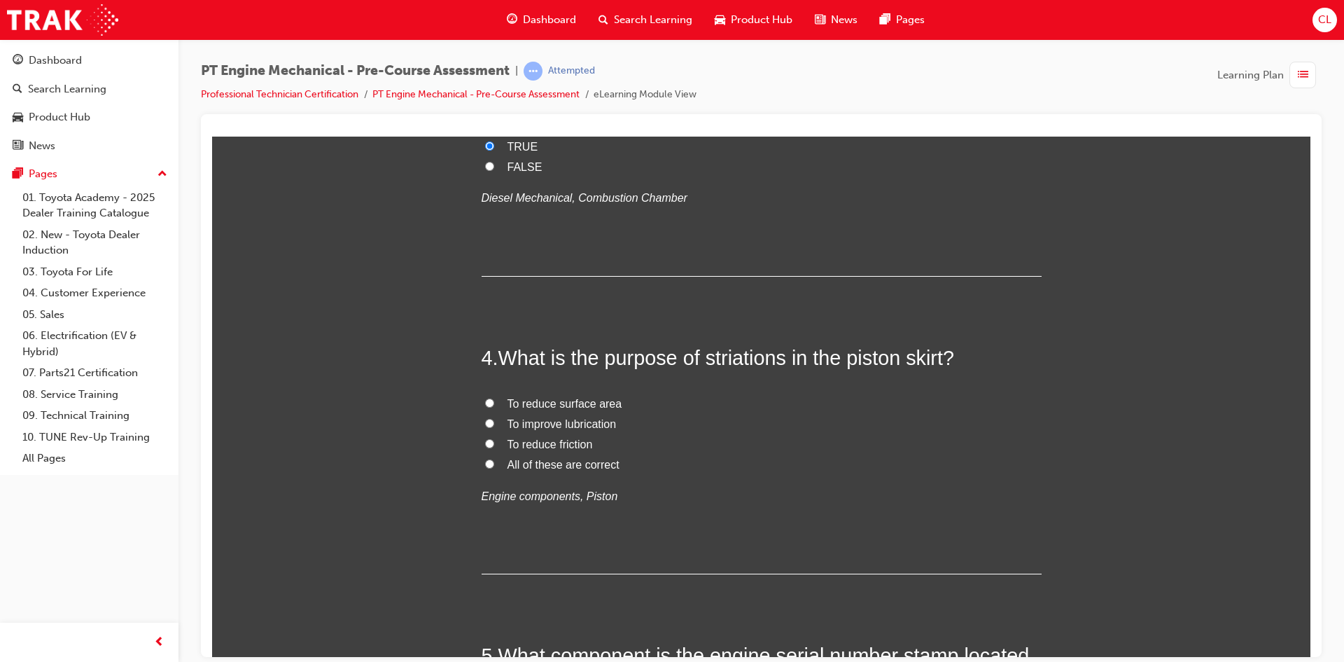
scroll to position [840, 0]
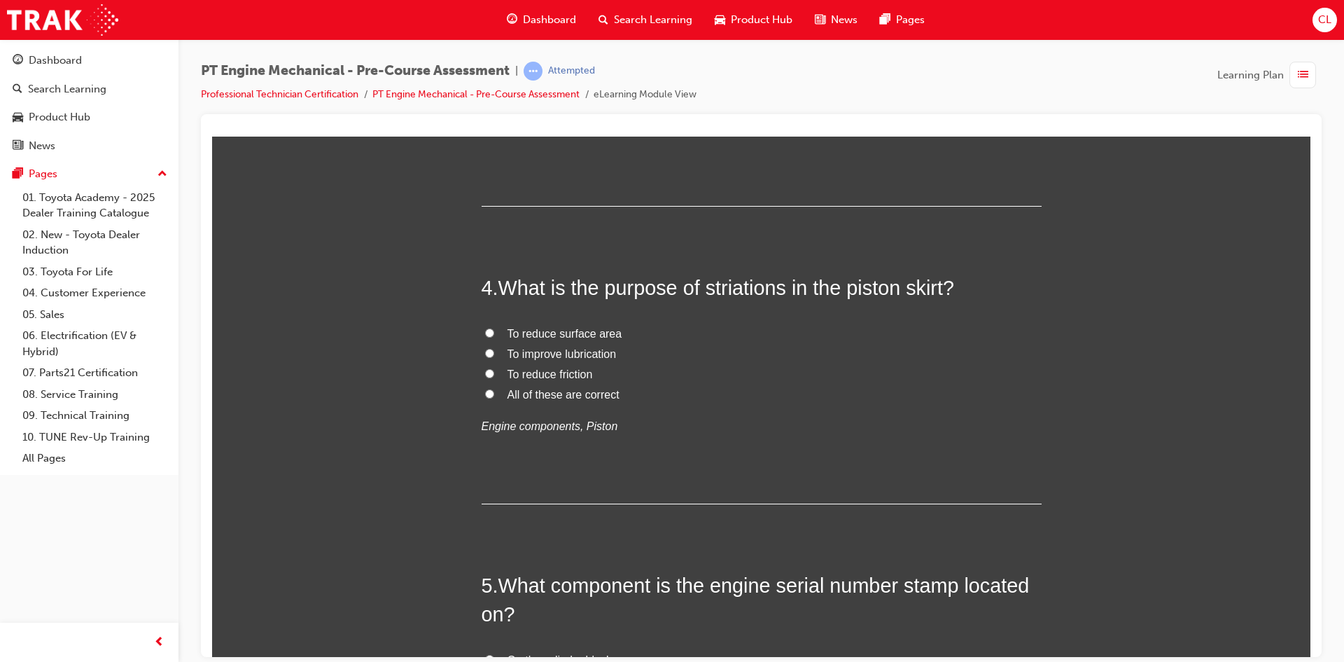
click at [577, 392] on span "All of these are correct" at bounding box center [564, 394] width 112 height 12
click at [494, 392] on input "All of these are correct" at bounding box center [489, 393] width 9 height 9
radio input "true"
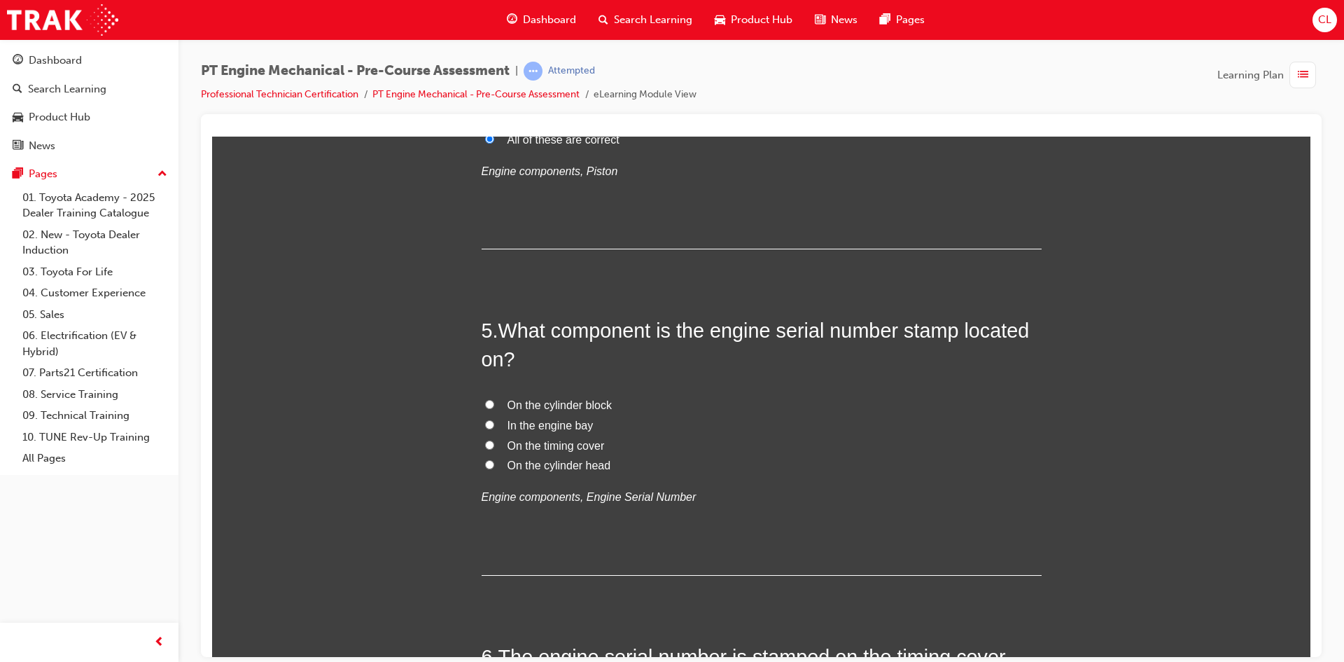
scroll to position [1120, 0]
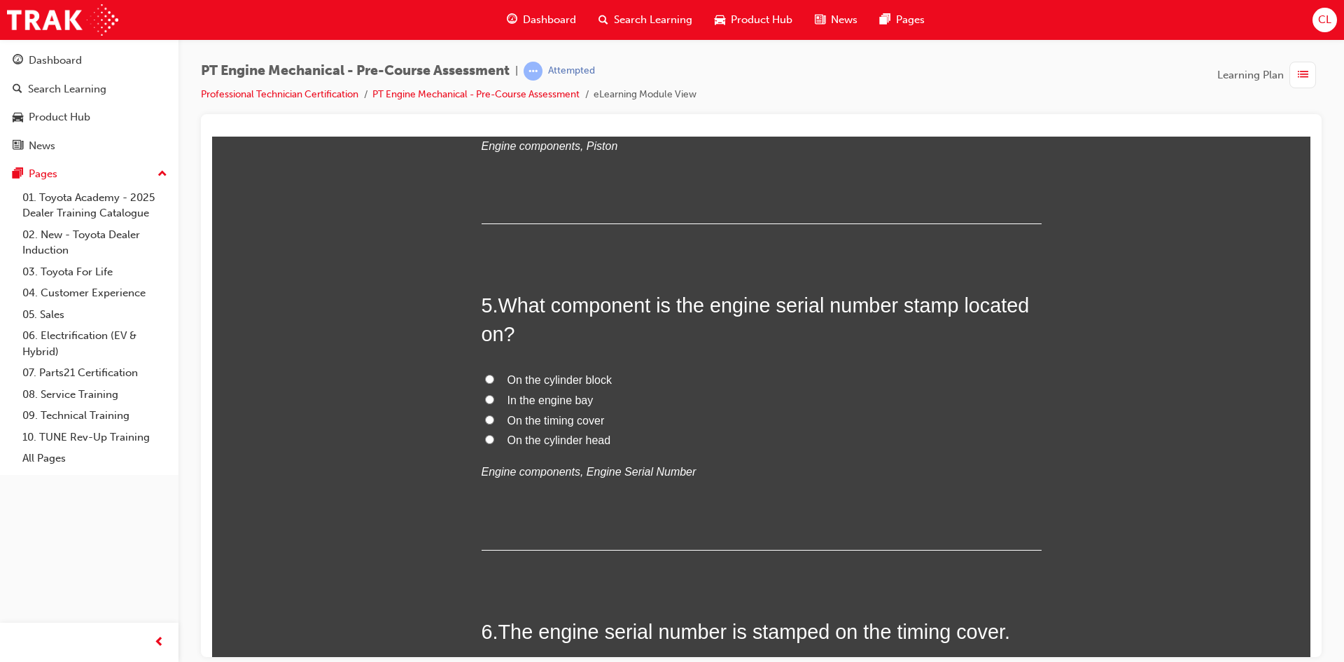
click at [588, 380] on span "On the cylinder block" at bounding box center [560, 379] width 104 height 12
click at [494, 380] on input "On the cylinder block" at bounding box center [489, 378] width 9 height 9
radio input "true"
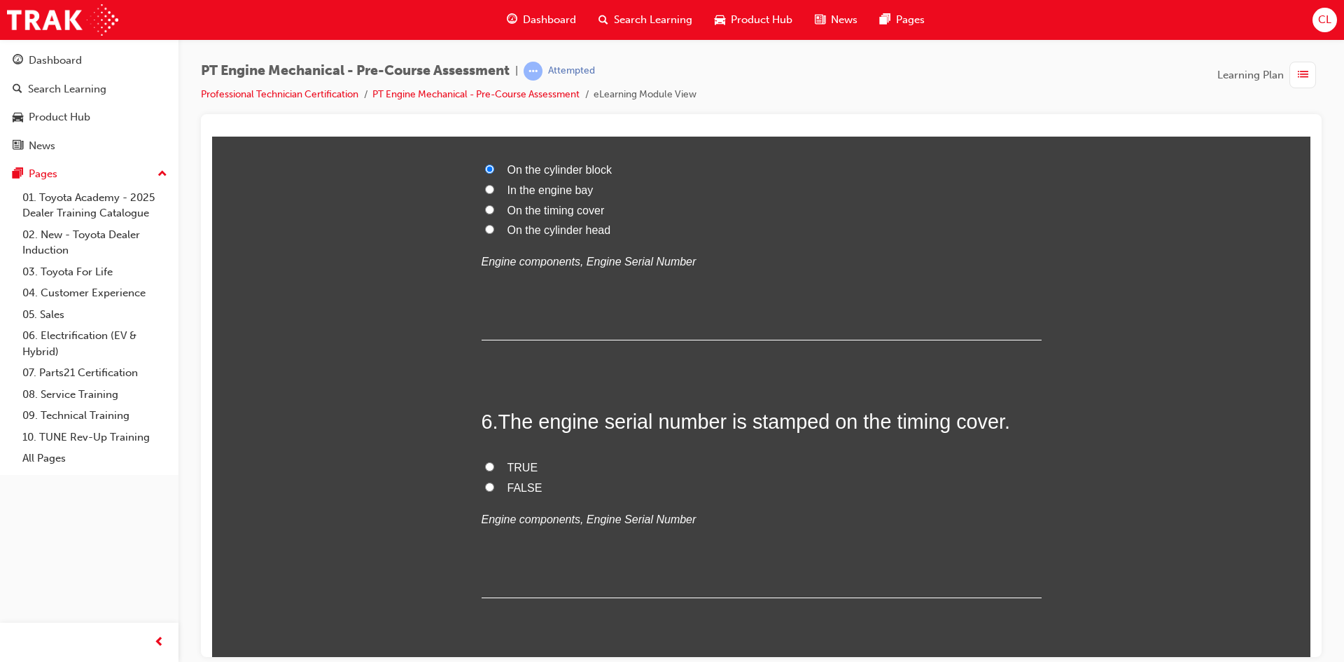
scroll to position [1400, 0]
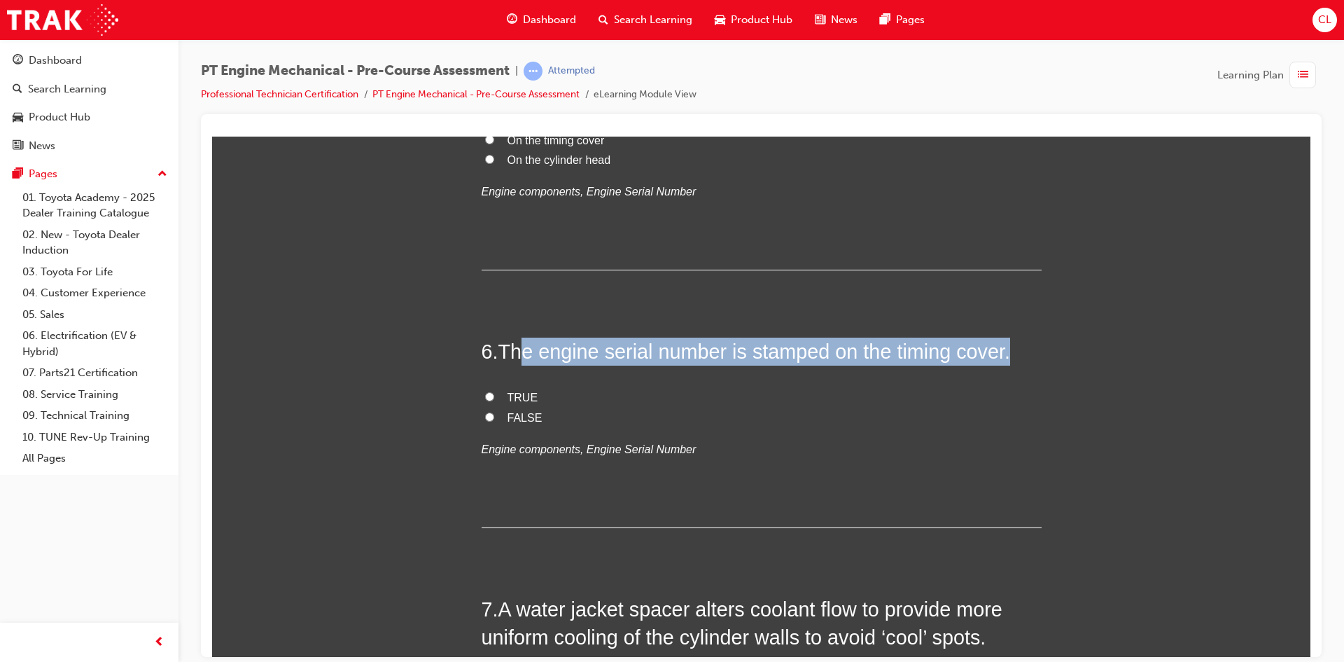
drag, startPoint x: 521, startPoint y: 350, endPoint x: 1022, endPoint y: 342, distance: 500.7
click at [1022, 342] on h2 "6 . The engine serial number is stamped on the timing cover." at bounding box center [762, 351] width 560 height 28
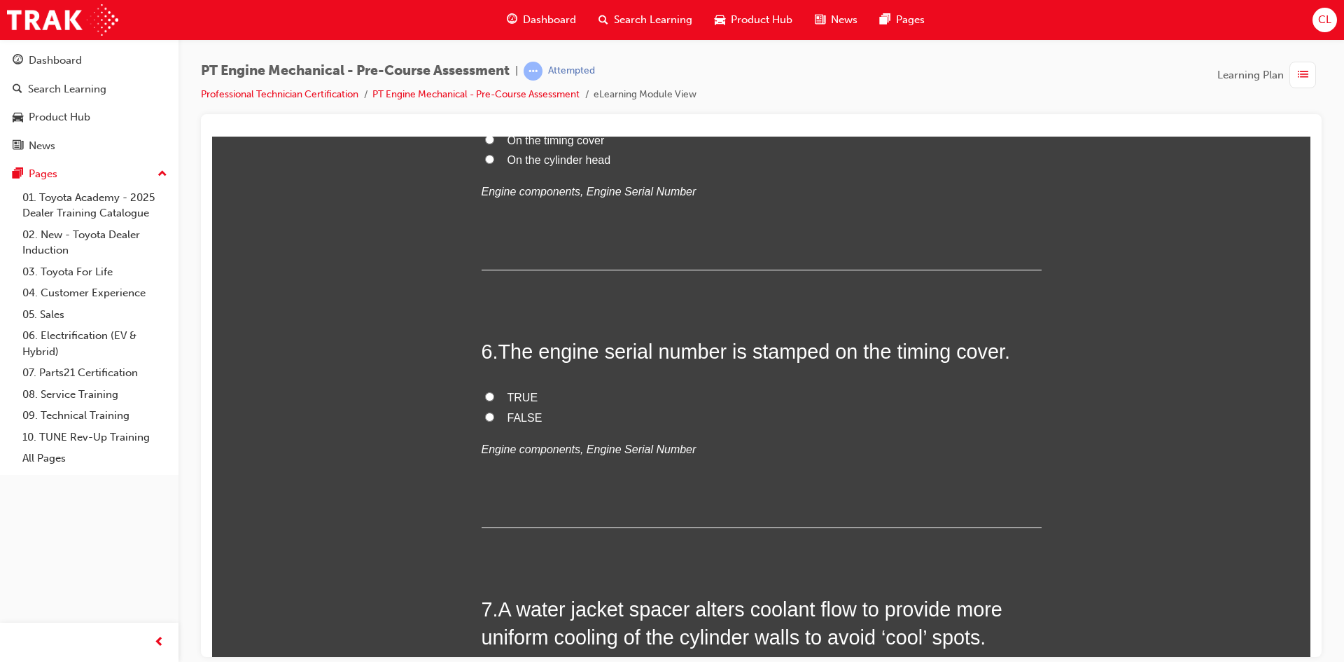
click at [509, 418] on span "FALSE" at bounding box center [525, 417] width 35 height 12
click at [494, 418] on input "FALSE" at bounding box center [489, 416] width 9 height 9
radio input "true"
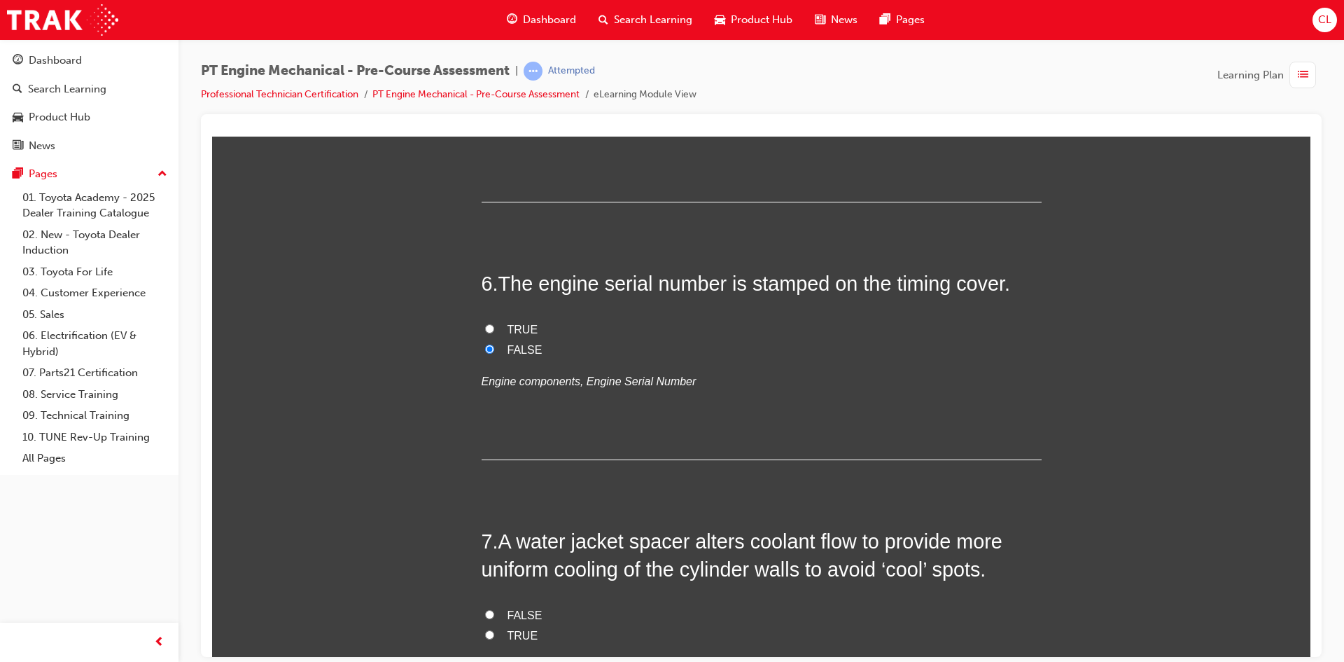
scroll to position [1610, 0]
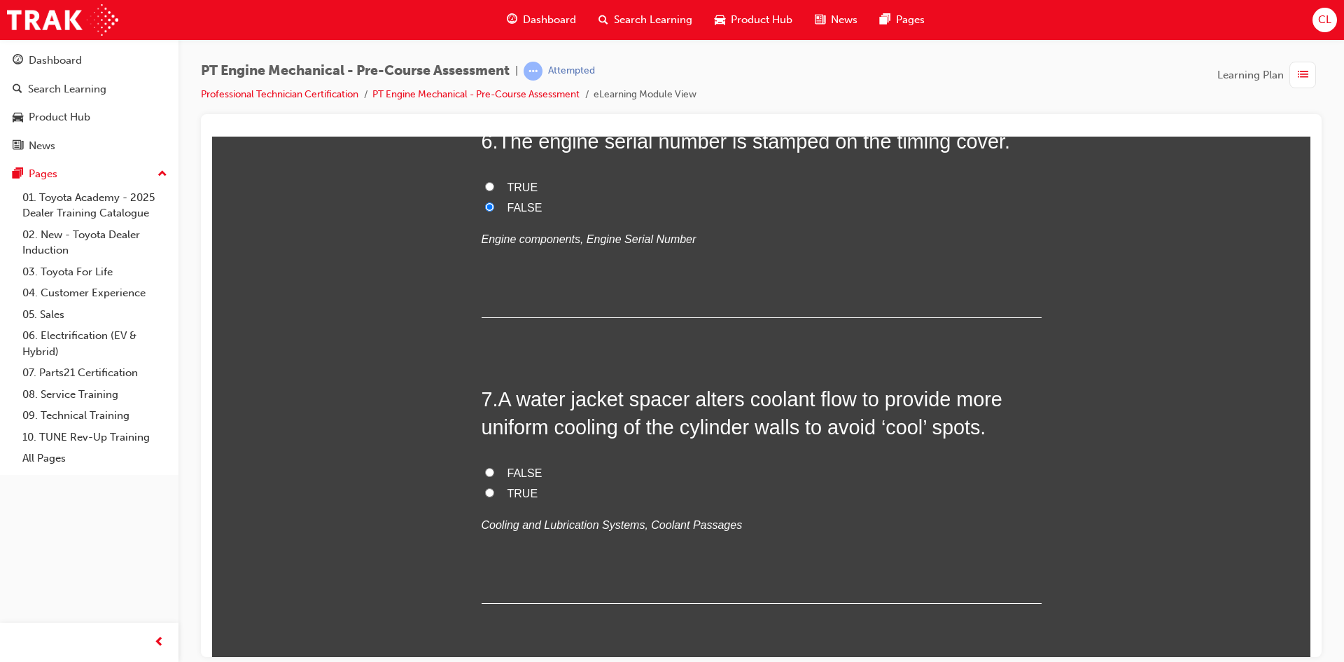
click at [510, 494] on span "TRUE" at bounding box center [523, 493] width 31 height 12
click at [494, 494] on input "TRUE" at bounding box center [489, 491] width 9 height 9
radio input "true"
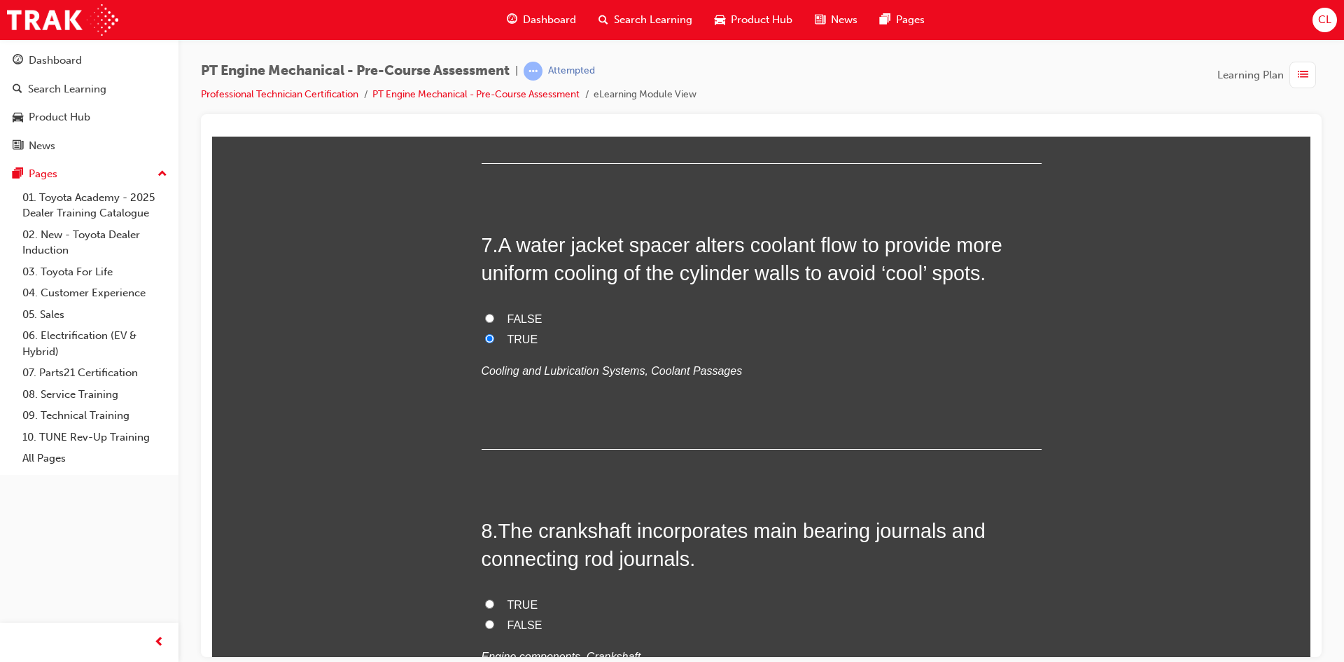
scroll to position [1891, 0]
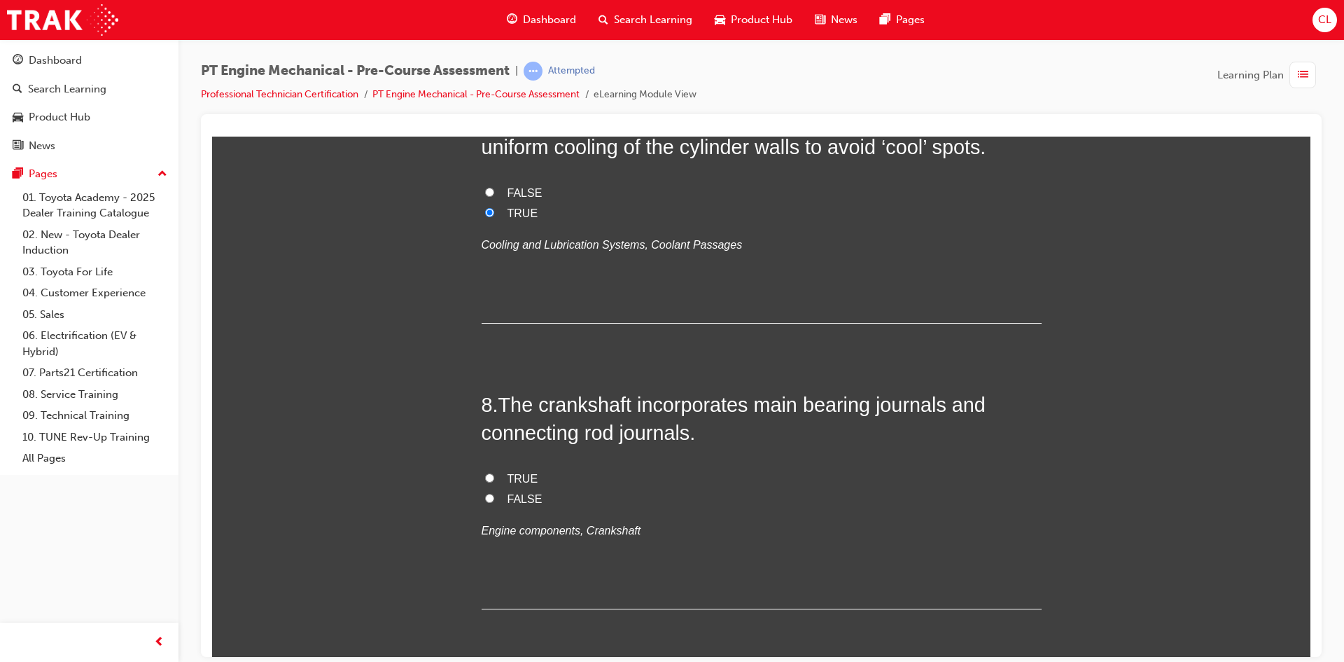
click at [513, 482] on span "TRUE" at bounding box center [523, 478] width 31 height 12
click at [494, 482] on input "TRUE" at bounding box center [489, 477] width 9 height 9
radio input "true"
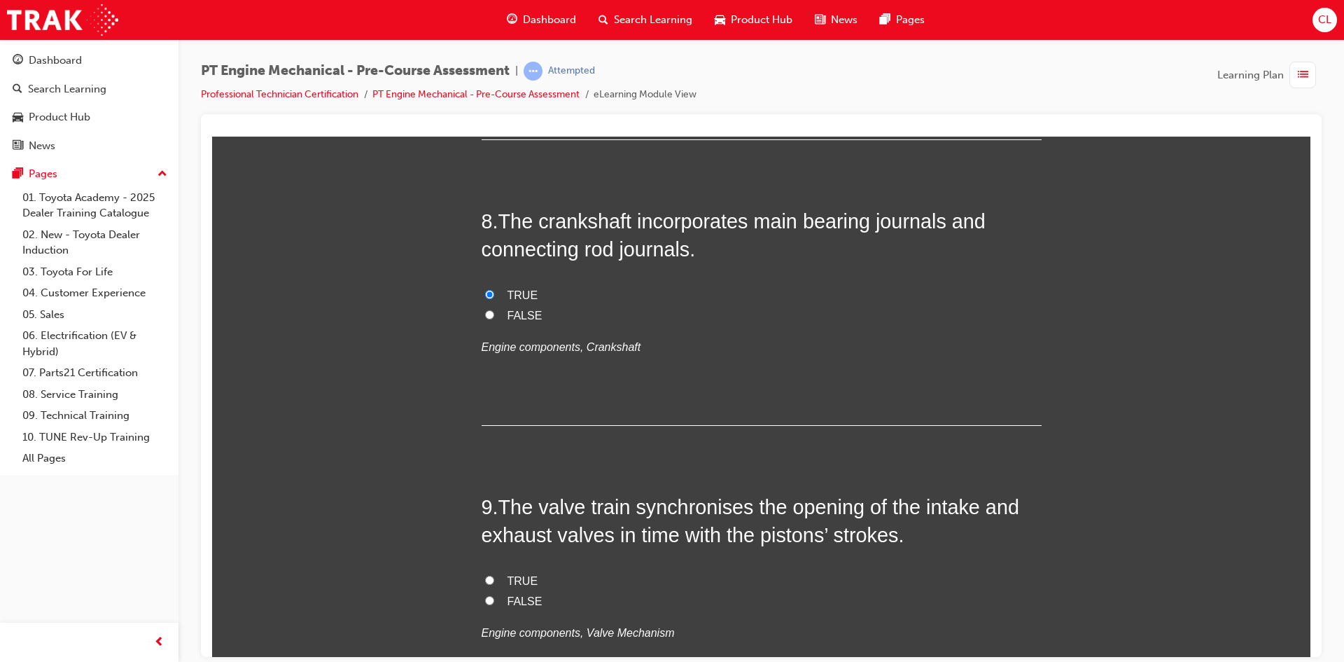
scroll to position [2241, 0]
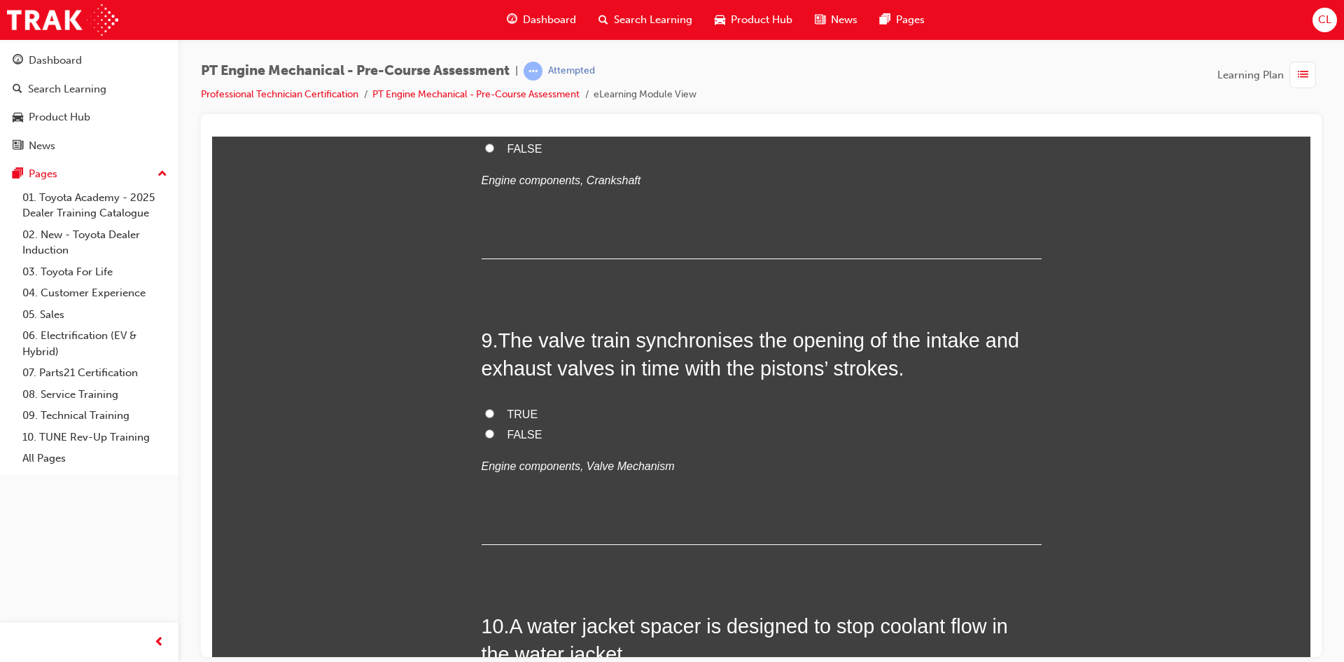
click at [519, 412] on span "TRUE" at bounding box center [523, 414] width 31 height 12
click at [494, 412] on input "TRUE" at bounding box center [489, 412] width 9 height 9
radio input "true"
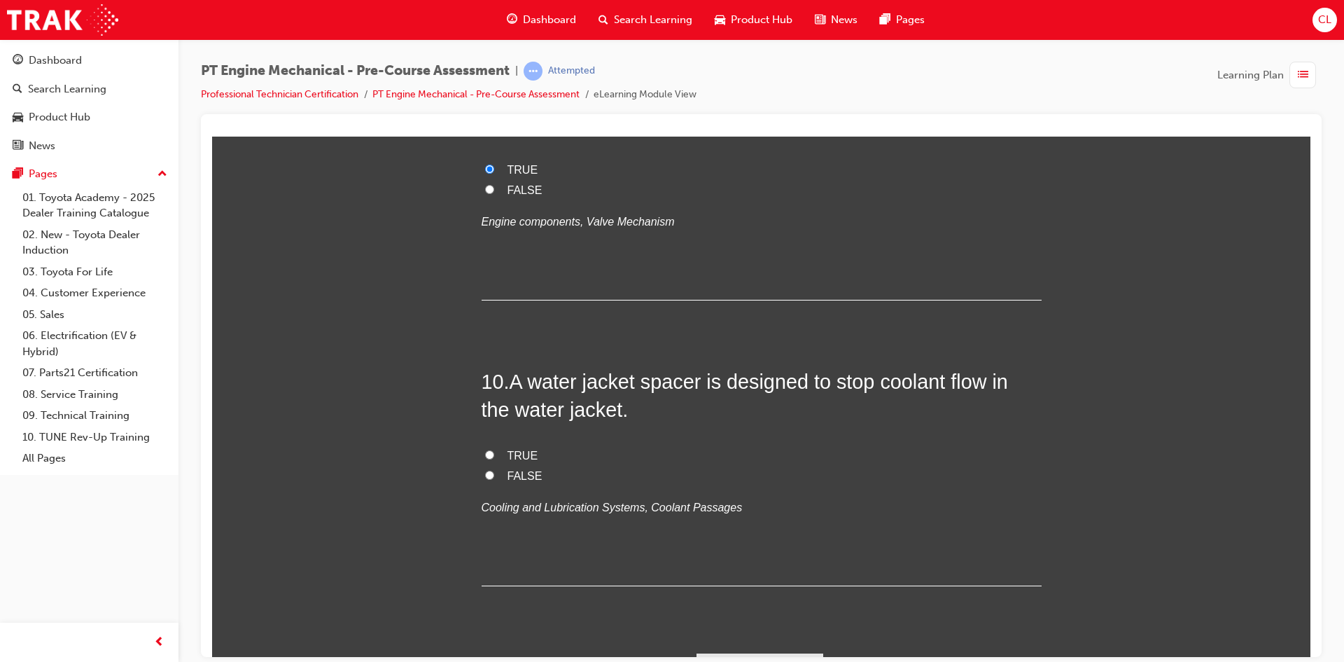
scroll to position [2520, 0]
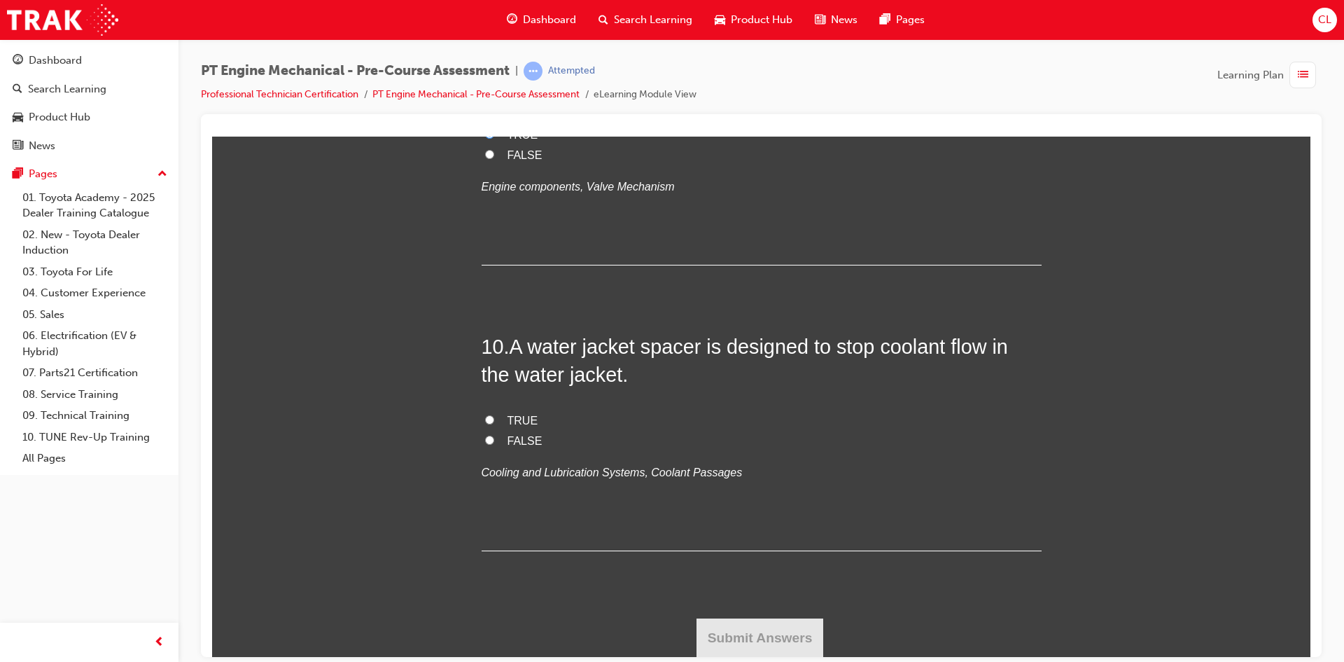
click at [517, 437] on span "FALSE" at bounding box center [525, 440] width 35 height 12
click at [494, 437] on input "FALSE" at bounding box center [489, 439] width 9 height 9
radio input "true"
click at [767, 632] on button "Submit Answers" at bounding box center [760, 637] width 127 height 39
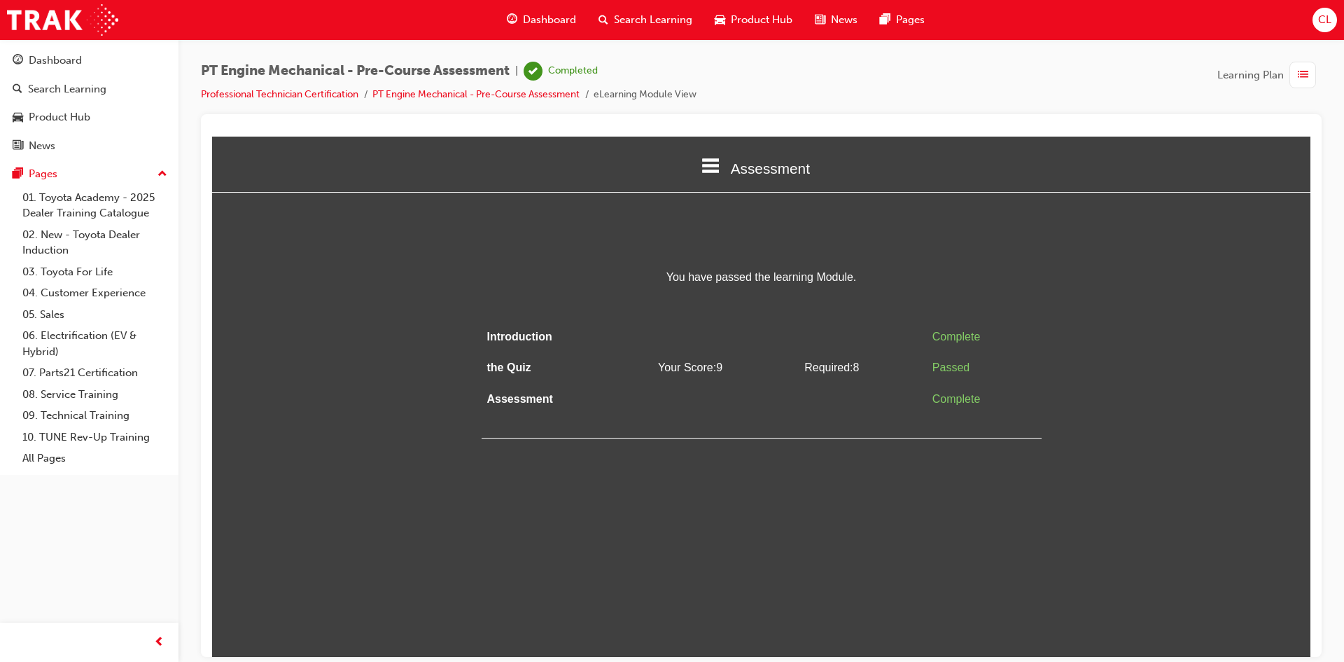
click at [1300, 74] on span "list-icon" at bounding box center [1303, 76] width 11 height 18
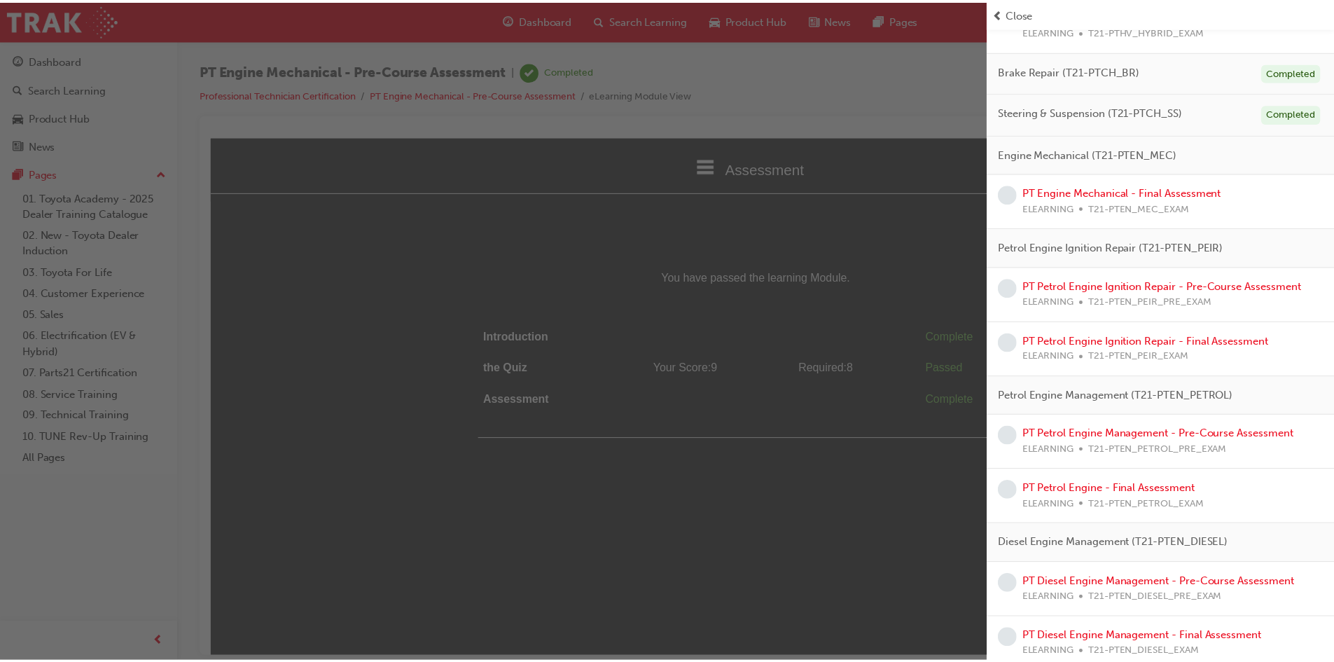
scroll to position [420, 0]
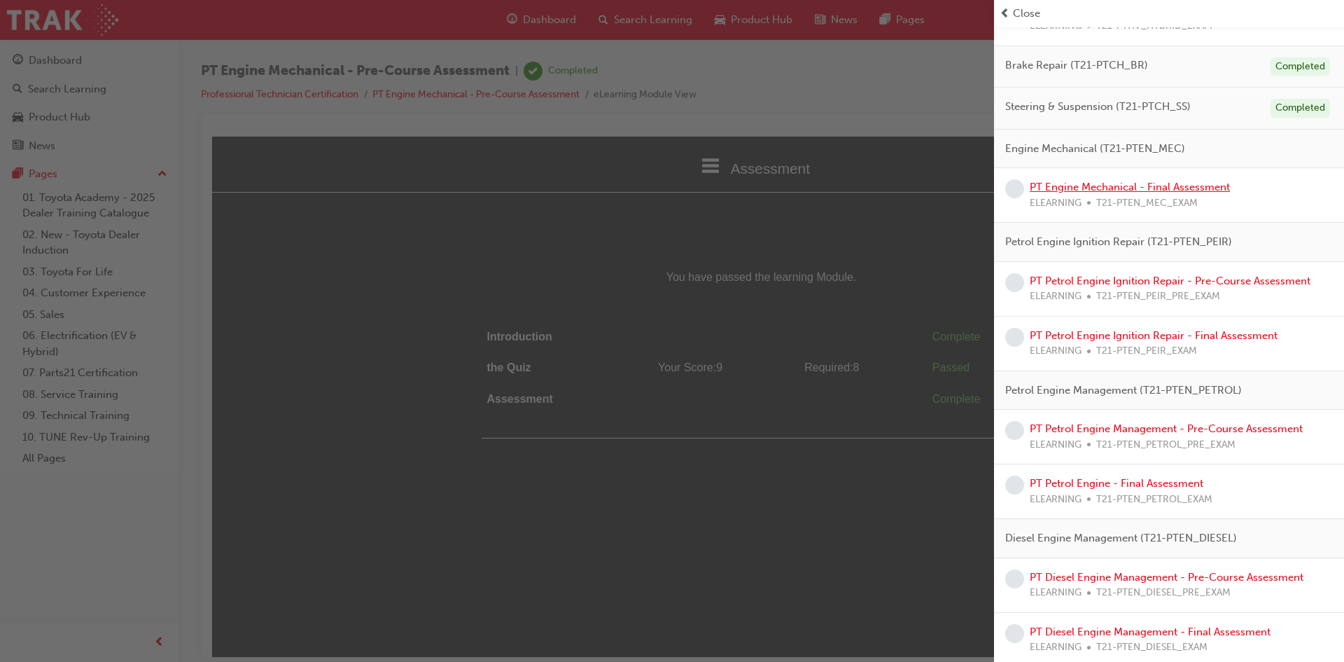
click at [1058, 183] on link "PT Engine Mechanical - Final Assessment" at bounding box center [1130, 187] width 200 height 13
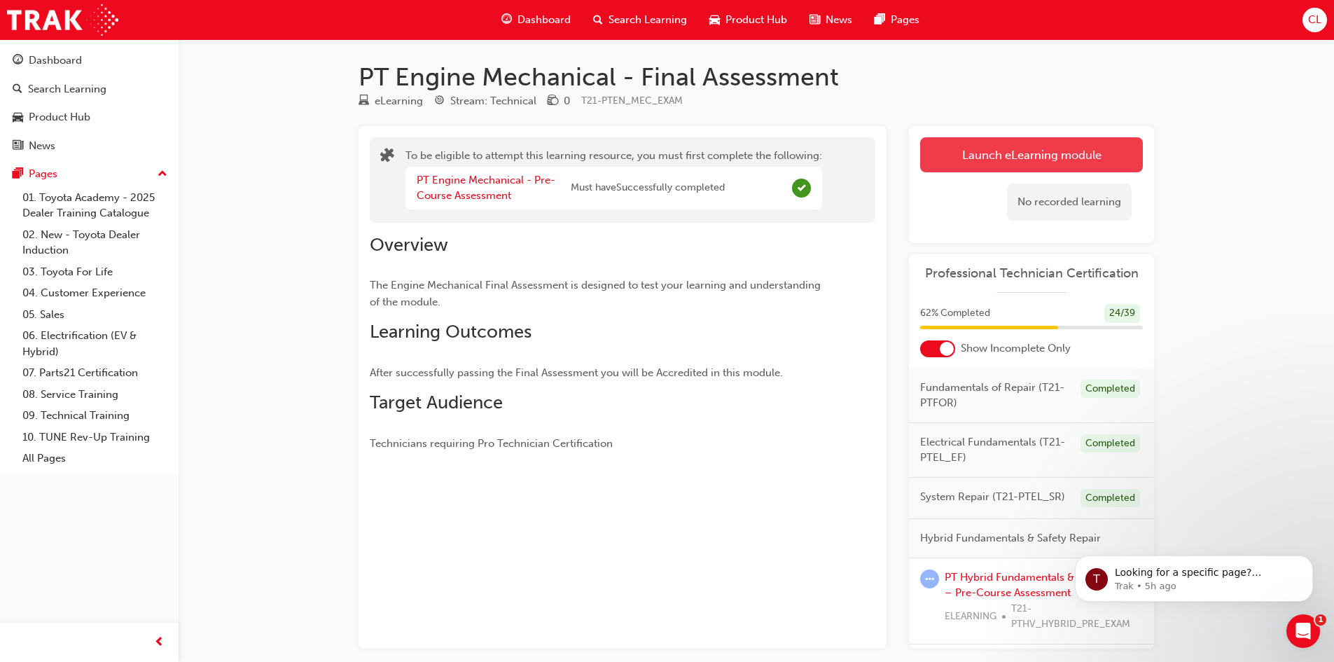
click at [1008, 159] on button "Launch eLearning module" at bounding box center [1031, 154] width 223 height 35
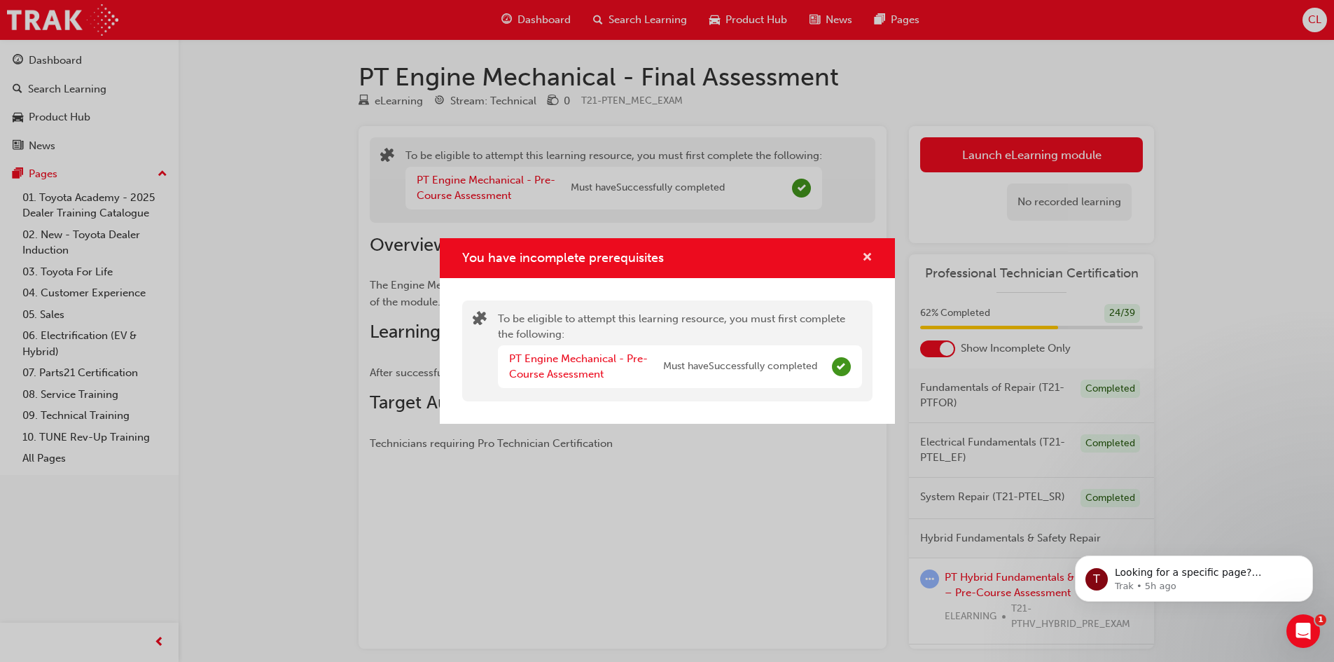
click at [868, 252] on span "cross-icon" at bounding box center [867, 258] width 11 height 13
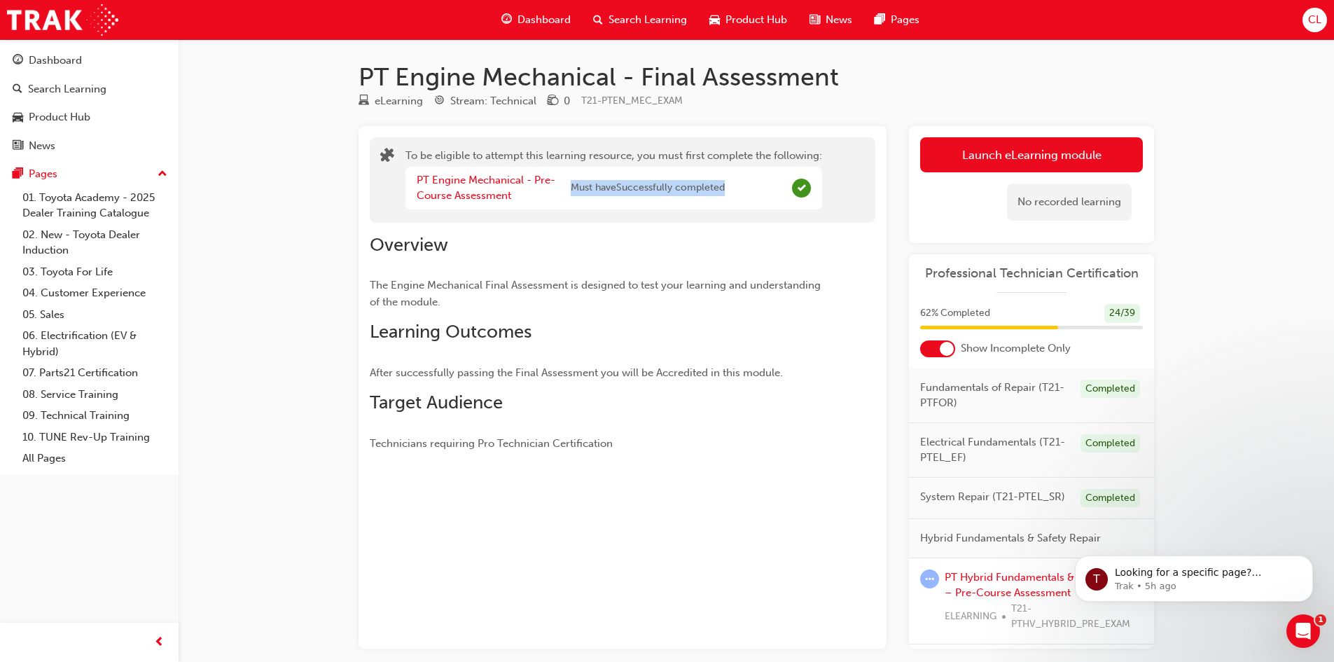
drag, startPoint x: 573, startPoint y: 188, endPoint x: 731, endPoint y: 187, distance: 157.5
click at [731, 187] on div "PT Engine Mechanical - Pre-Course Assessment Must have Successfully completed" at bounding box center [613, 188] width 417 height 43
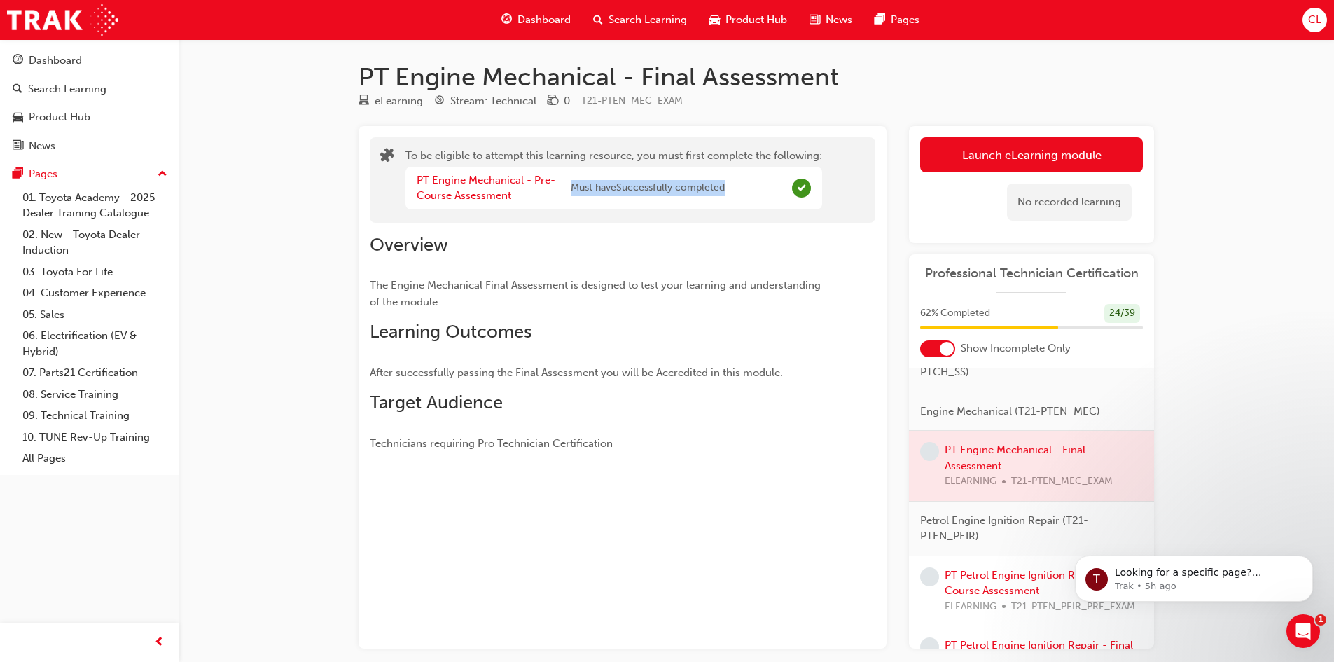
scroll to position [420, 0]
click at [1190, 444] on div "PT Engine Mechanical - Final Assessment eLearning Stream: Technical 0 T21-PTEN_…" at bounding box center [667, 364] width 1334 height 728
click at [1014, 418] on span "Engine Mechanical (T21-PTEN_MEC)" at bounding box center [1010, 410] width 180 height 16
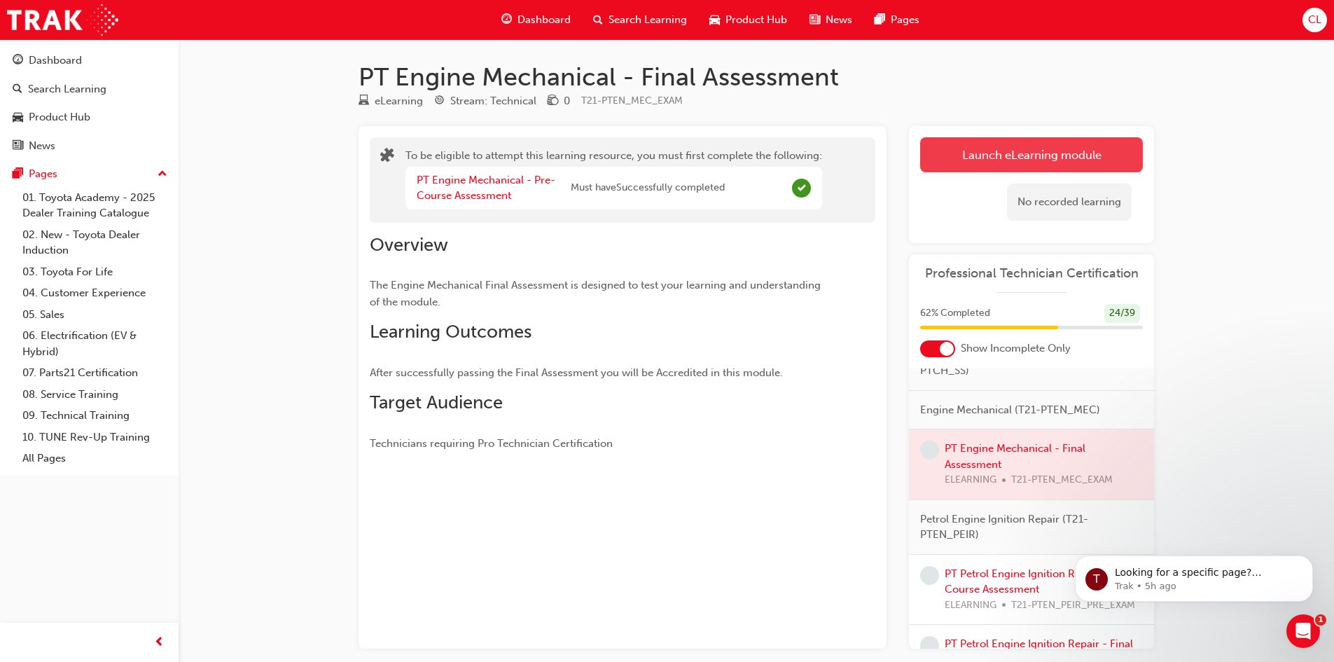
click at [1073, 140] on button "Launch eLearning module" at bounding box center [1031, 154] width 223 height 35
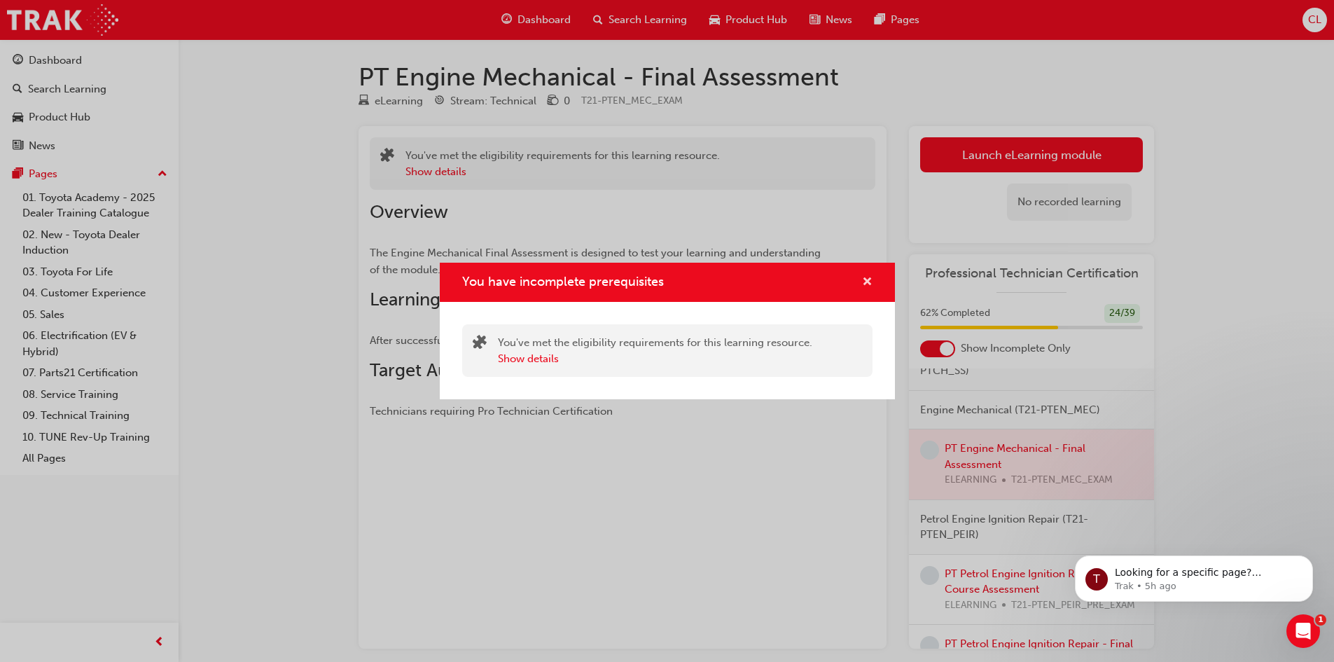
click at [868, 285] on span "cross-icon" at bounding box center [867, 283] width 11 height 13
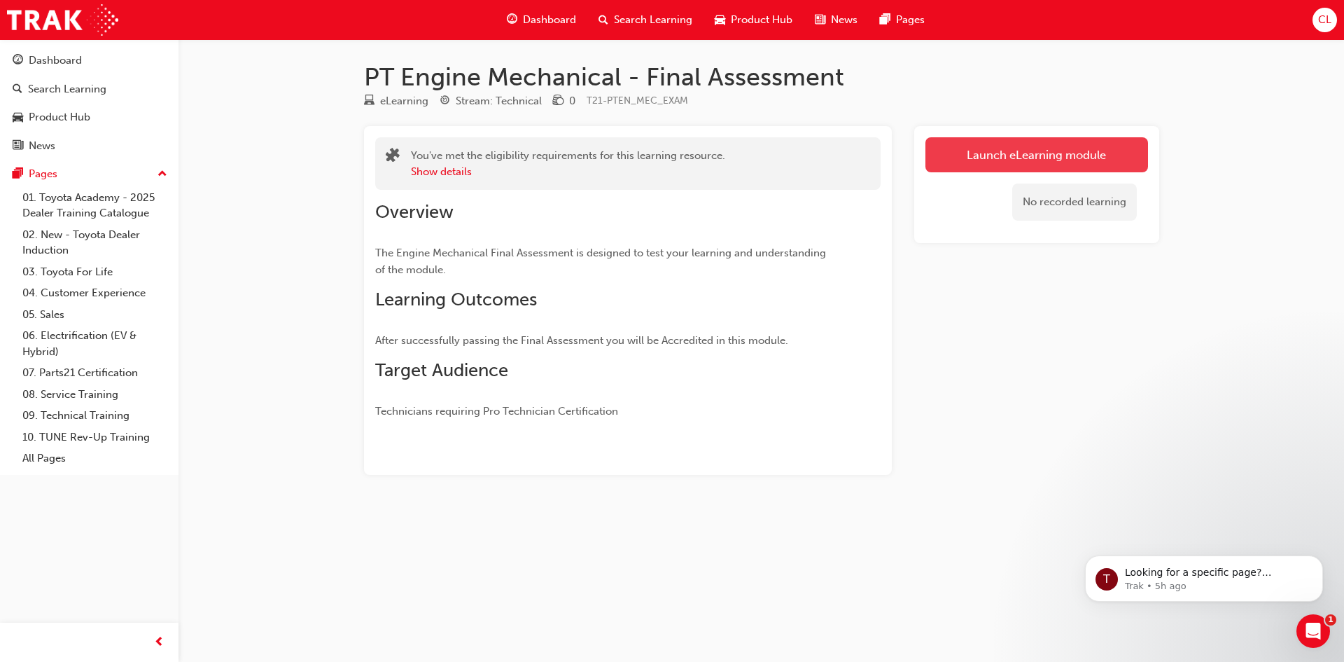
click at [1048, 153] on link "Launch eLearning module" at bounding box center [1037, 154] width 223 height 35
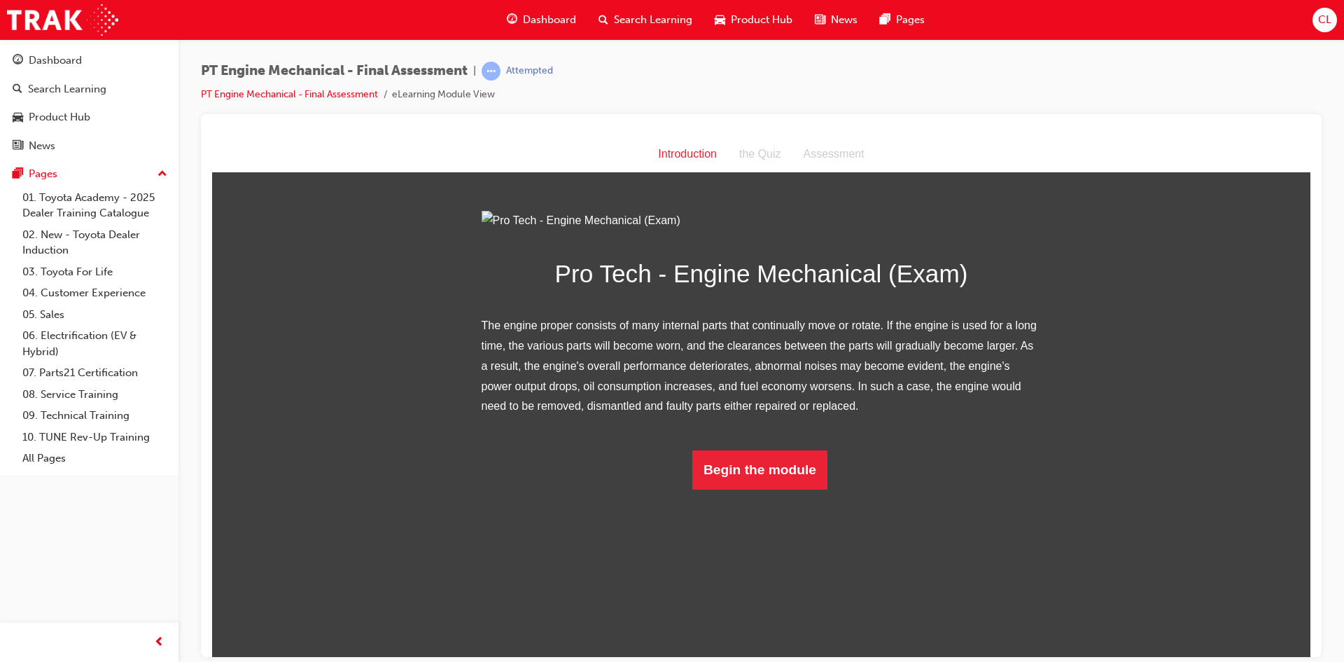
click at [722, 648] on html "Introduction Introduction the Quiz Assessment Pro Tech - Engine Mechanical (Exa…" at bounding box center [761, 396] width 1099 height 520
click at [727, 489] on button "Begin the module" at bounding box center [760, 469] width 135 height 39
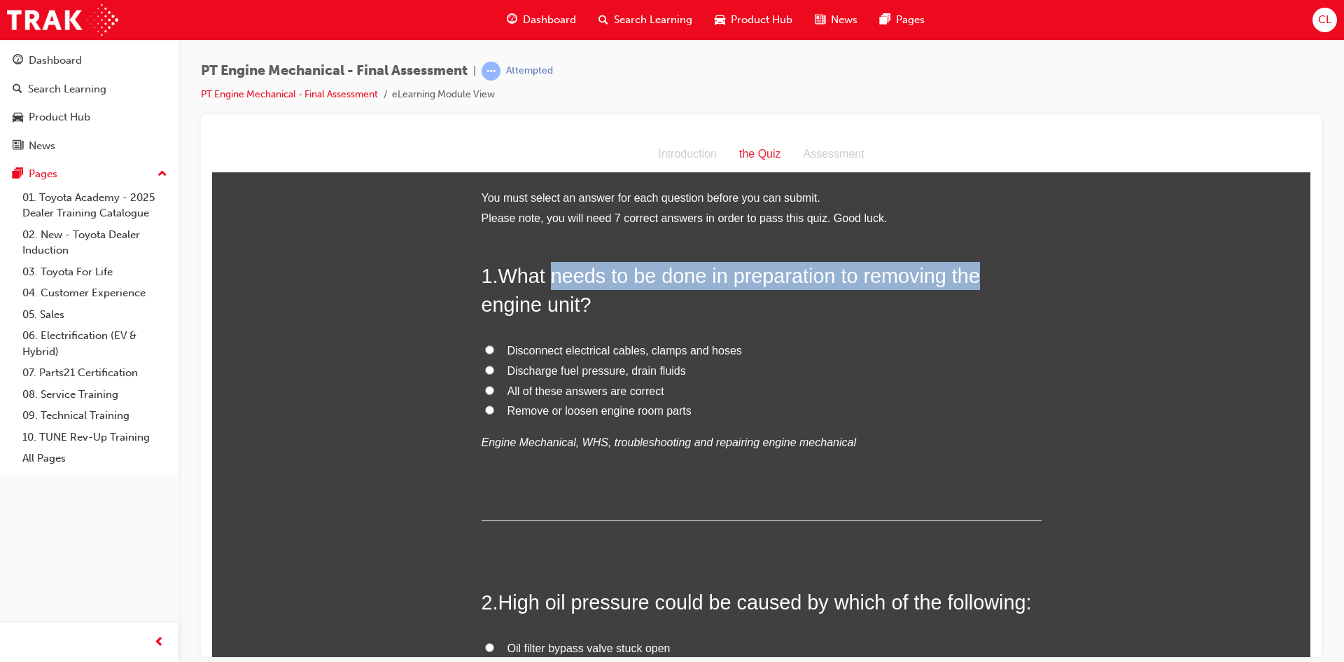
drag, startPoint x: 554, startPoint y: 268, endPoint x: 979, endPoint y: 281, distance: 425.2
click at [979, 281] on h2 "1 . What needs to be done in preparation to removing the engine unit?" at bounding box center [762, 289] width 560 height 57
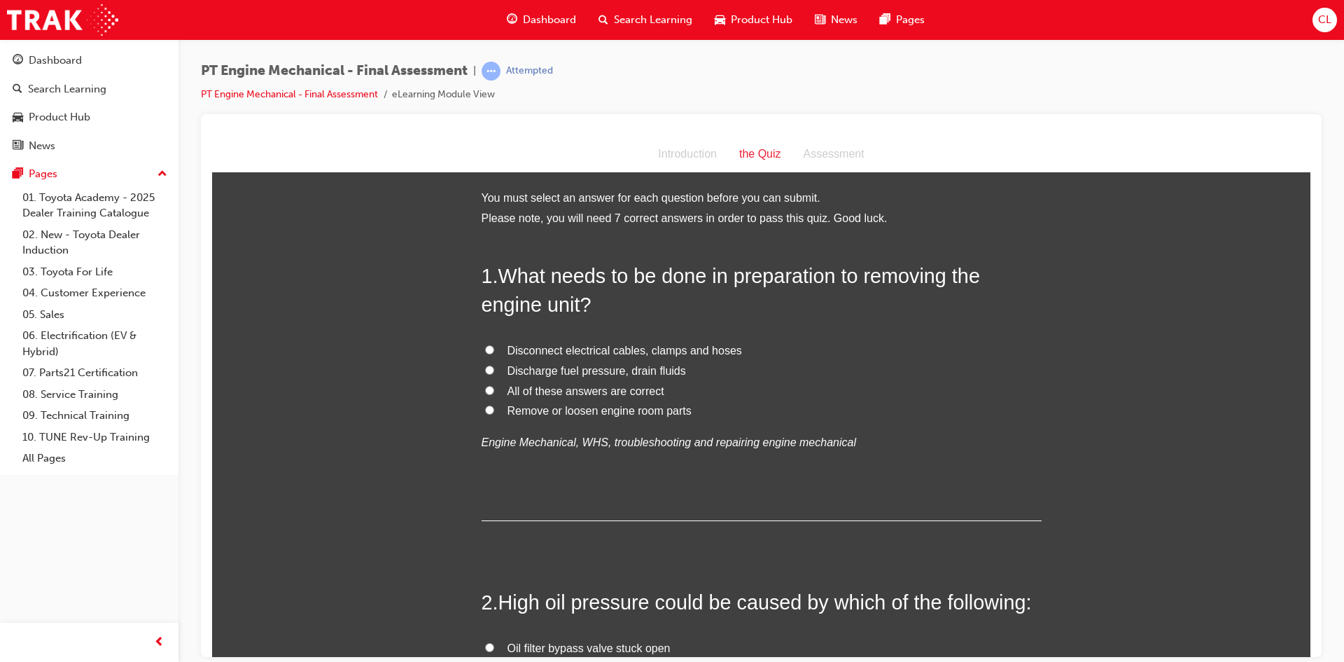
click at [678, 351] on span "Disconnect electrical cables, clamps and hoses" at bounding box center [625, 350] width 235 height 12
click at [494, 351] on input "Disconnect electrical cables, clamps and hoses" at bounding box center [489, 349] width 9 height 9
radio input "true"
click at [606, 391] on span "All of these answers are correct" at bounding box center [586, 390] width 157 height 12
click at [494, 391] on input "All of these answers are correct" at bounding box center [489, 389] width 9 height 9
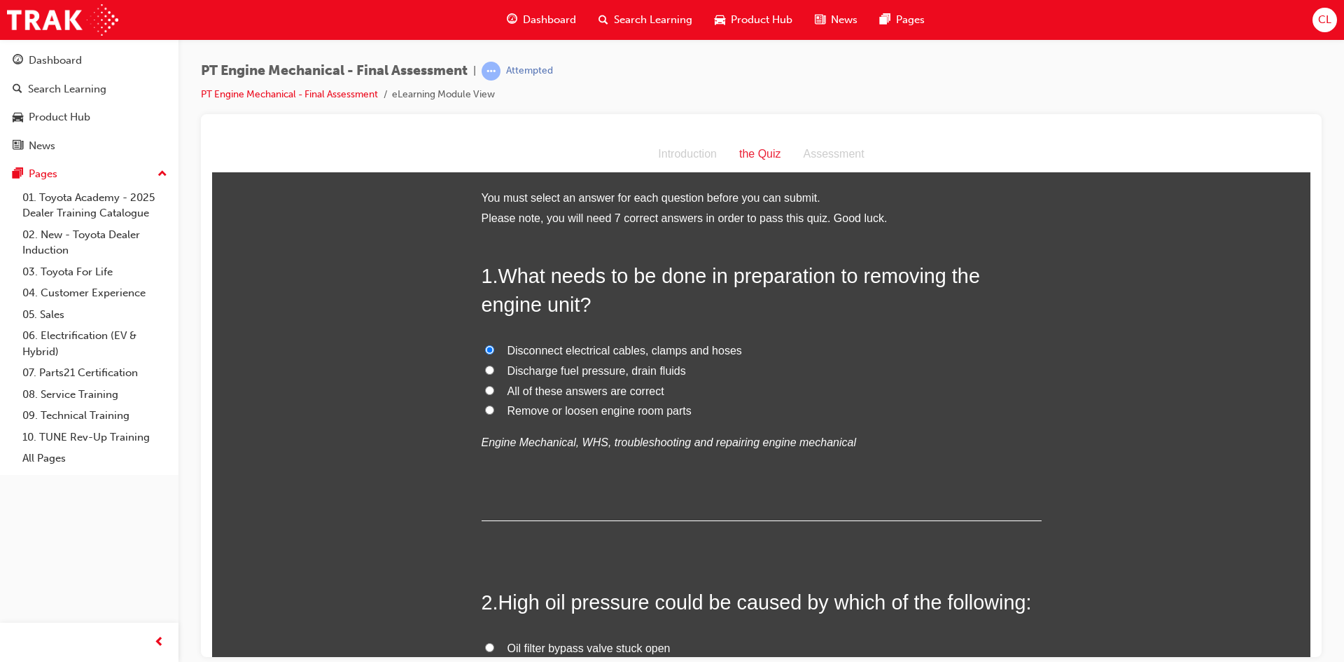
radio input "true"
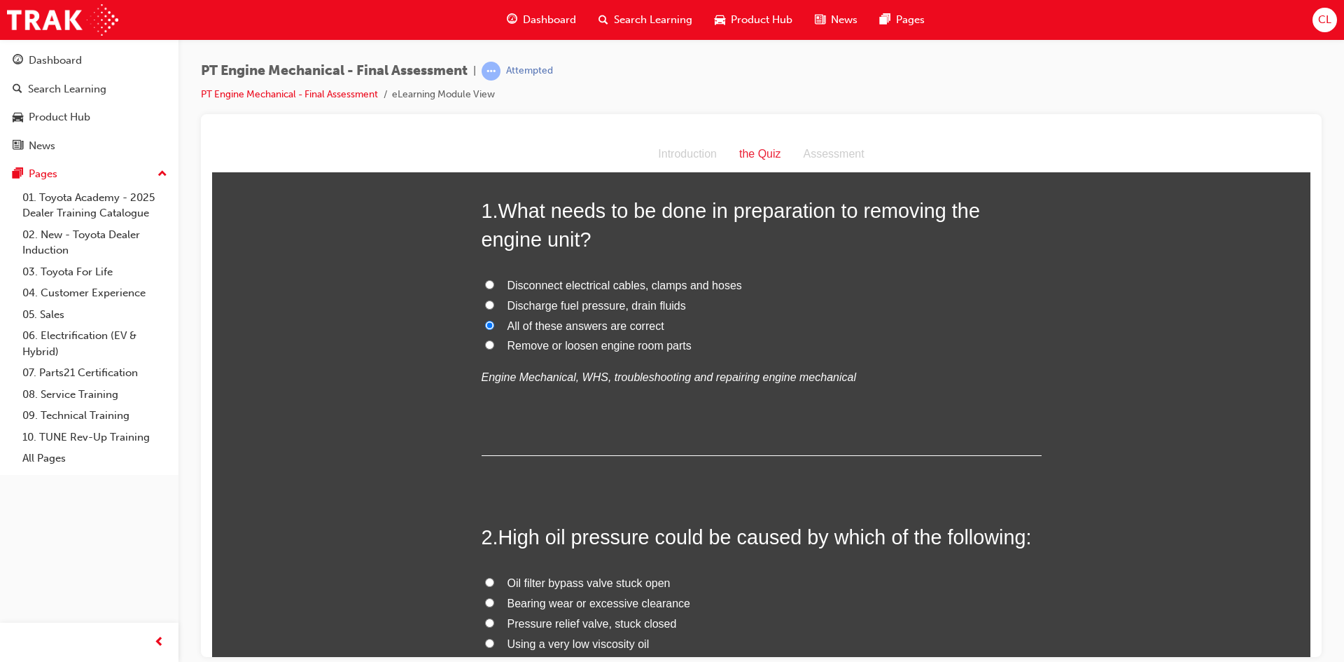
scroll to position [210, 0]
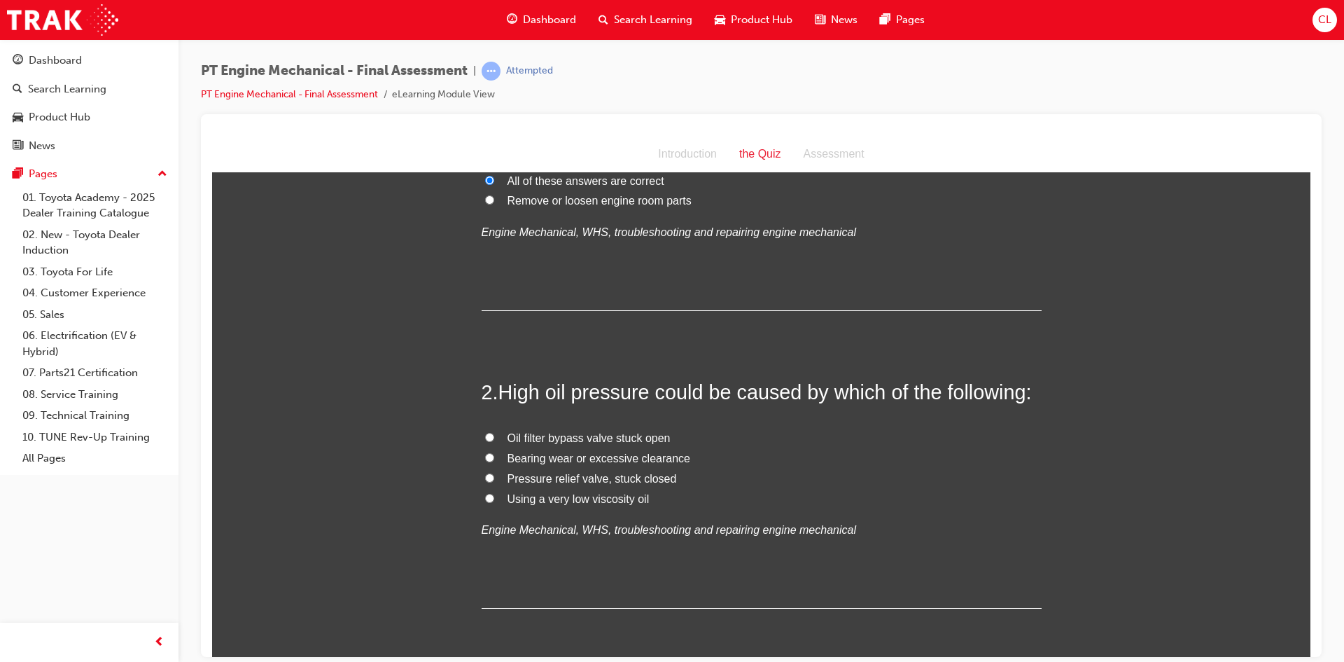
click at [654, 478] on span "Pressure relief valve, stuck closed" at bounding box center [592, 478] width 169 height 12
click at [494, 478] on input "Pressure relief valve, stuck closed" at bounding box center [489, 477] width 9 height 9
radio input "true"
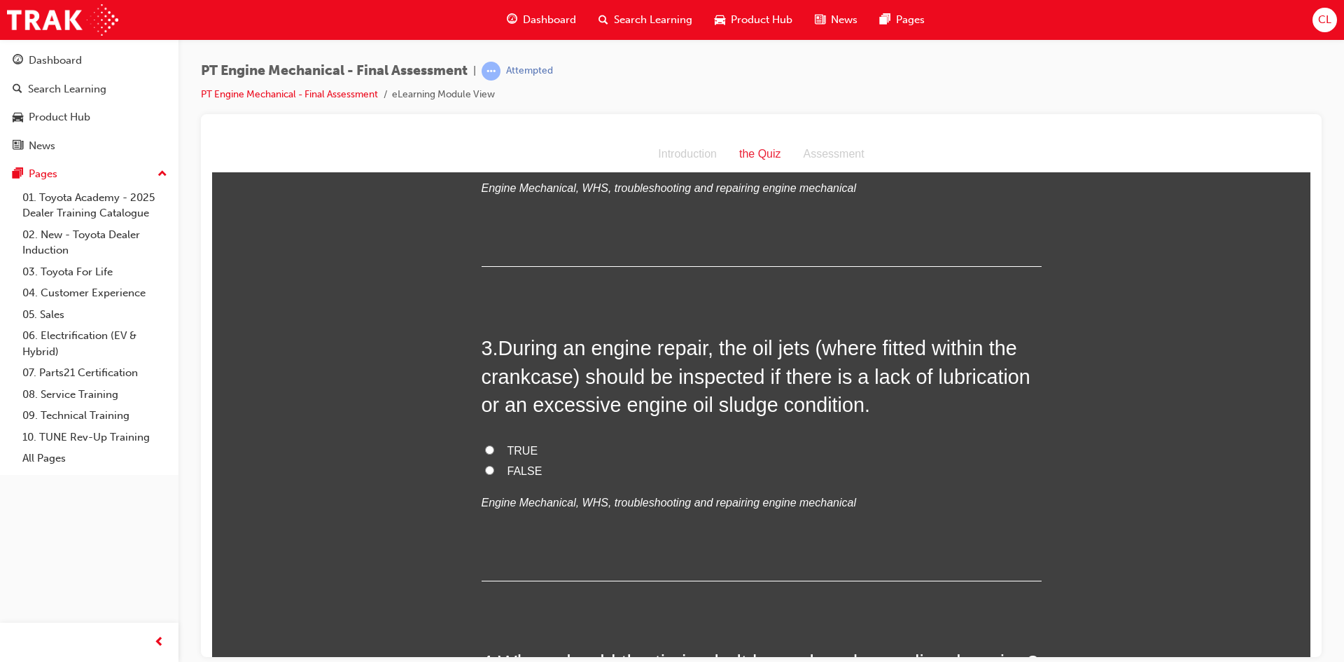
scroll to position [560, 0]
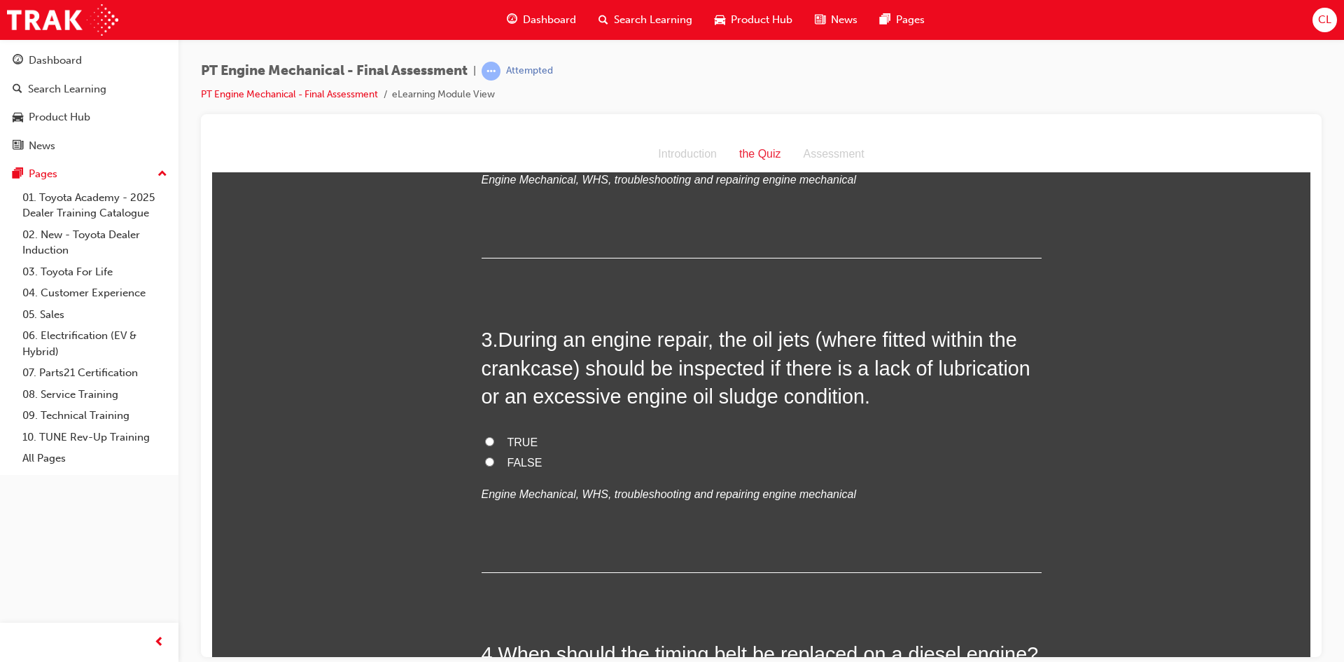
click at [486, 436] on input "TRUE" at bounding box center [489, 440] width 9 height 9
radio input "true"
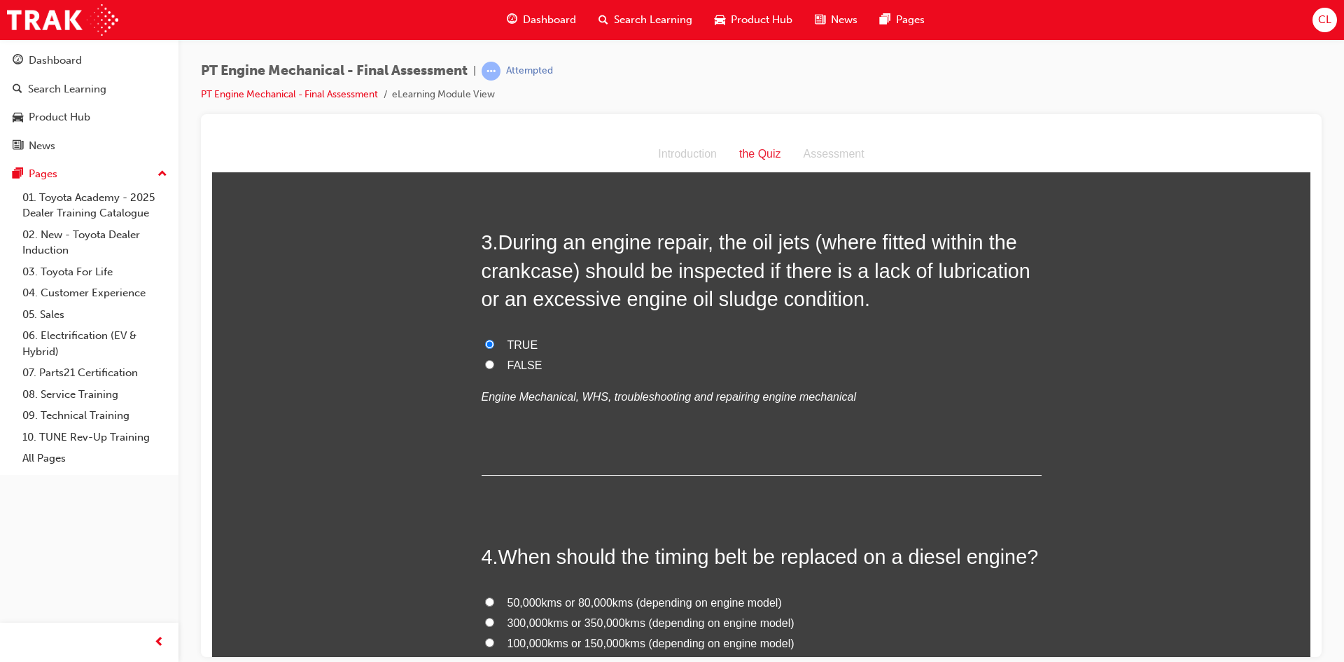
scroll to position [910, 0]
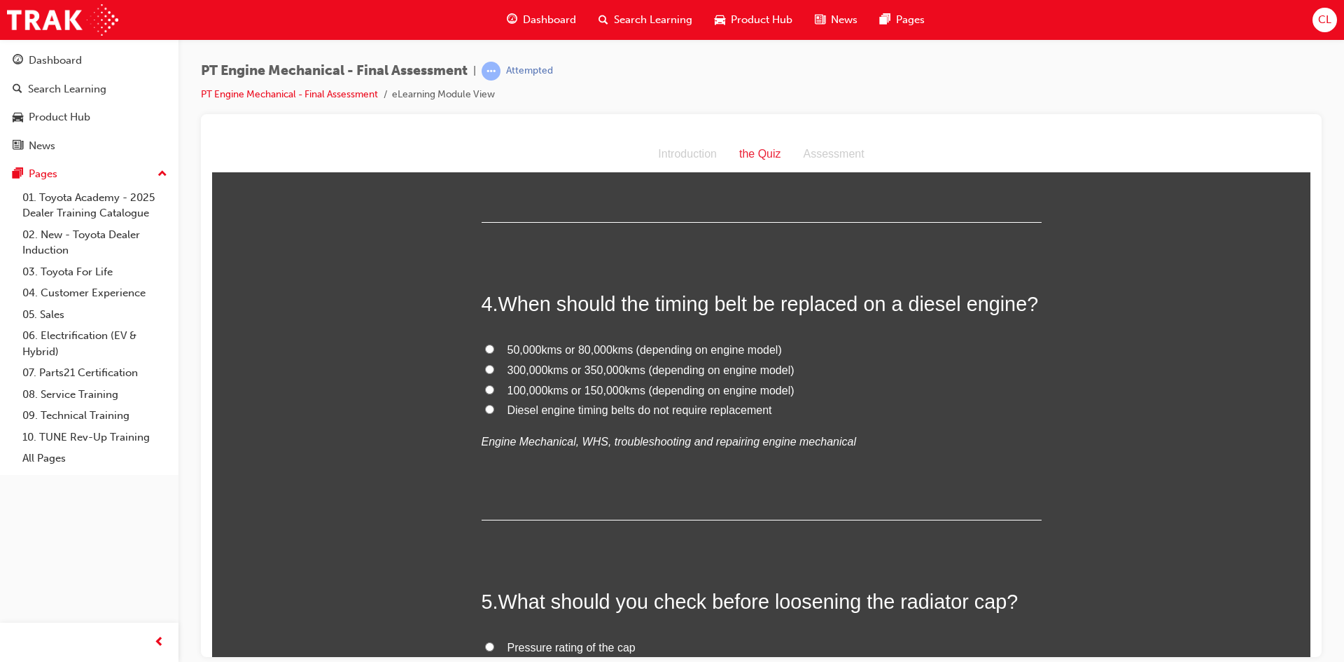
click at [528, 389] on span "100,000kms or 150,000kms (depending on engine model)" at bounding box center [651, 390] width 287 height 12
click at [494, 389] on input "100,000kms or 150,000kms (depending on engine model)" at bounding box center [489, 388] width 9 height 9
radio input "true"
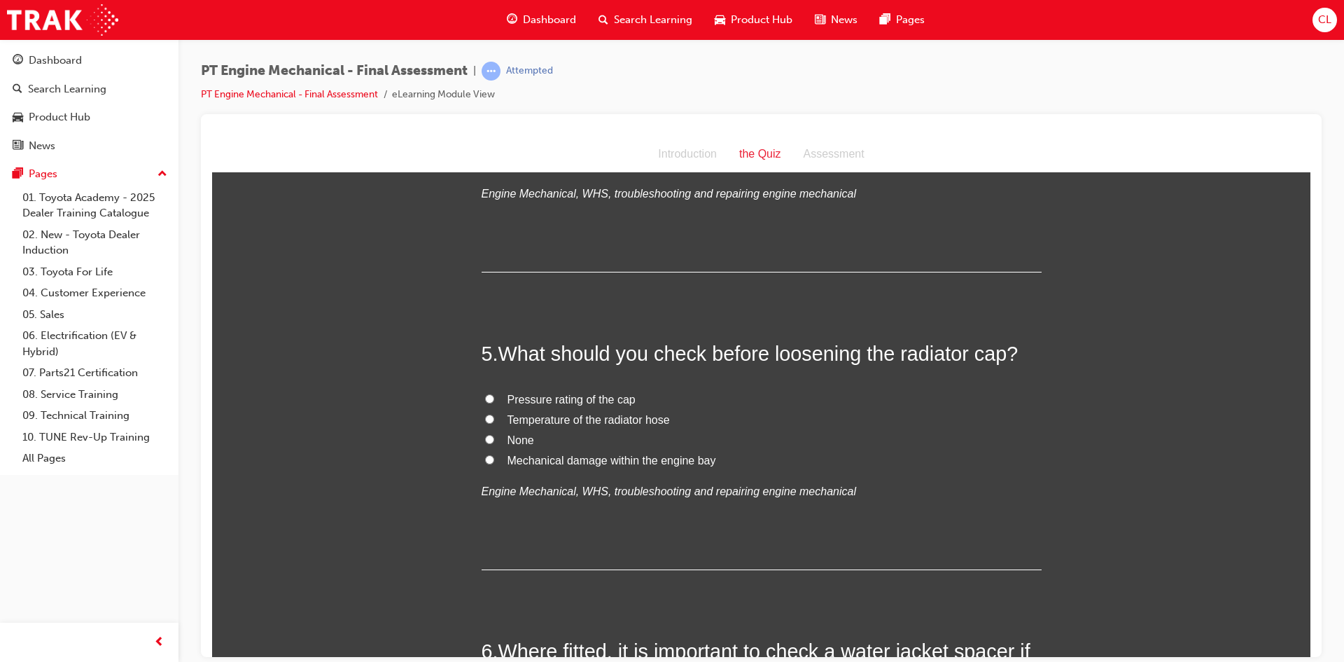
scroll to position [1190, 0]
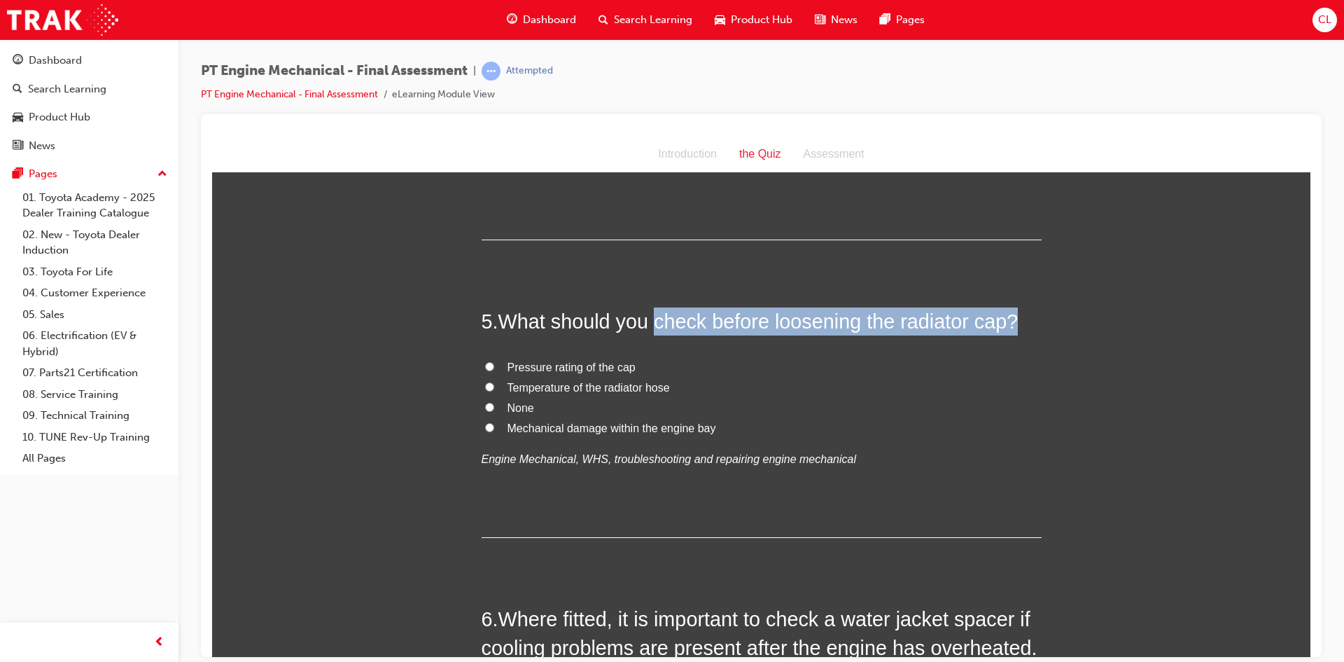
drag, startPoint x: 652, startPoint y: 320, endPoint x: 1008, endPoint y: 332, distance: 355.9
click at [1008, 332] on span "What should you check before loosening the radiator cap?" at bounding box center [759, 320] width 520 height 22
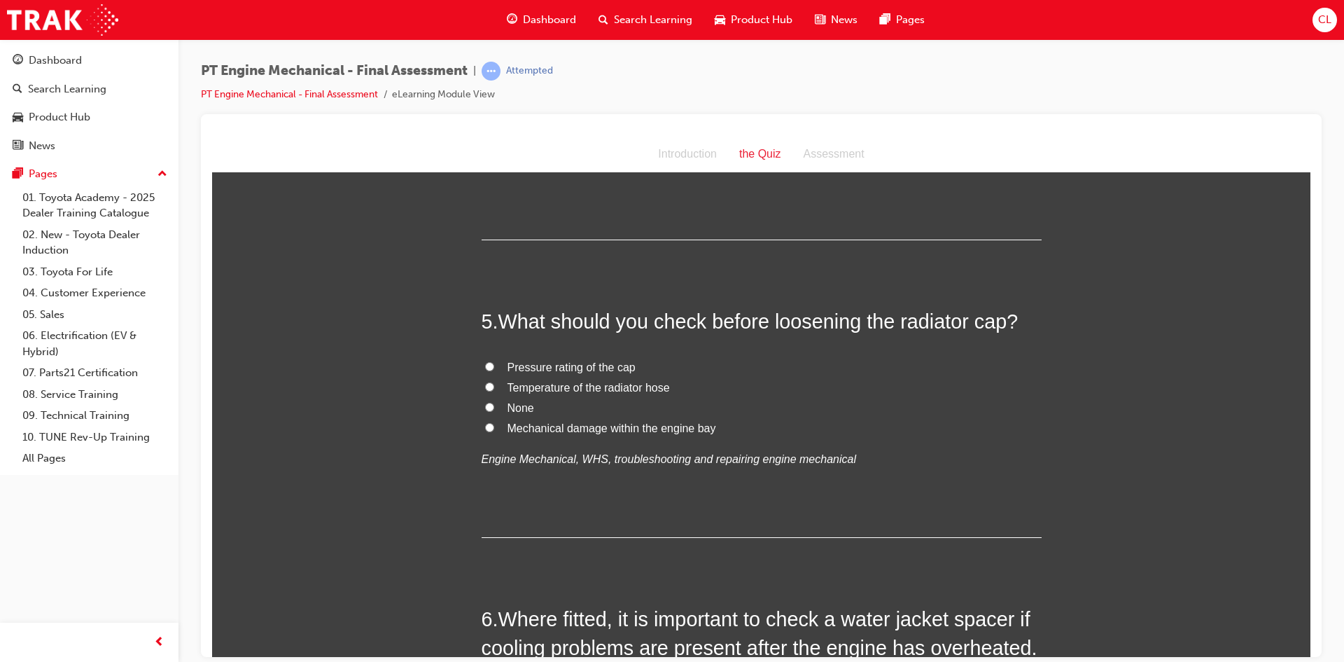
click at [524, 389] on span "Temperature of the radiator hose" at bounding box center [589, 387] width 162 height 12
click at [494, 389] on input "Temperature of the radiator hose" at bounding box center [489, 386] width 9 height 9
radio input "true"
click at [486, 406] on input "None" at bounding box center [489, 406] width 9 height 9
radio input "true"
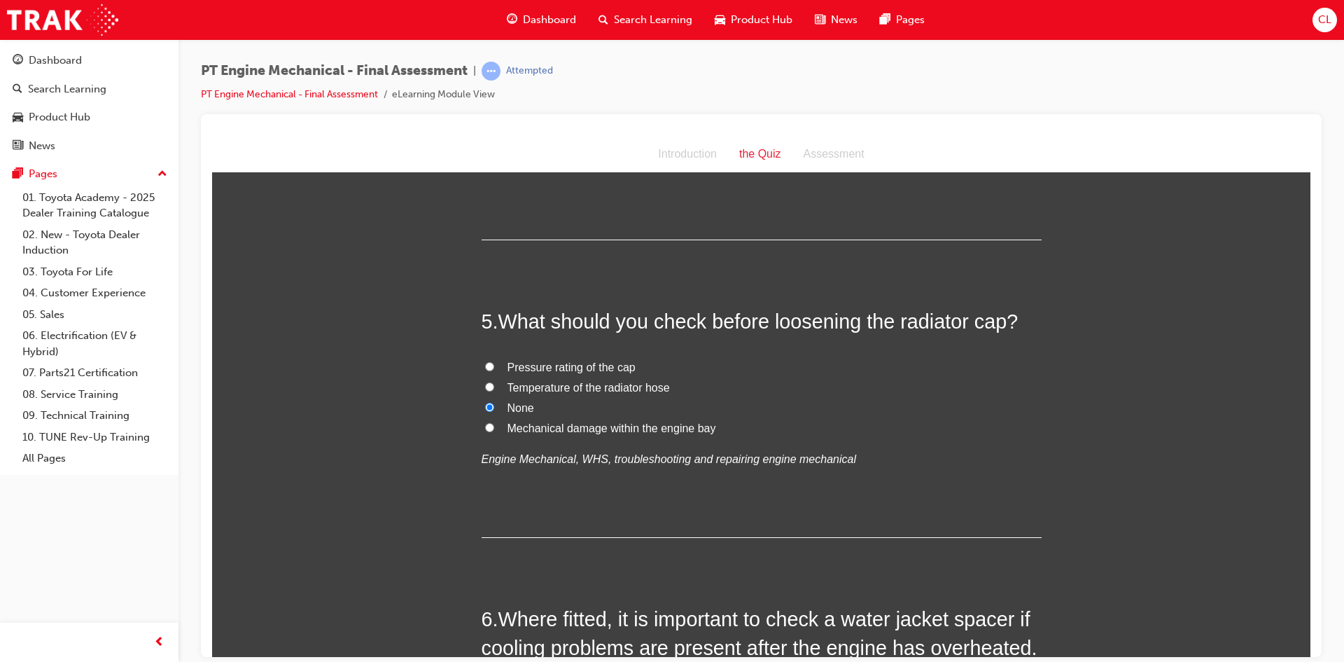
click at [492, 383] on label "Temperature of the radiator hose" at bounding box center [762, 387] width 560 height 20
click at [492, 383] on input "Temperature of the radiator hose" at bounding box center [489, 386] width 9 height 9
radio input "true"
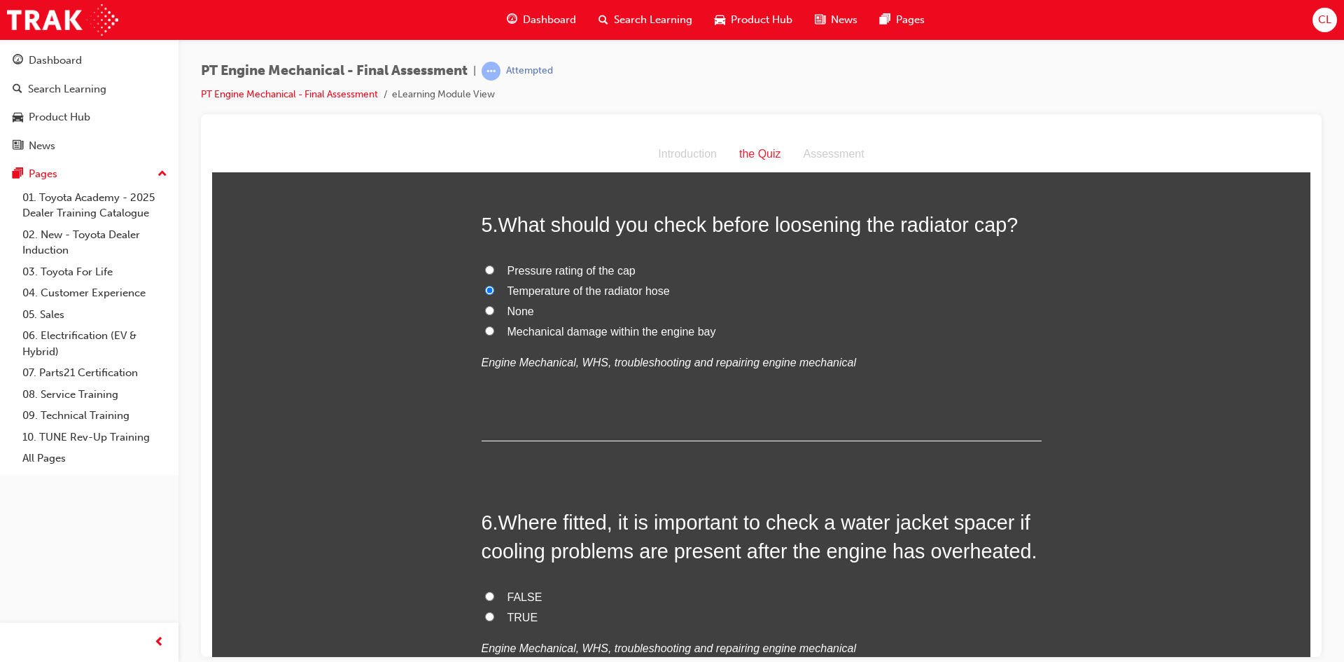
scroll to position [1470, 0]
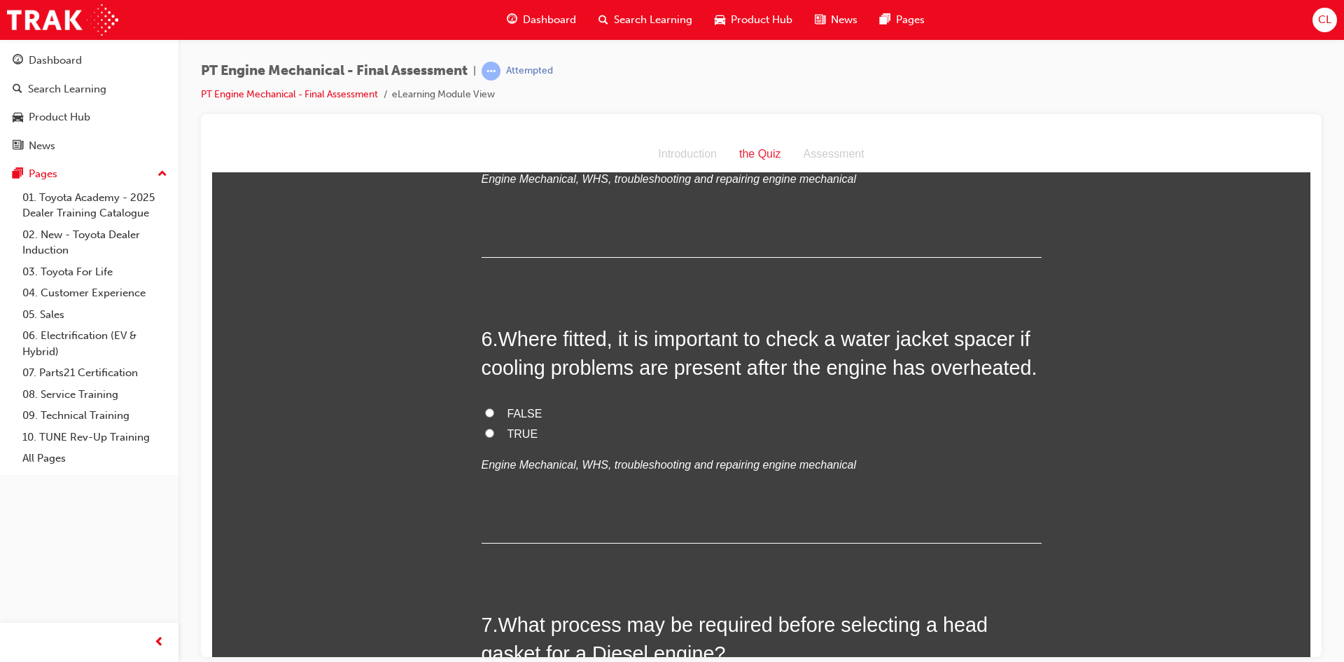
click at [488, 431] on input "TRUE" at bounding box center [489, 432] width 9 height 9
radio input "true"
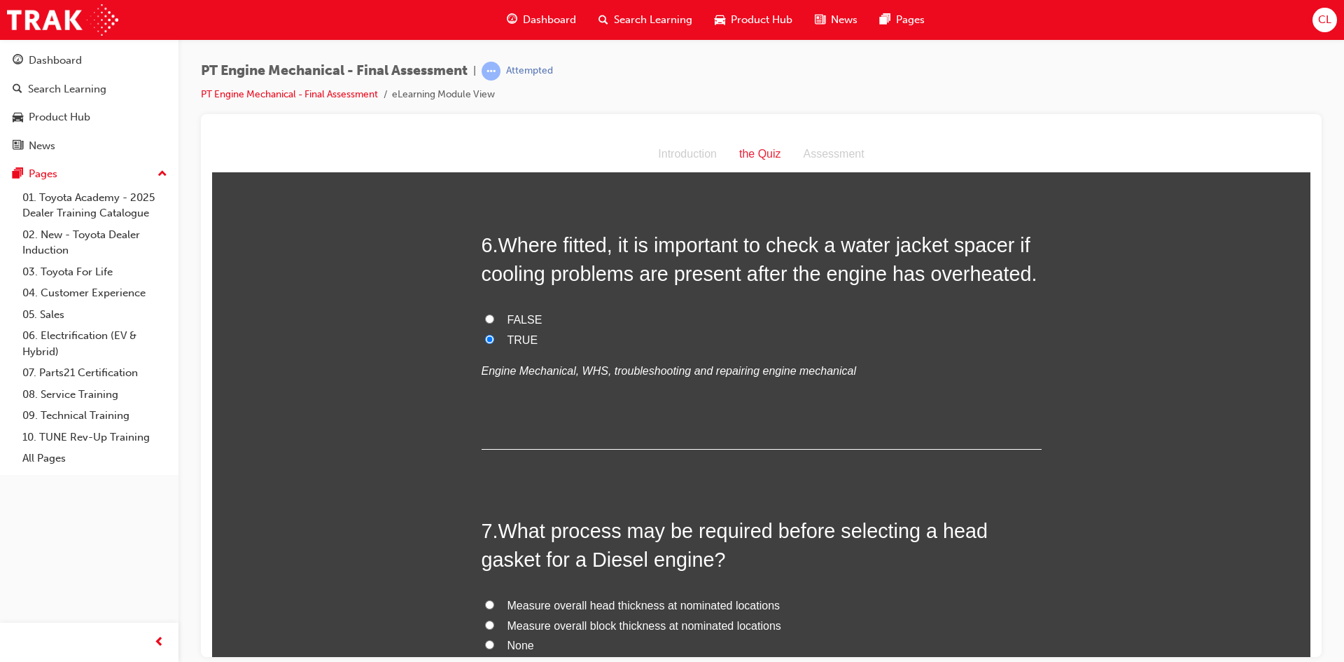
scroll to position [1680, 0]
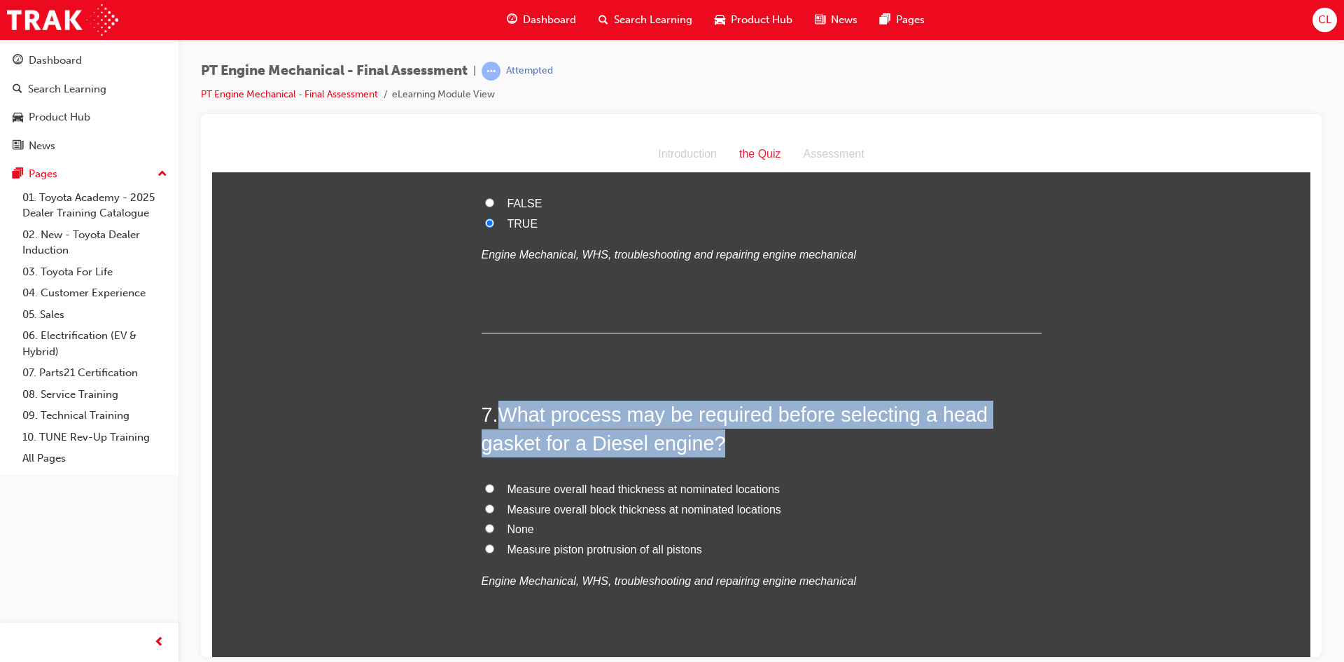
drag, startPoint x: 505, startPoint y: 412, endPoint x: 767, endPoint y: 438, distance: 263.9
click at [767, 438] on h2 "7 . What process may be required before selecting a head gasket for a Diesel en…" at bounding box center [762, 428] width 560 height 57
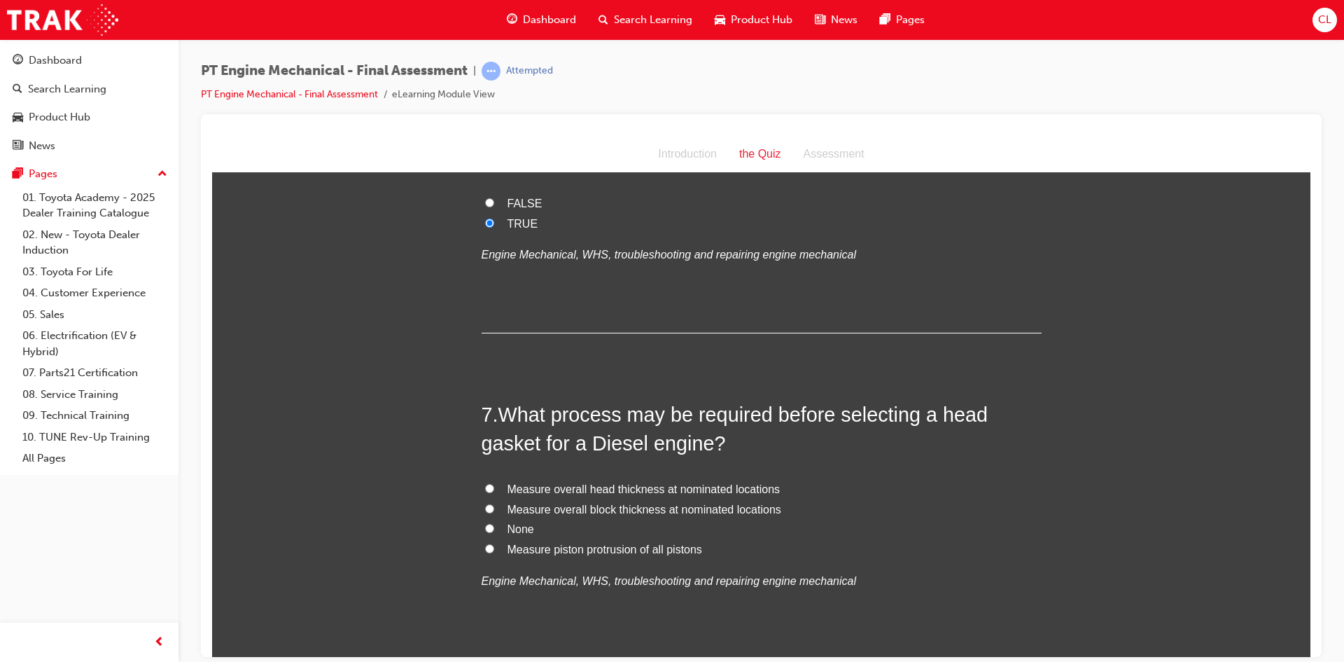
click at [513, 546] on span "Measure piston protrusion of all pistons" at bounding box center [605, 549] width 195 height 12
click at [494, 546] on input "Measure piston protrusion of all pistons" at bounding box center [489, 547] width 9 height 9
radio input "true"
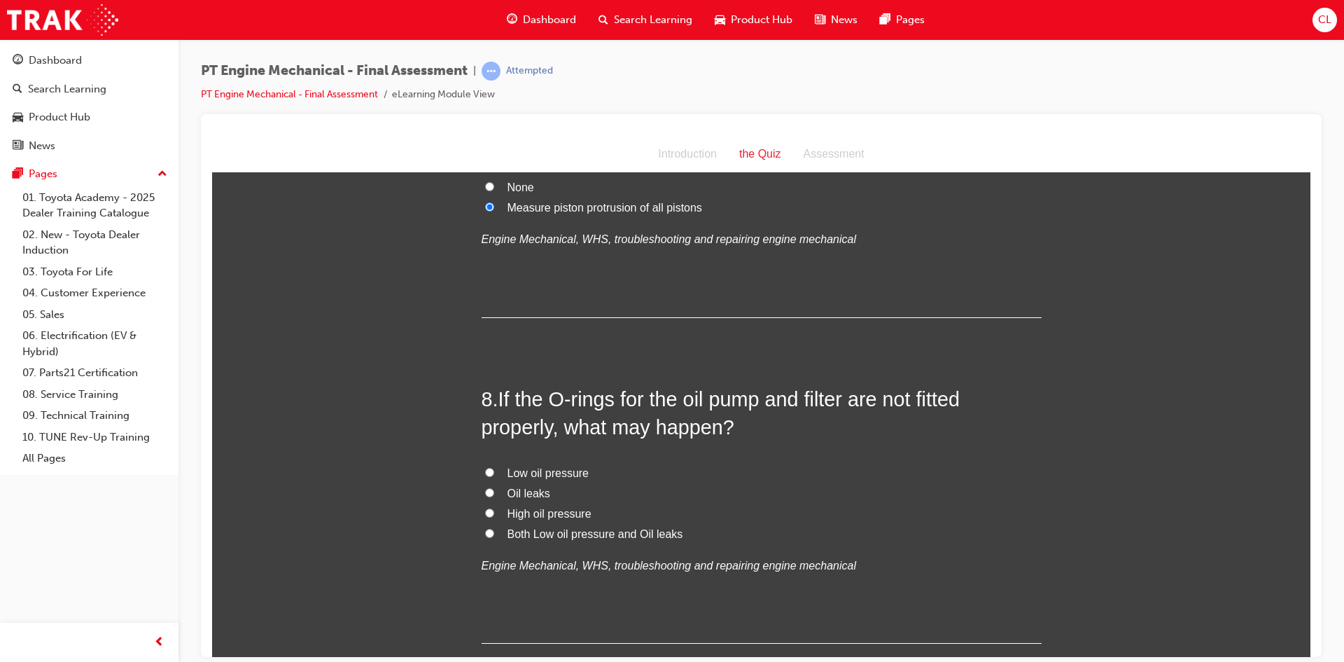
scroll to position [2101, 0]
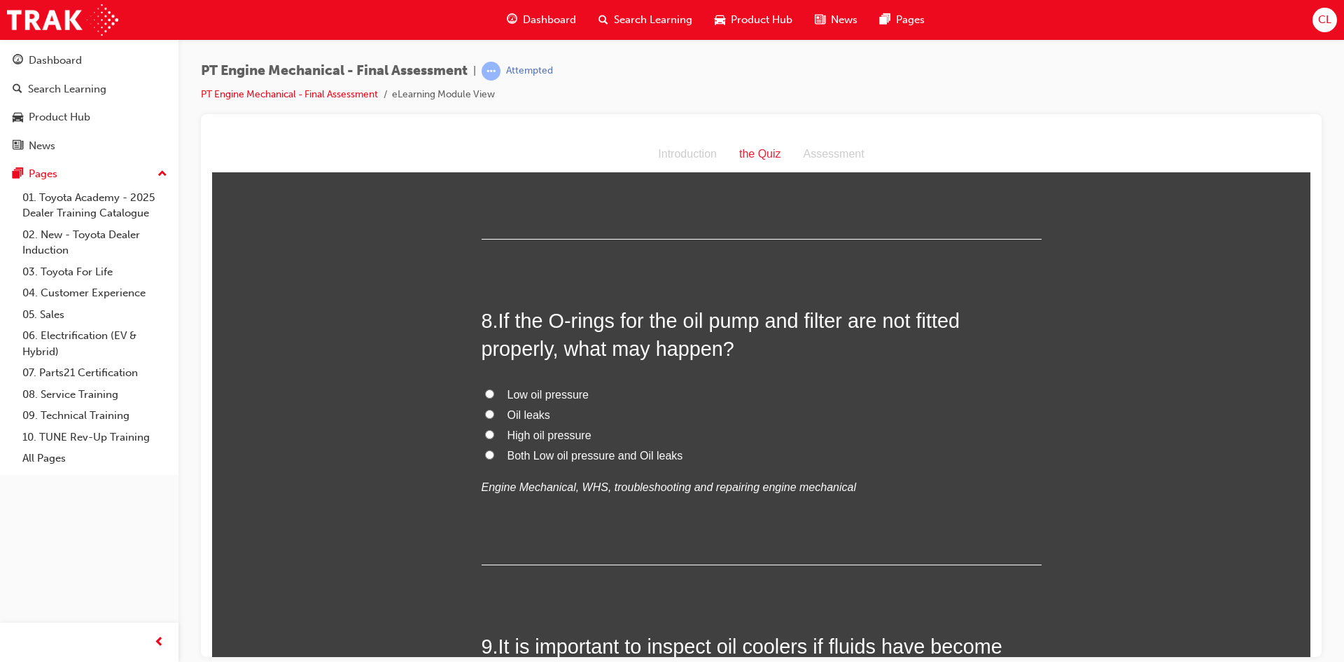
click at [549, 391] on span "Low oil pressure" at bounding box center [549, 394] width 82 height 12
click at [494, 391] on input "Low oil pressure" at bounding box center [489, 393] width 9 height 9
radio input "true"
click at [546, 454] on span "Both Low oil pressure and Oil leaks" at bounding box center [596, 455] width 176 height 12
click at [494, 454] on input "Both Low oil pressure and Oil leaks" at bounding box center [489, 454] width 9 height 9
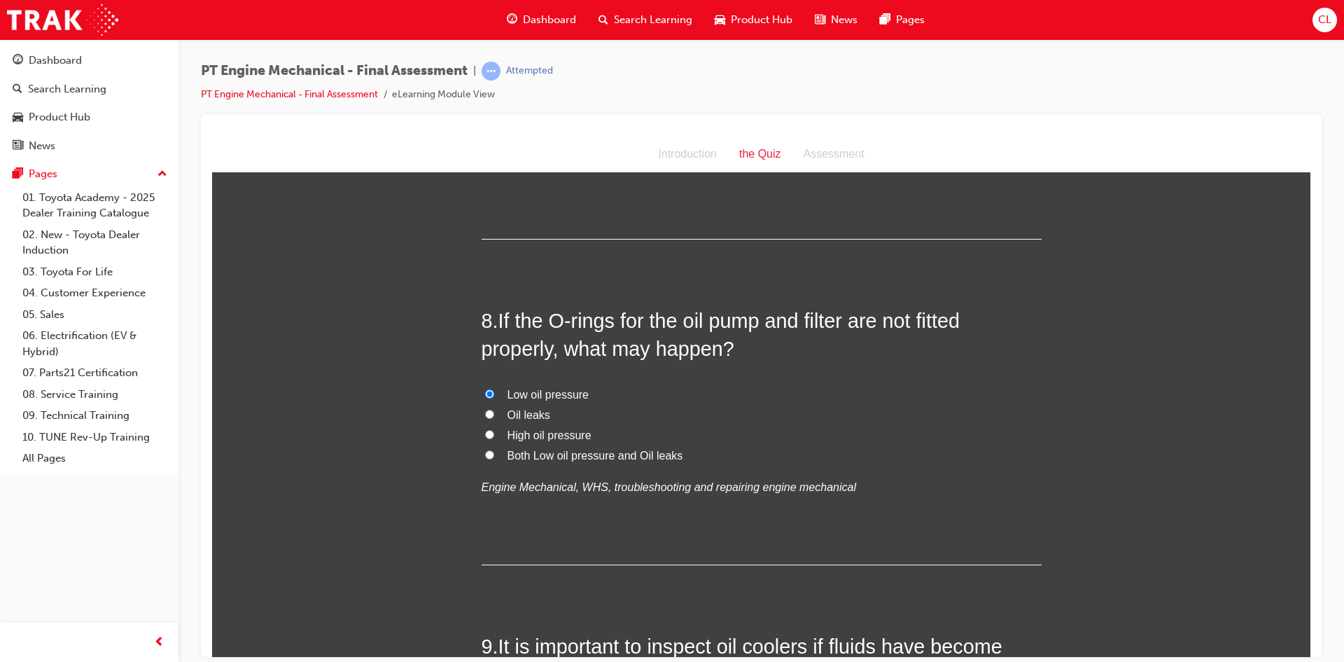
radio input "true"
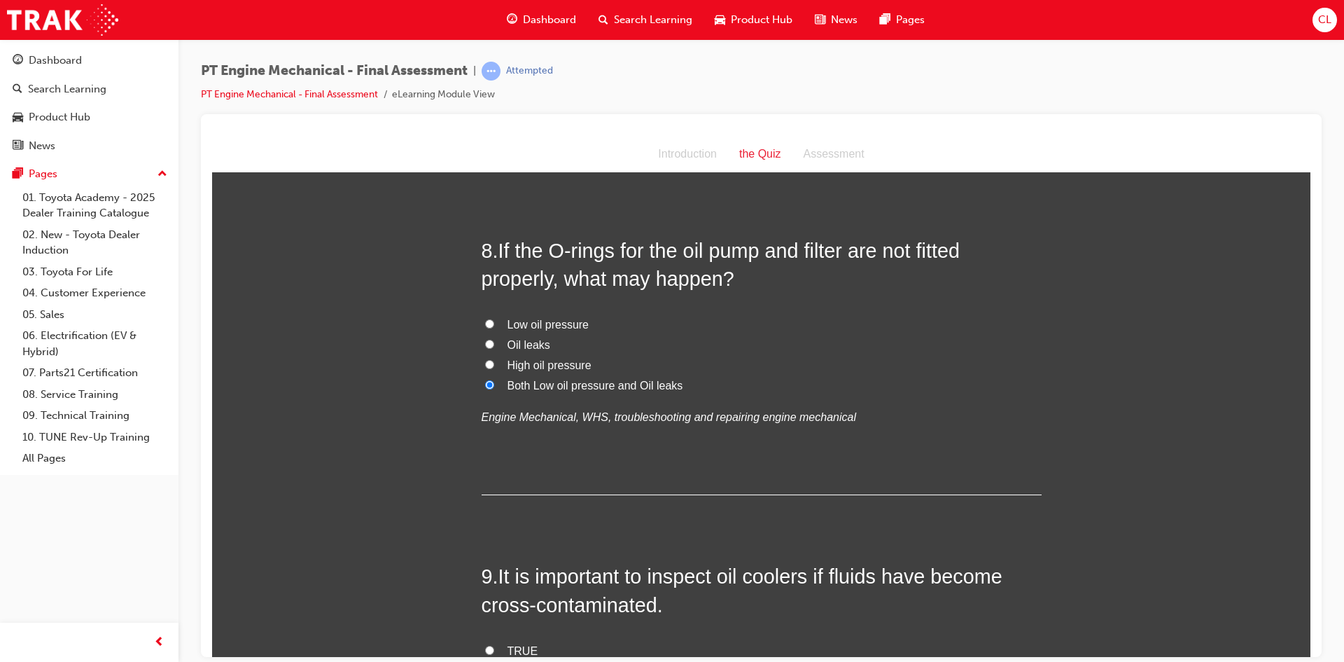
scroll to position [2311, 0]
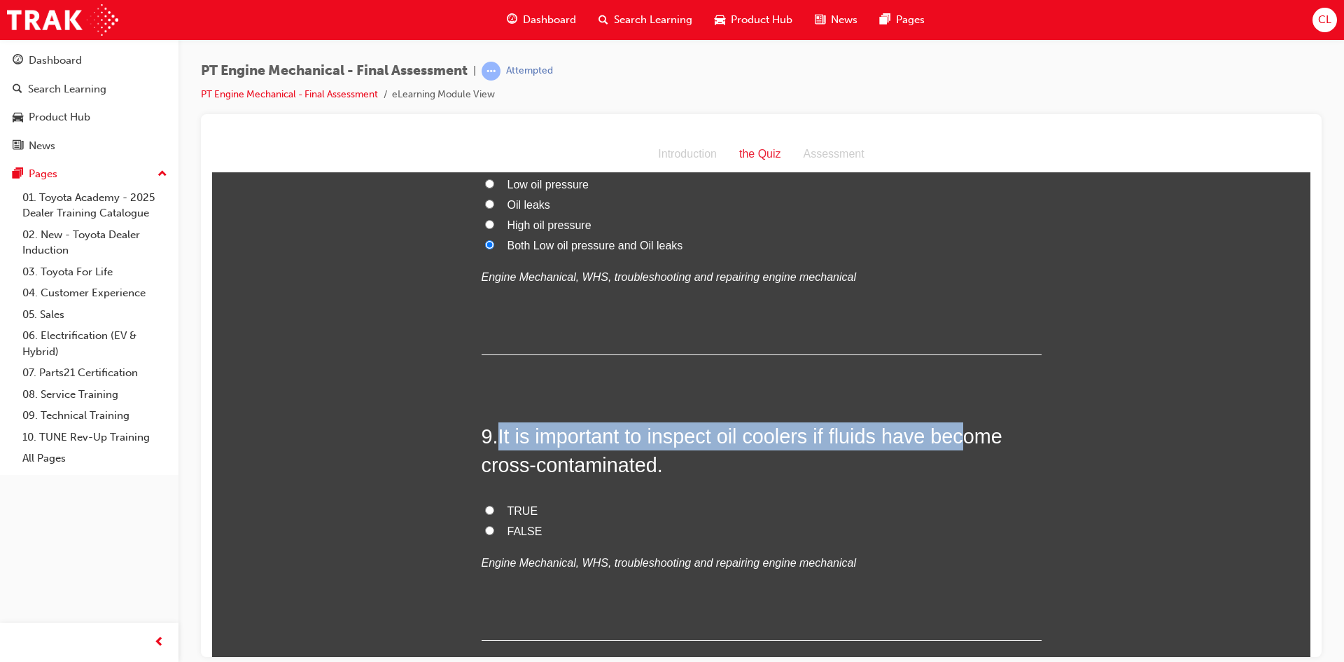
drag, startPoint x: 495, startPoint y: 431, endPoint x: 957, endPoint y: 448, distance: 462.4
click at [957, 448] on h2 "9 . It is important to inspect oil coolers if fluids have become cross-contamin…" at bounding box center [762, 450] width 560 height 57
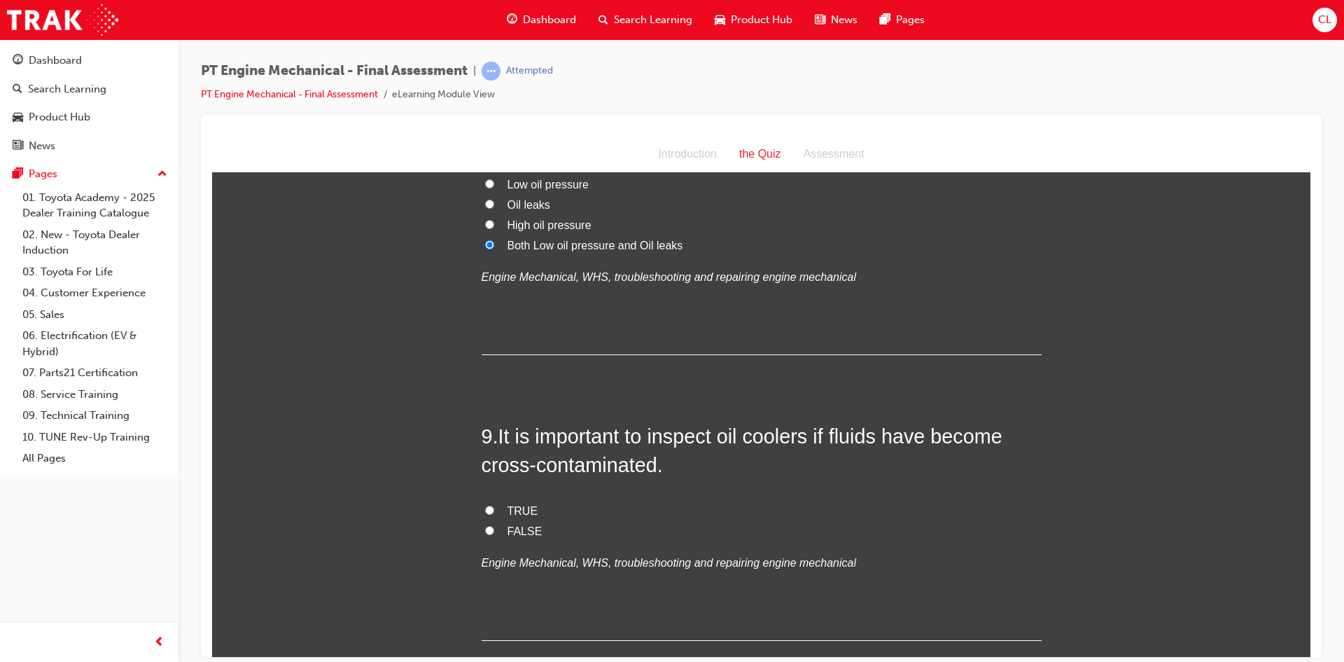
click at [516, 511] on span "TRUE" at bounding box center [523, 510] width 31 height 12
click at [494, 511] on input "TRUE" at bounding box center [489, 509] width 9 height 9
radio input "true"
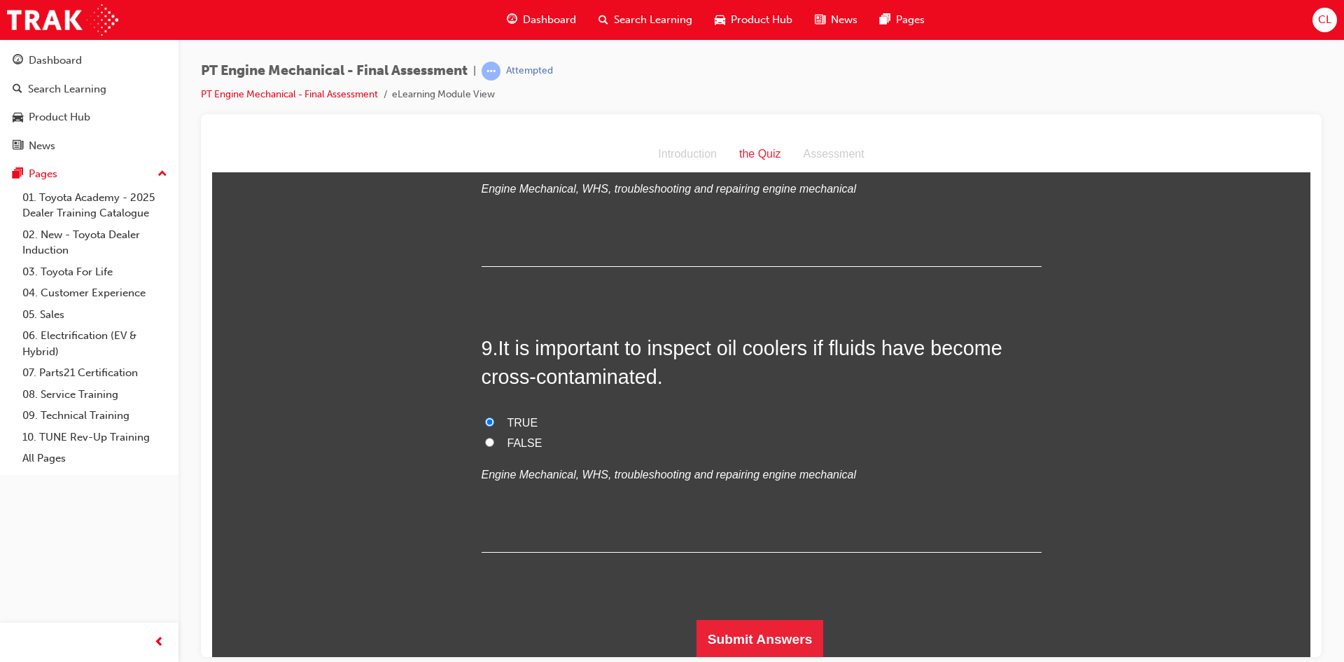
scroll to position [2400, 0]
click at [749, 636] on button "Submit Answers" at bounding box center [760, 637] width 127 height 39
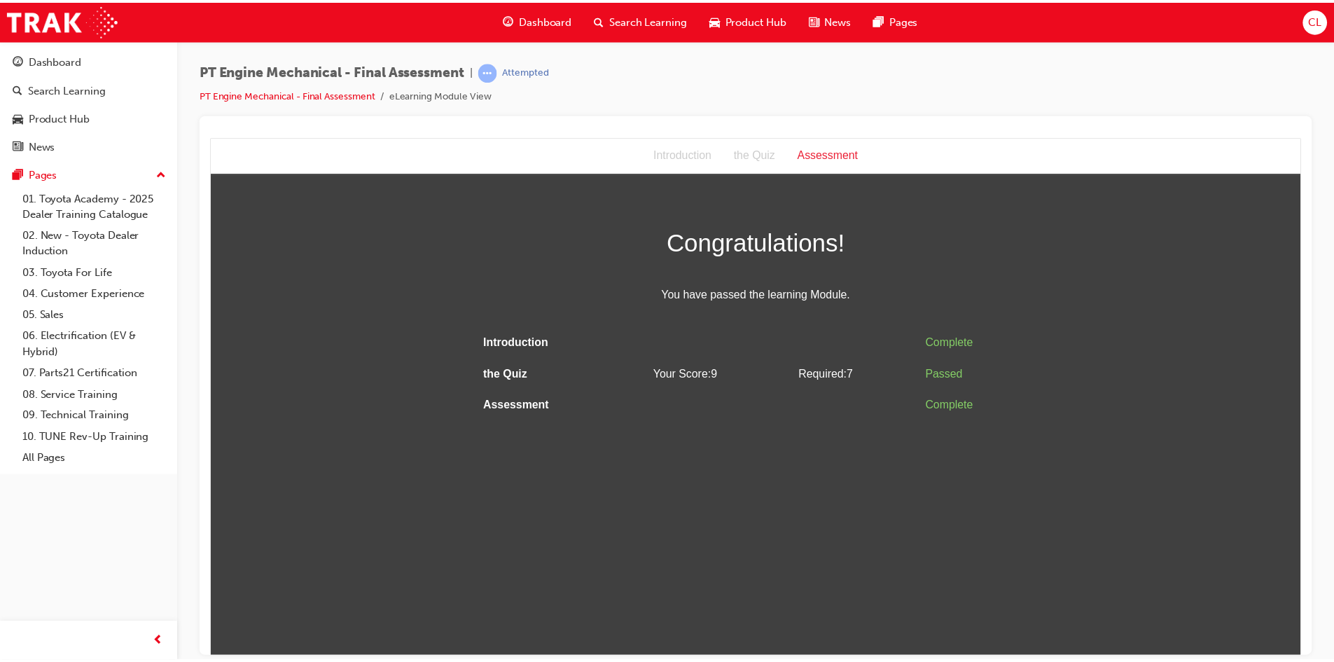
scroll to position [0, 0]
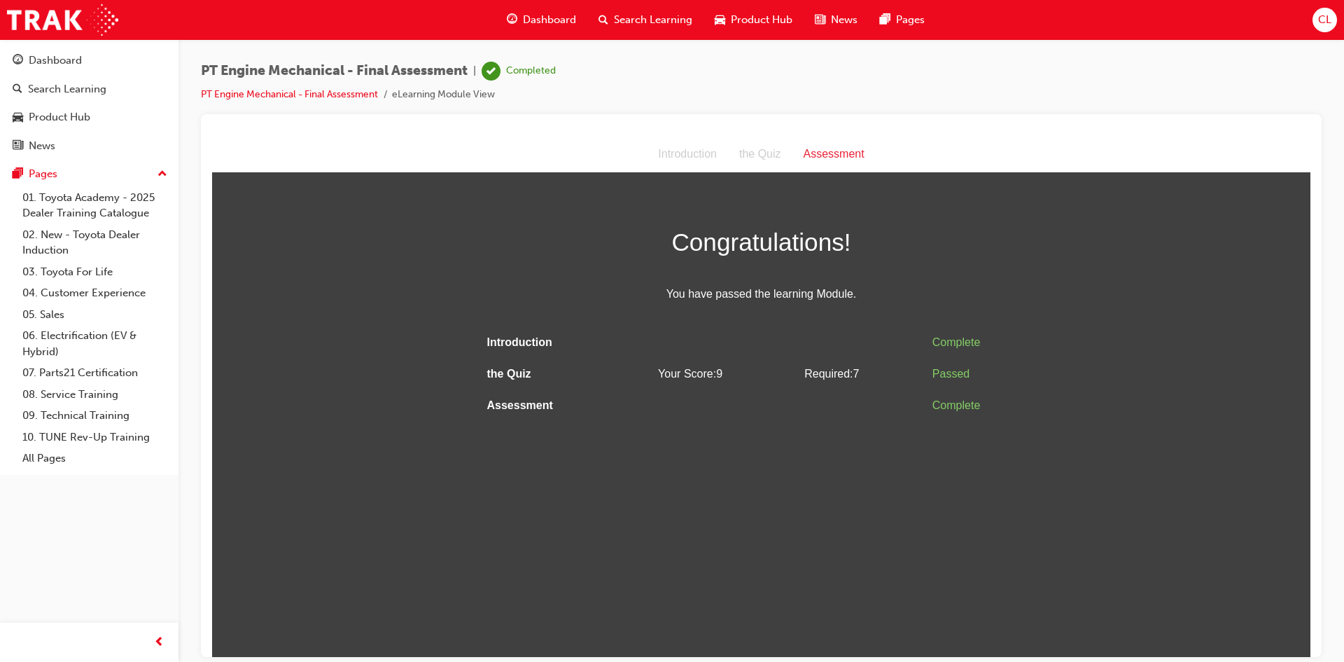
click at [839, 151] on div "Assessment" at bounding box center [834, 154] width 83 height 20
click at [341, 95] on link "PT Engine Mechanical - Final Assessment" at bounding box center [289, 94] width 177 height 12
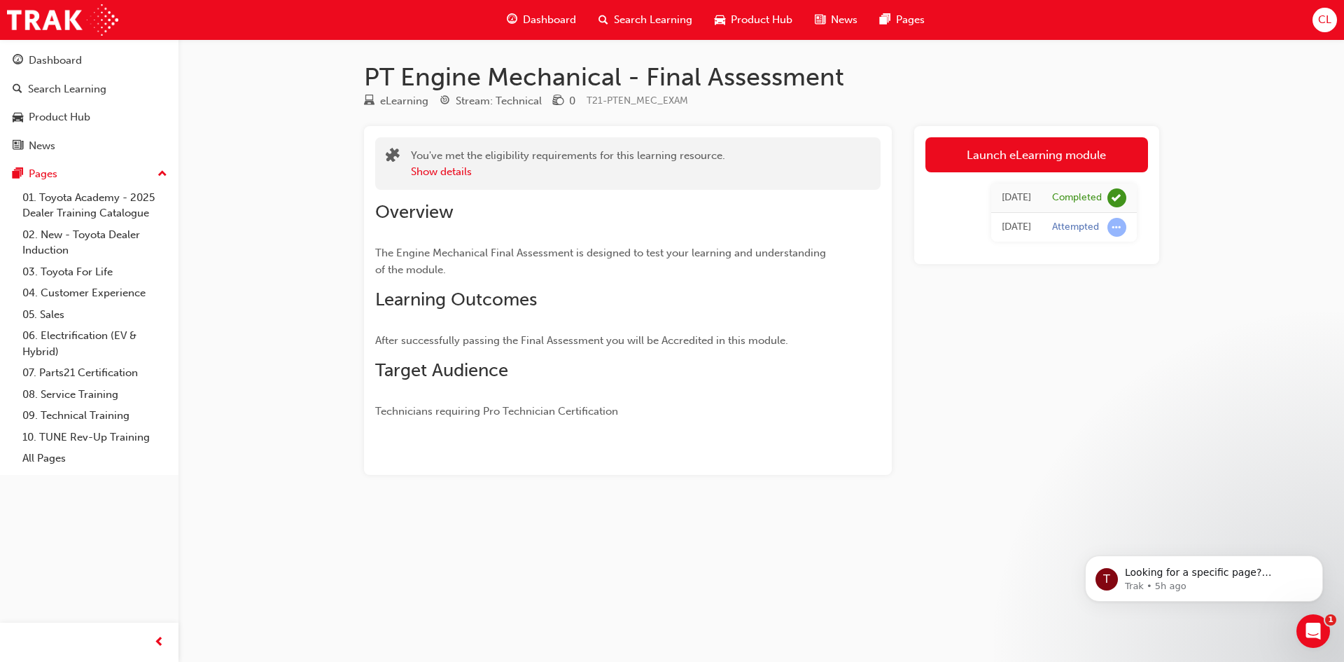
click at [544, 26] on span "Dashboard" at bounding box center [549, 20] width 53 height 16
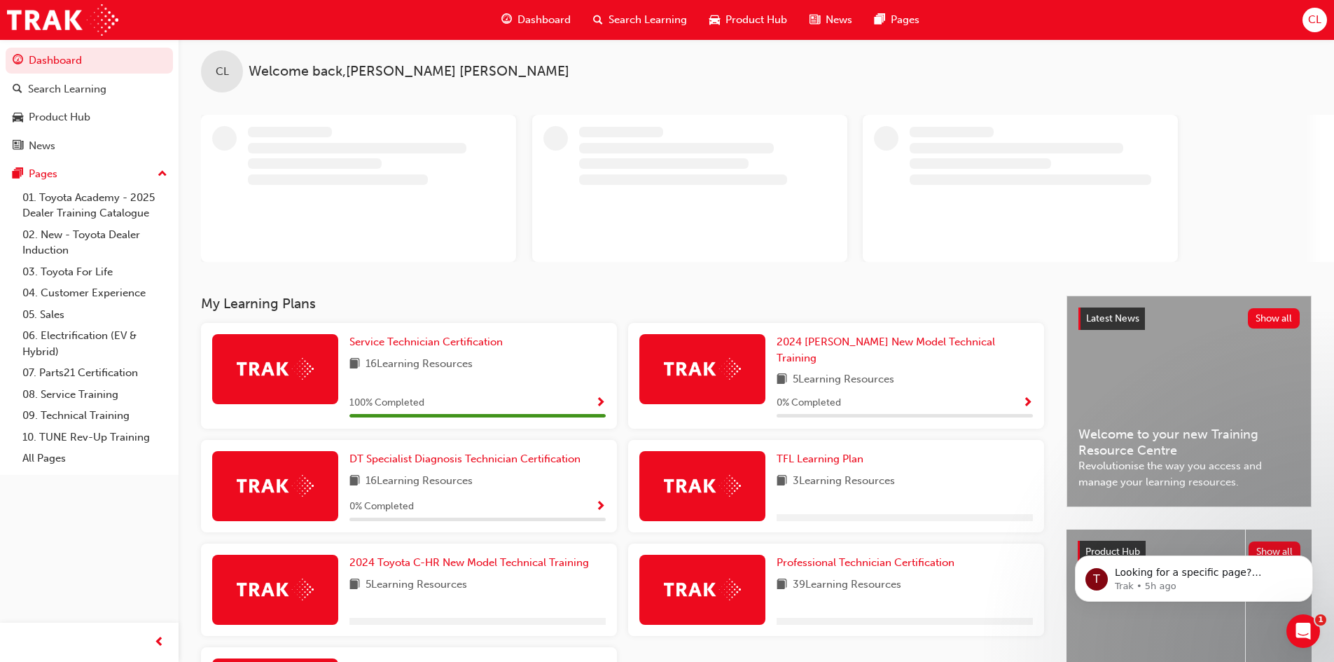
scroll to position [140, 0]
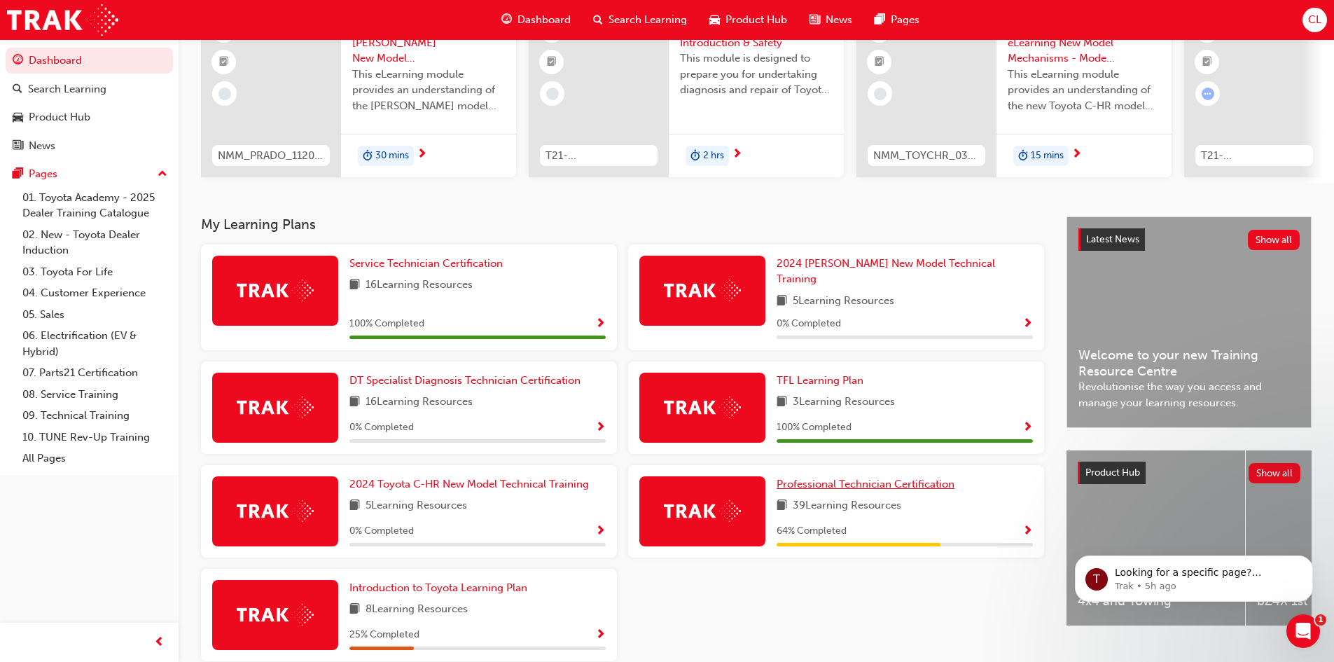
click at [815, 478] on span "Professional Technician Certification" at bounding box center [866, 484] width 178 height 13
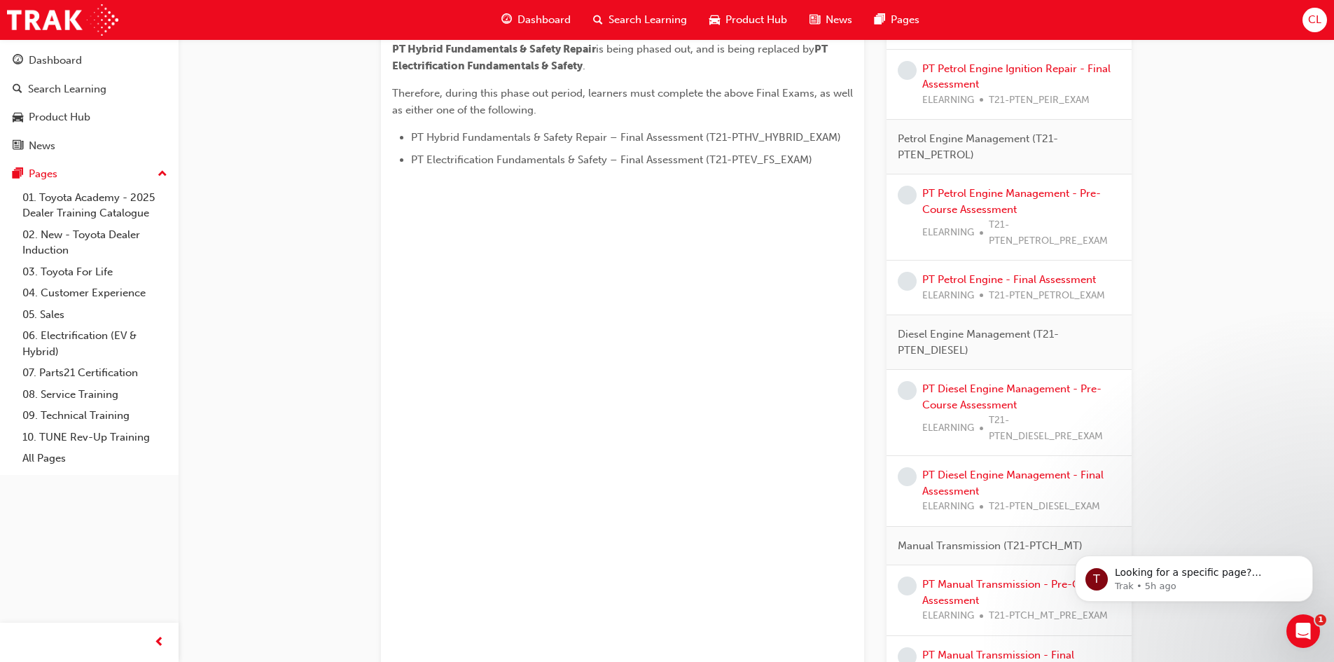
scroll to position [340, 0]
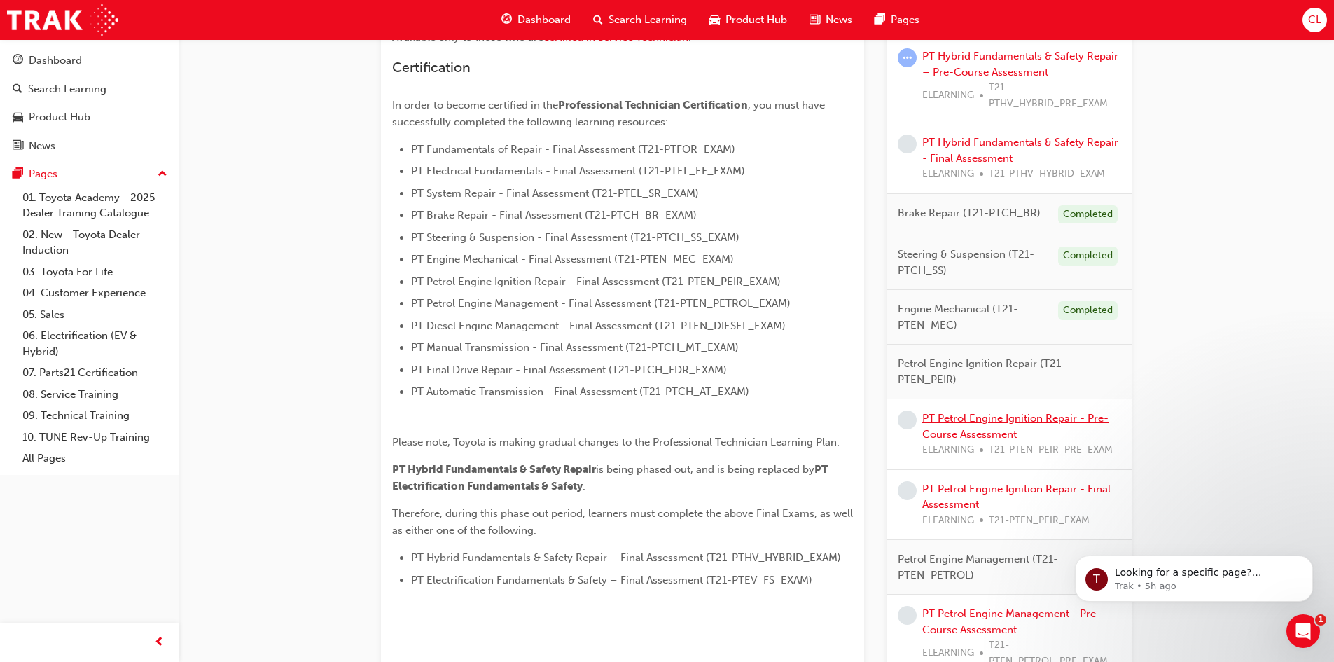
click at [991, 430] on link "PT Petrol Engine Ignition Repair - Pre-Course Assessment" at bounding box center [1015, 426] width 186 height 29
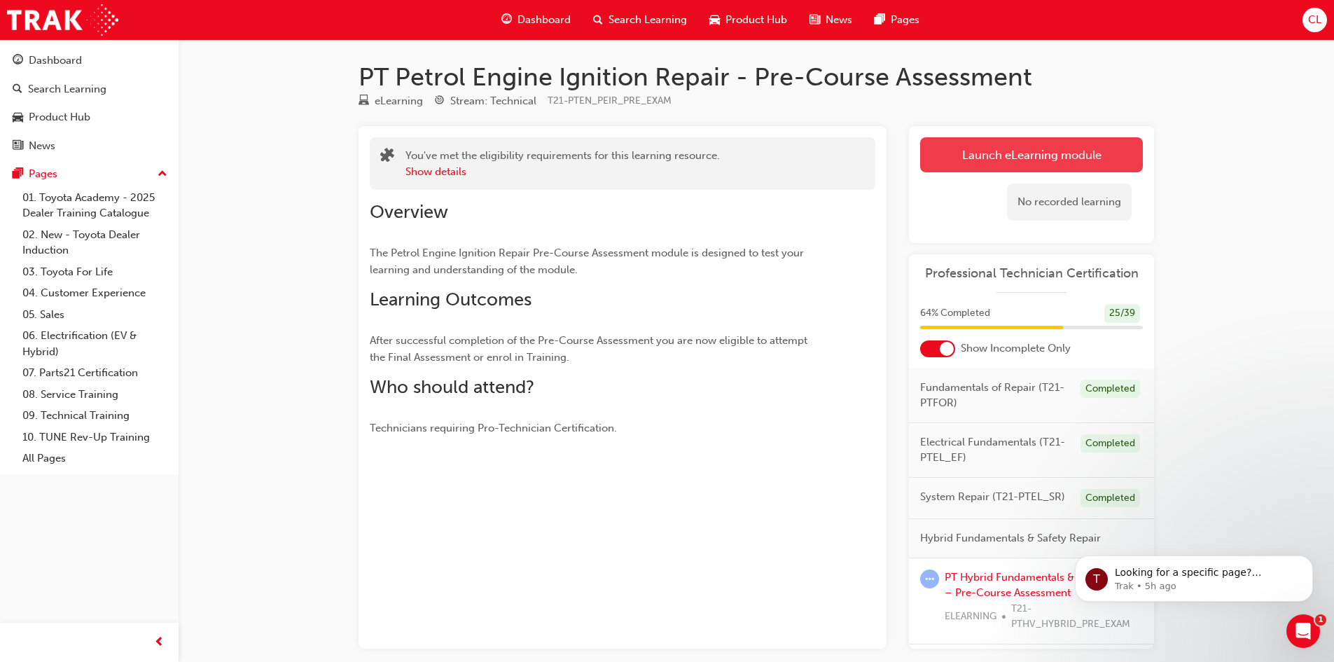
click at [1070, 158] on link "Launch eLearning module" at bounding box center [1031, 154] width 223 height 35
